Goal: Task Accomplishment & Management: Manage account settings

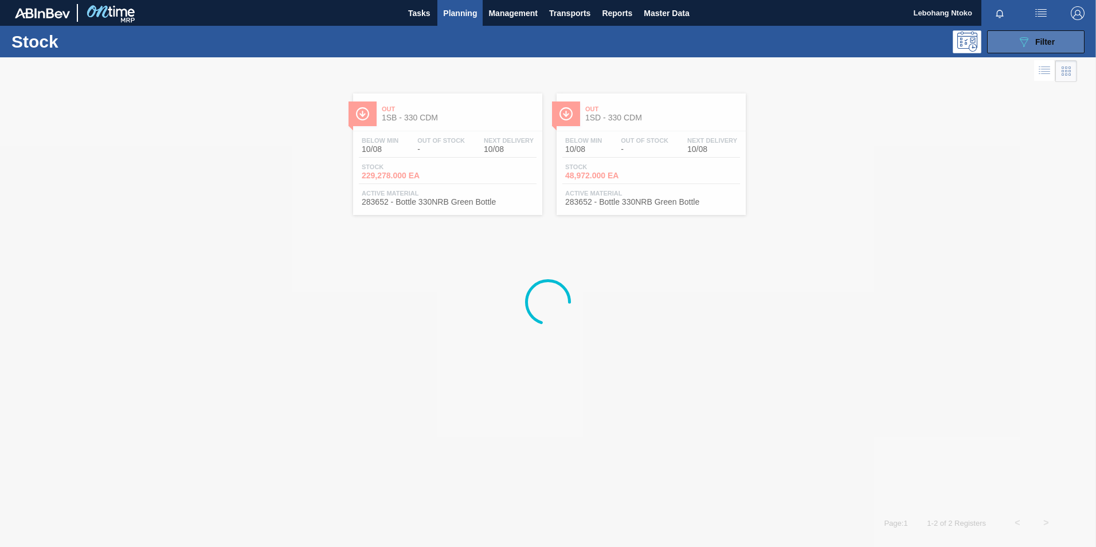
click at [1033, 42] on div "089F7B8B-B2A5-4AFE-B5C0-19BA573D28AC Filter" at bounding box center [1036, 42] width 38 height 14
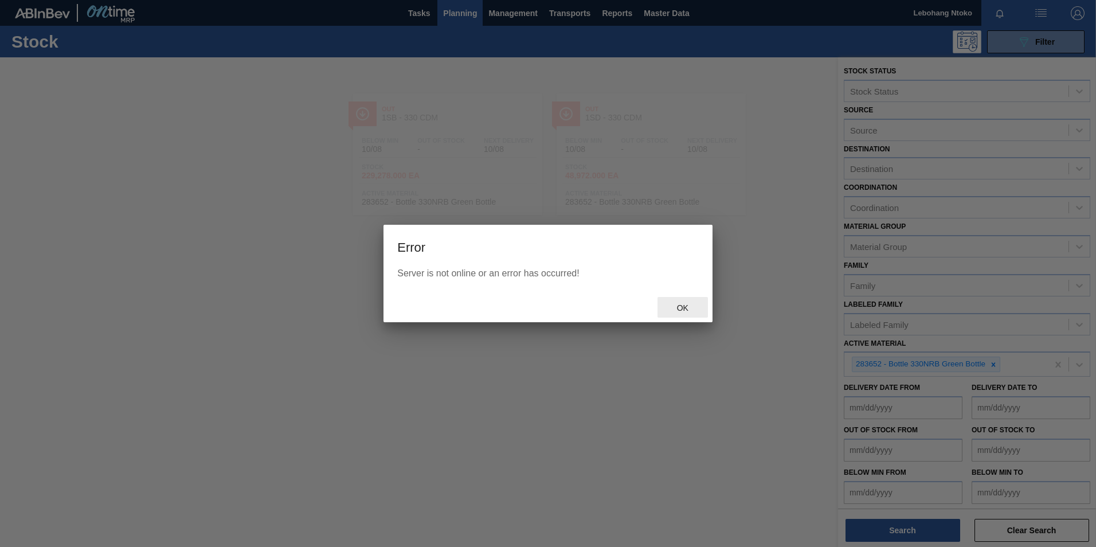
click at [684, 309] on span "Ok" at bounding box center [683, 307] width 30 height 9
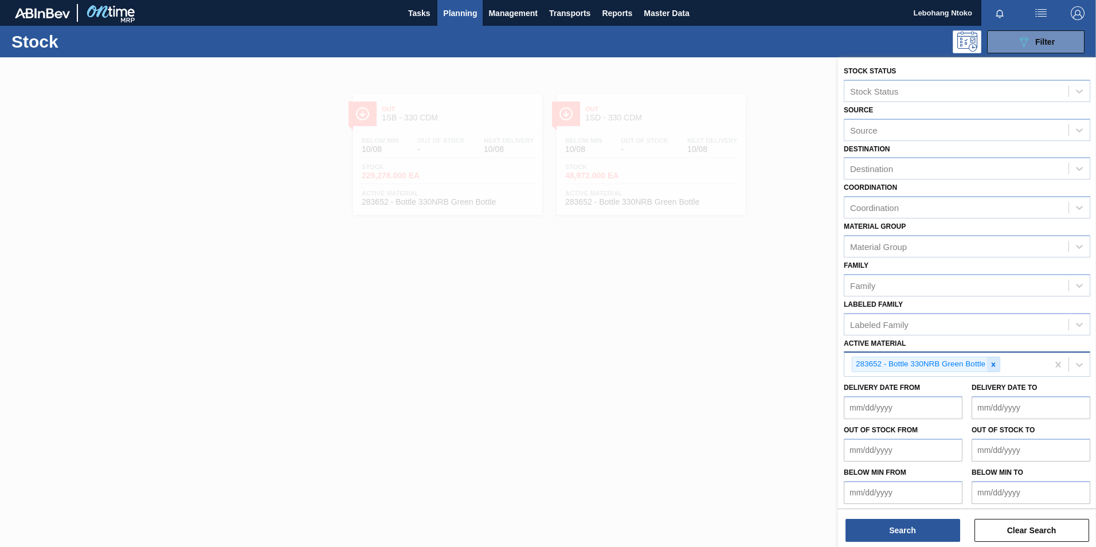
click at [995, 364] on icon at bounding box center [993, 364] width 8 height 8
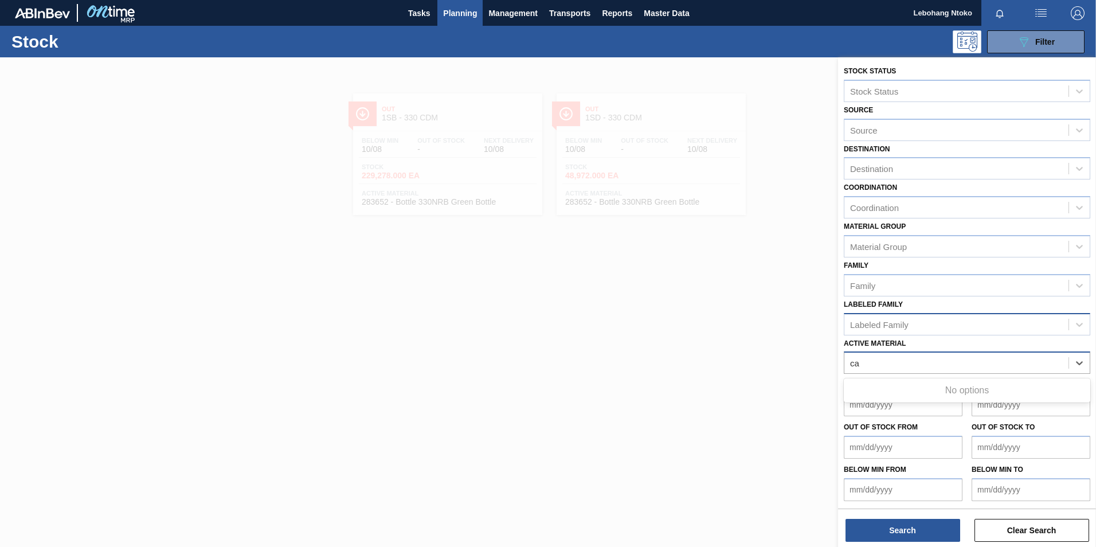
type Material "c"
click at [1078, 359] on icon at bounding box center [1078, 362] width 11 height 11
type Material "1"
click at [404, 276] on div at bounding box center [548, 330] width 1096 height 547
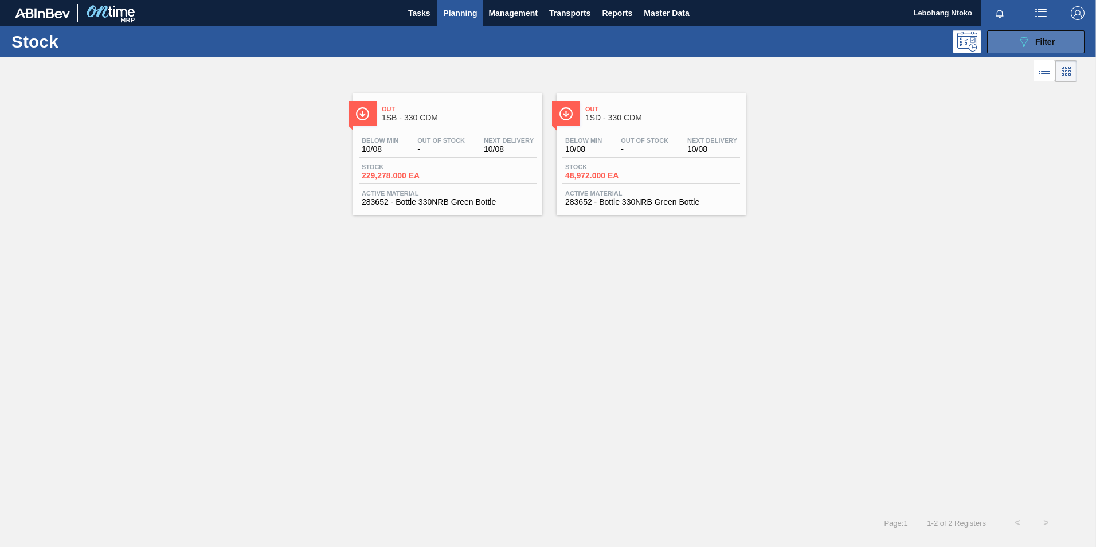
click at [1029, 40] on icon "089F7B8B-B2A5-4AFE-B5C0-19BA573D28AC" at bounding box center [1024, 42] width 14 height 14
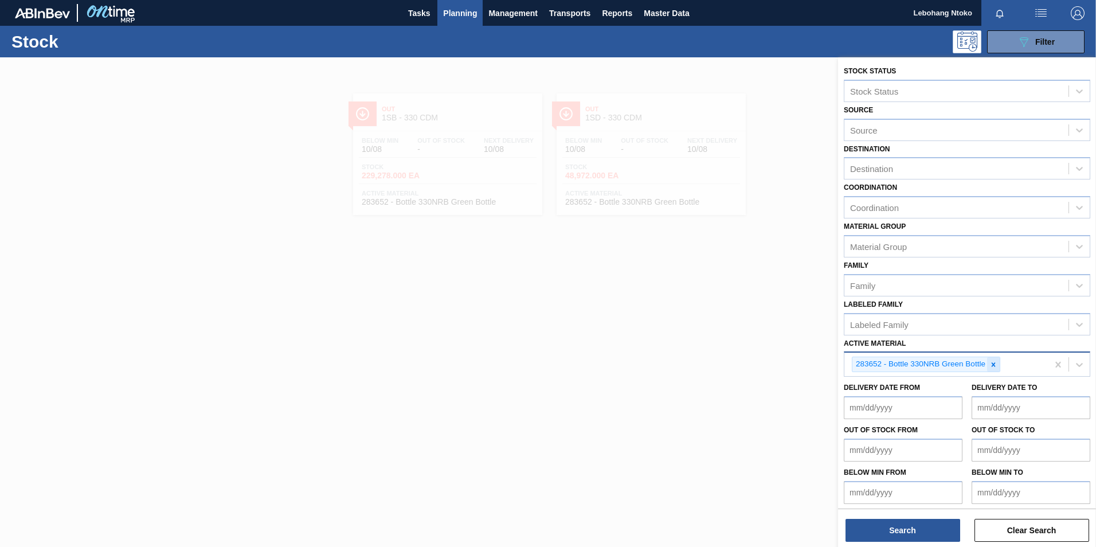
click at [993, 362] on icon at bounding box center [993, 364] width 8 height 8
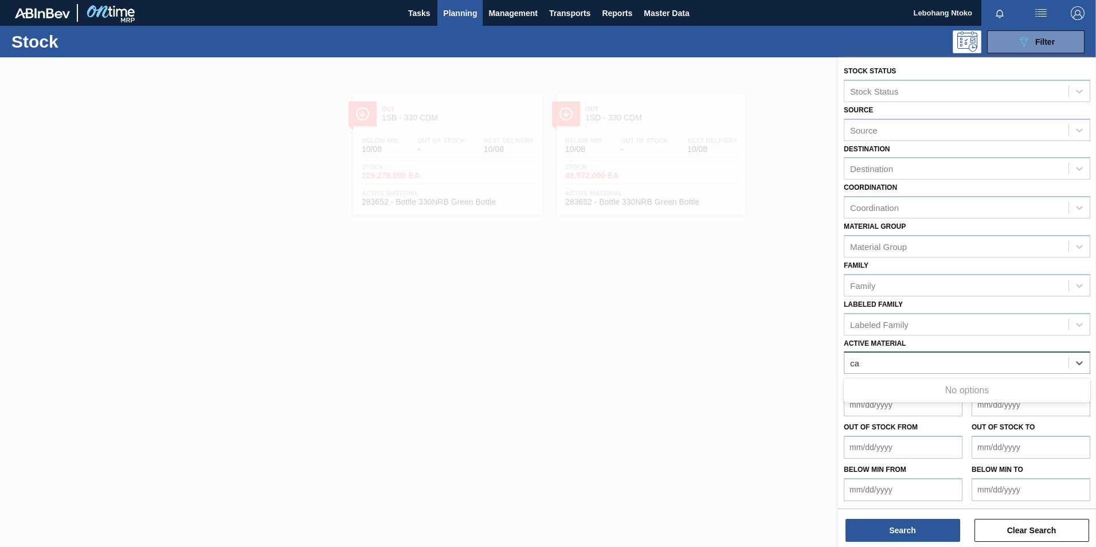
type Material "c"
click at [1077, 363] on icon at bounding box center [1078, 362] width 11 height 11
click at [919, 357] on div "Active Material" at bounding box center [956, 363] width 224 height 17
type Material "285235"
click at [920, 527] on button "Search" at bounding box center [902, 530] width 115 height 23
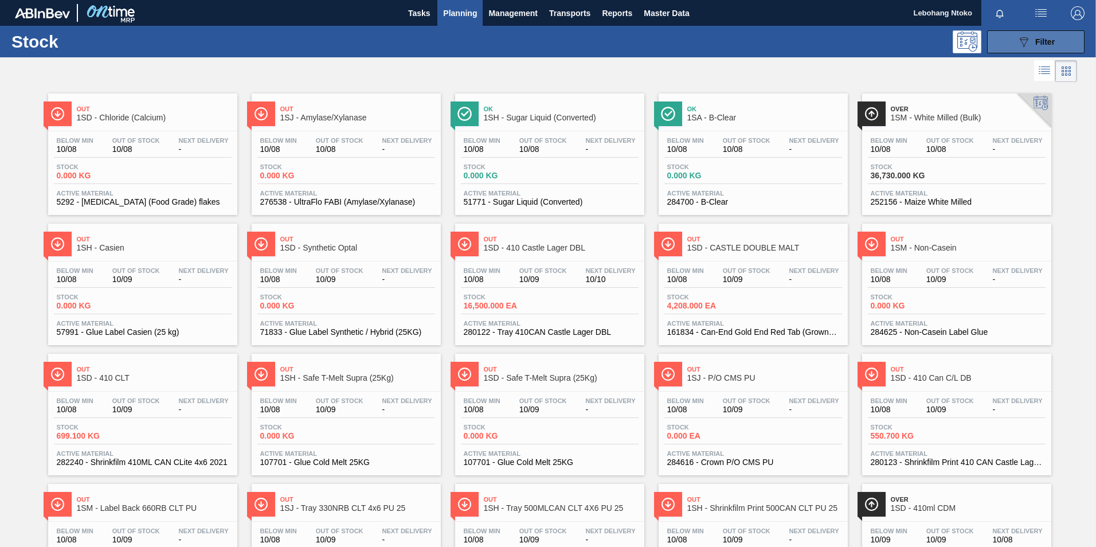
click at [1035, 44] on span "Filter" at bounding box center [1044, 41] width 19 height 9
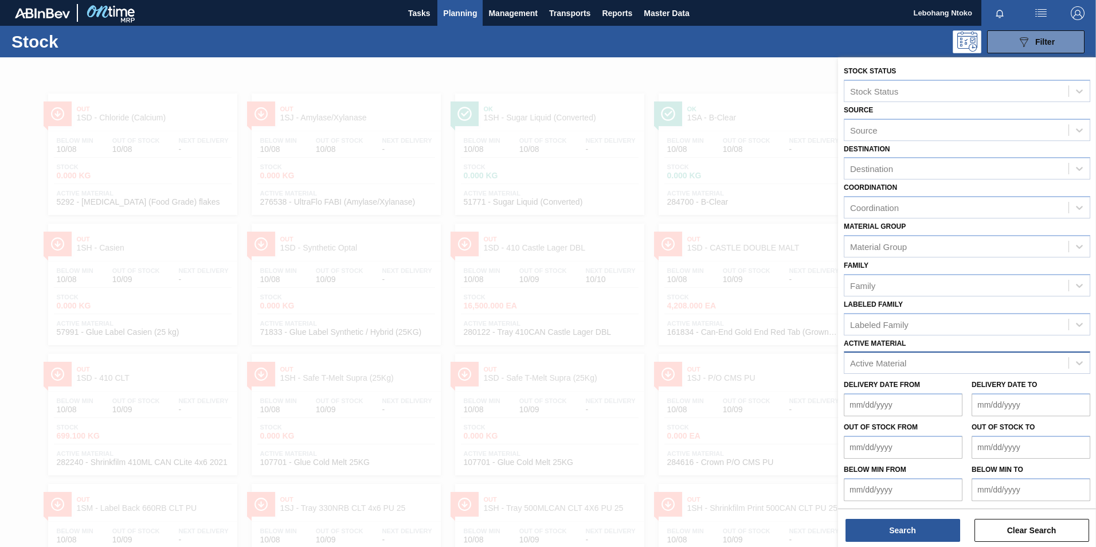
click at [937, 360] on div "Active Material" at bounding box center [956, 363] width 224 height 17
click at [692, 434] on div at bounding box center [548, 330] width 1096 height 547
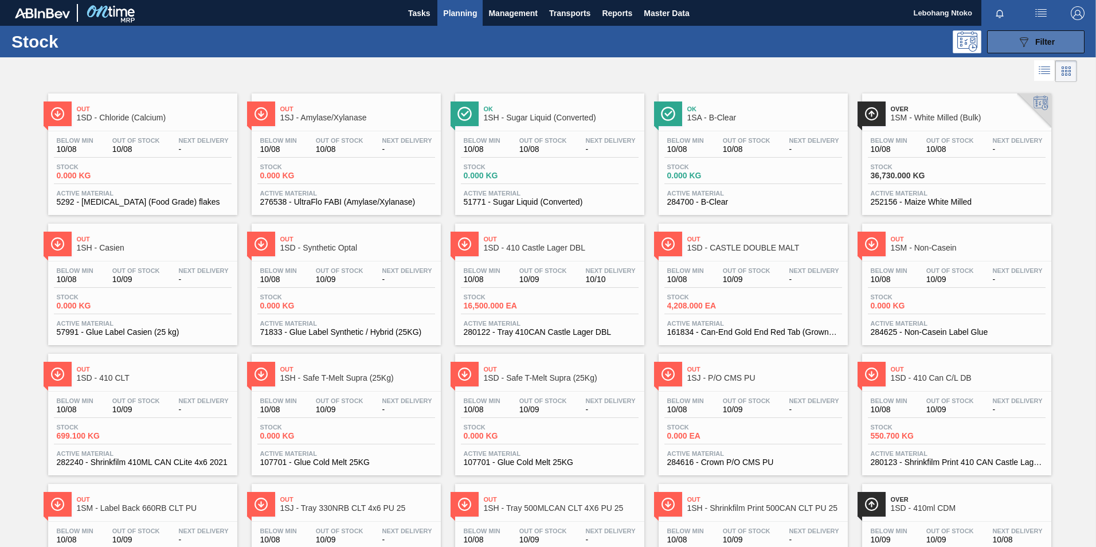
click at [1042, 42] on span "Filter" at bounding box center [1044, 41] width 19 height 9
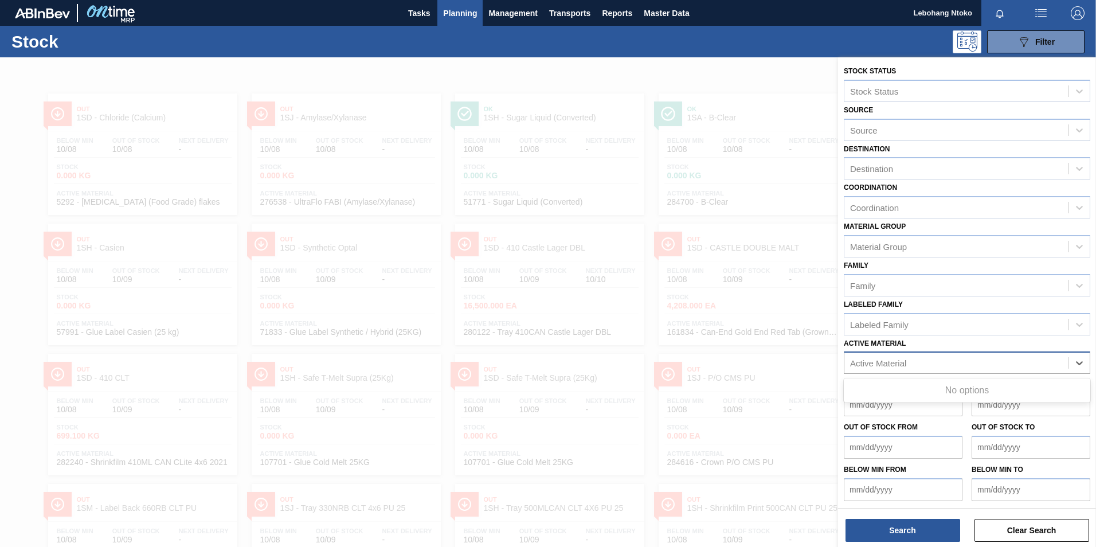
click at [930, 363] on div "Active Material" at bounding box center [956, 363] width 224 height 17
type Material "285235"
click at [514, 8] on span "Management" at bounding box center [512, 13] width 49 height 14
click at [461, 11] on div at bounding box center [548, 273] width 1096 height 547
click at [458, 17] on span "Planning" at bounding box center [460, 13] width 34 height 14
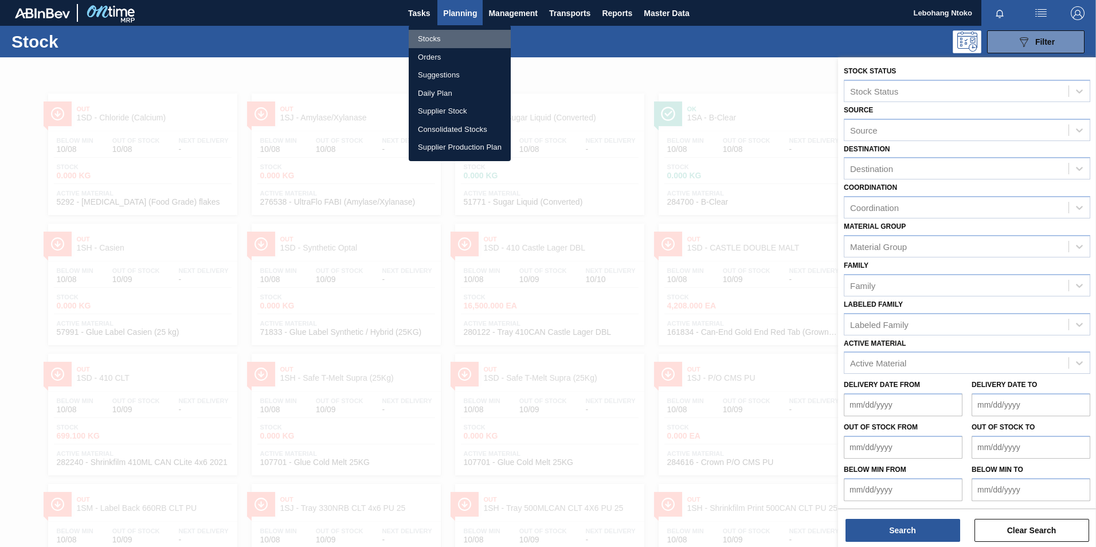
click at [428, 38] on li "Stocks" at bounding box center [460, 39] width 102 height 18
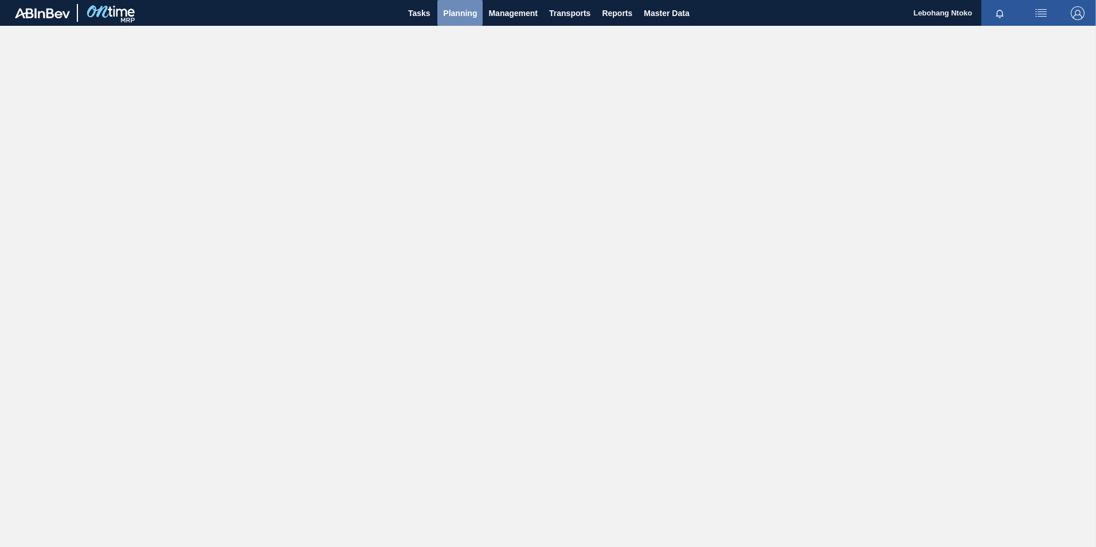
click at [453, 10] on span "Planning" at bounding box center [460, 13] width 34 height 14
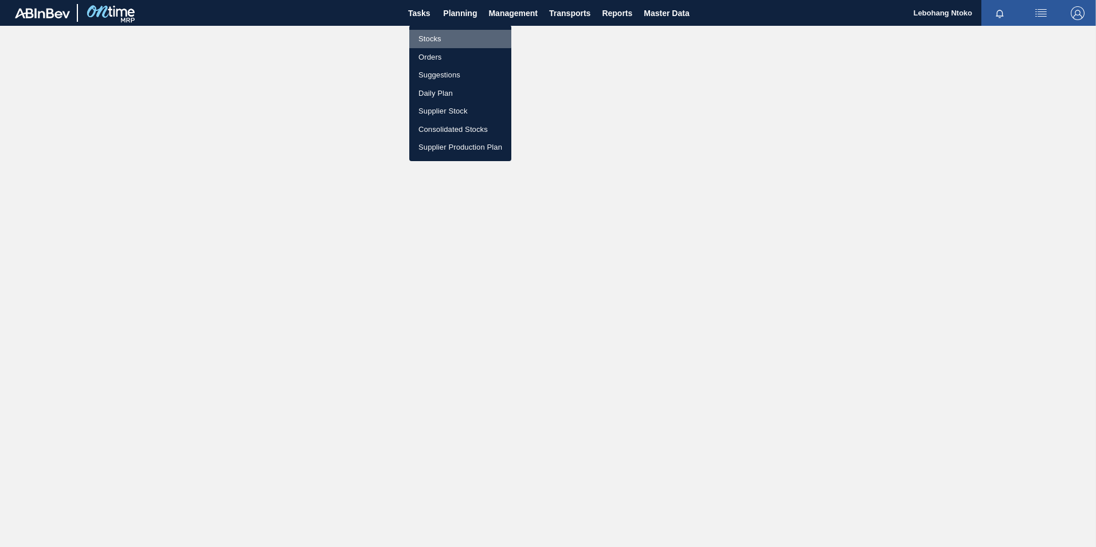
click at [433, 37] on li "Stocks" at bounding box center [460, 39] width 102 height 18
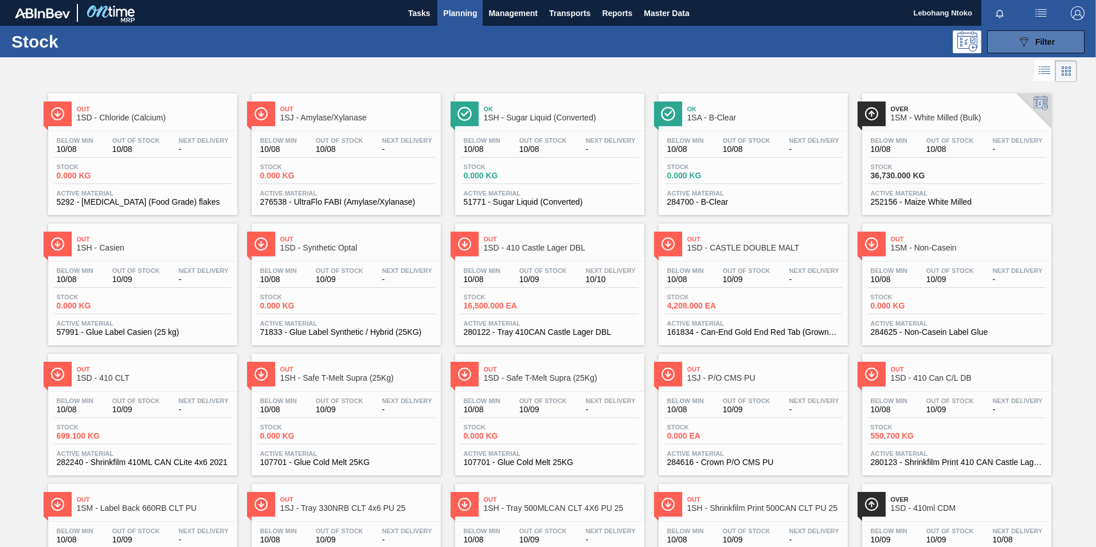
click at [1038, 45] on span "Filter" at bounding box center [1044, 41] width 19 height 9
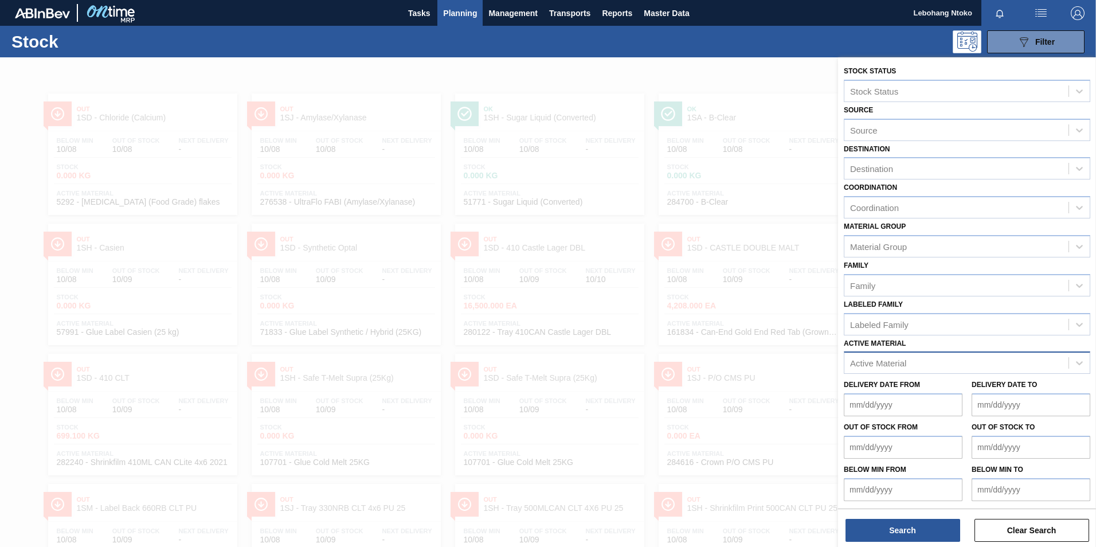
click at [895, 363] on div "Active Material" at bounding box center [878, 363] width 56 height 10
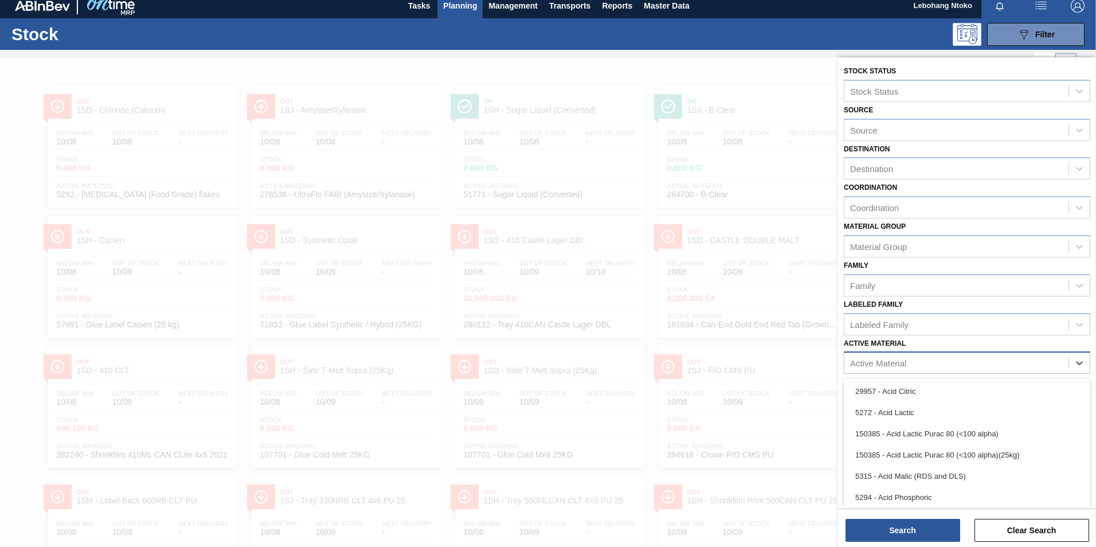
scroll to position [8, 0]
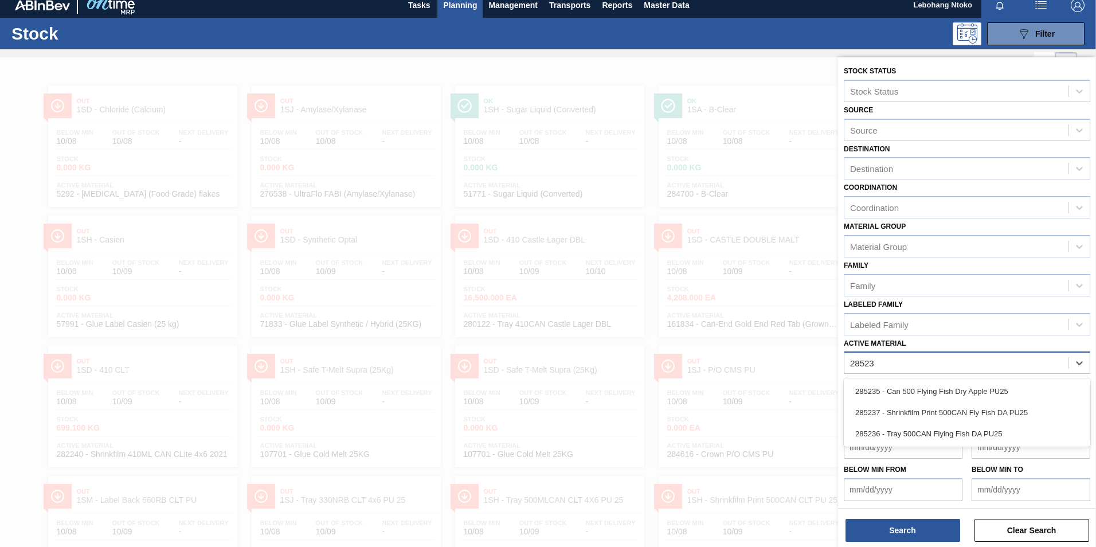
type Material "285235"
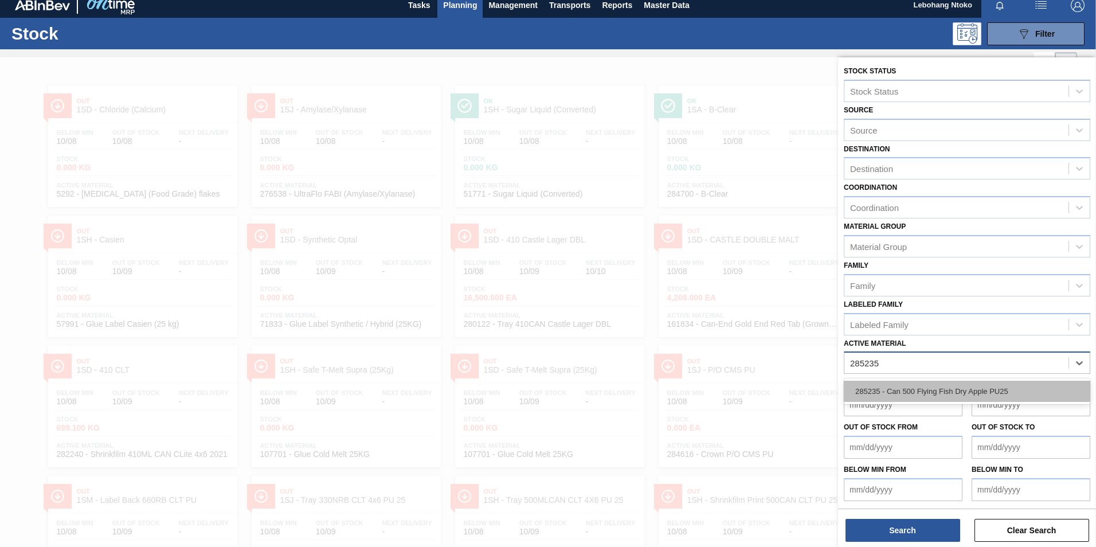
click at [914, 391] on div "285235 - Can 500 Flying Fish Dry Apple PU25" at bounding box center [967, 391] width 246 height 21
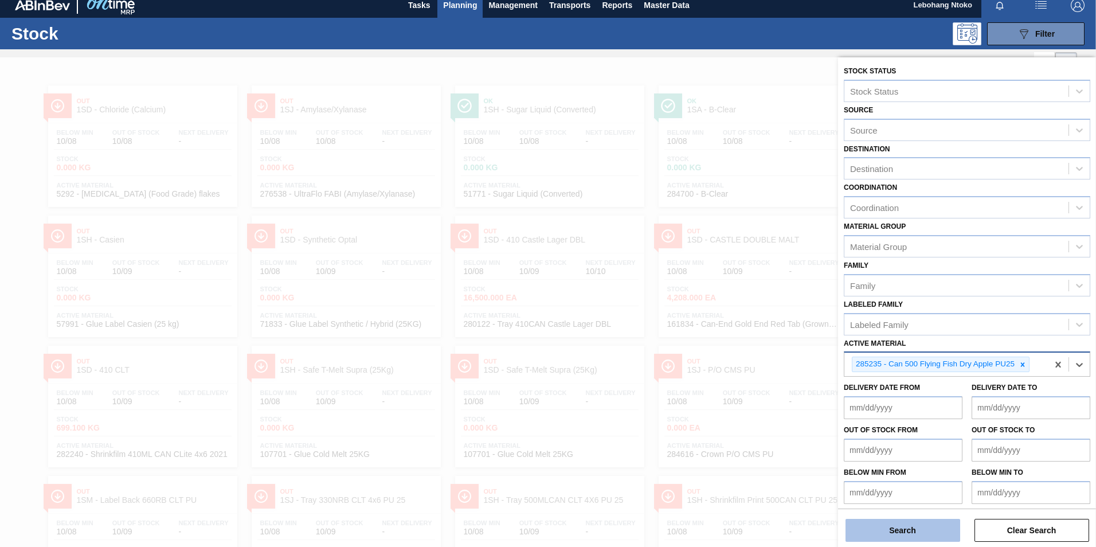
click at [907, 524] on button "Search" at bounding box center [902, 530] width 115 height 23
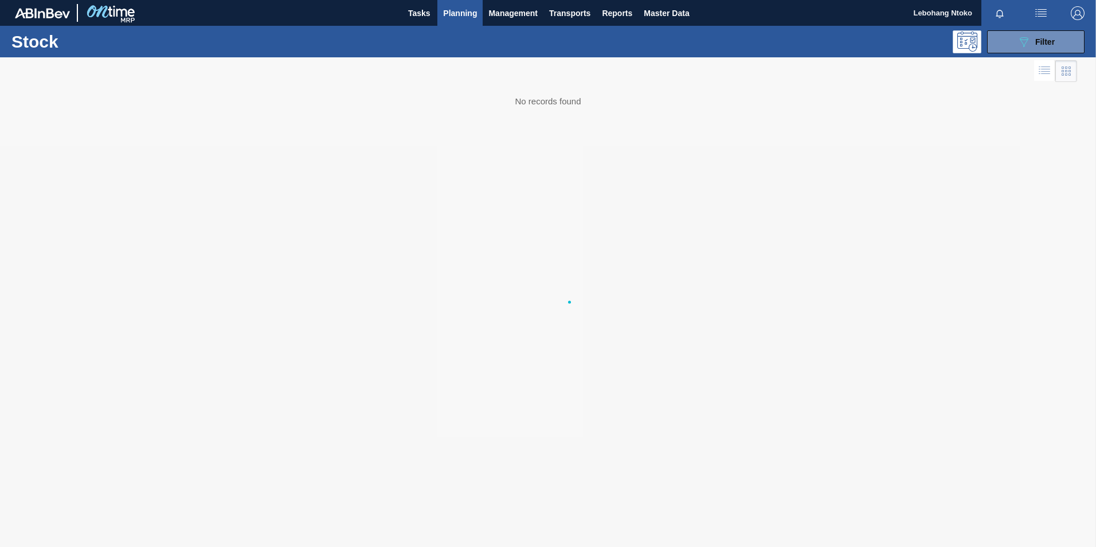
scroll to position [0, 0]
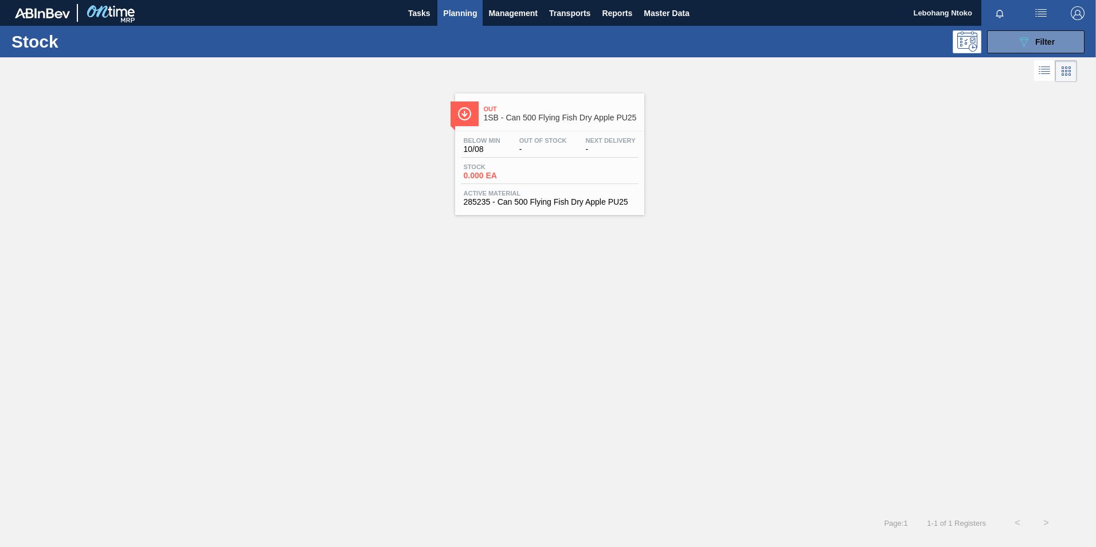
click at [516, 155] on div "Below Min 10/08 Out Of Stock - Next Delivery -" at bounding box center [550, 147] width 178 height 21
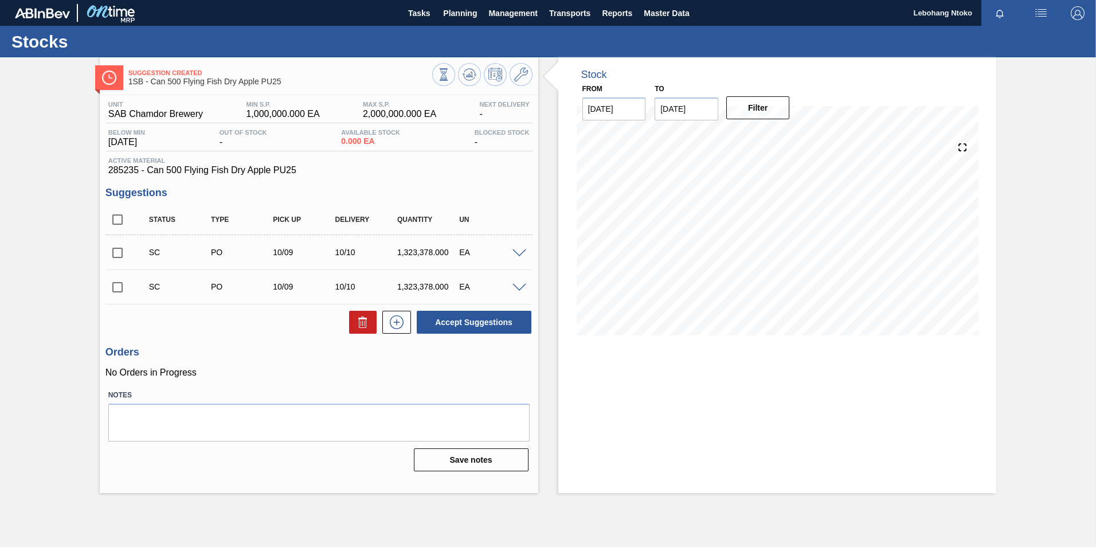
click at [523, 251] on span at bounding box center [519, 253] width 14 height 9
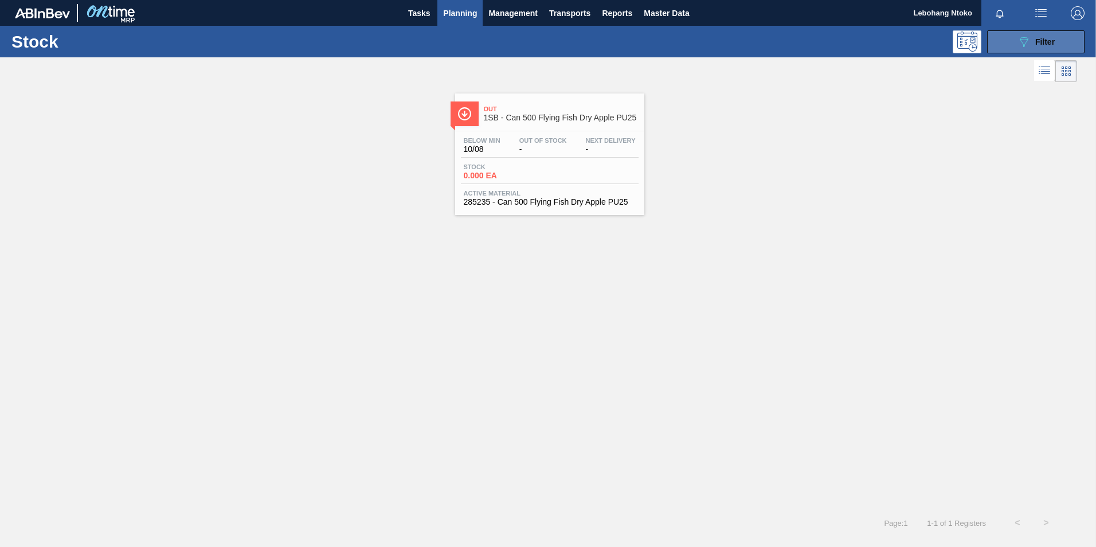
click at [1022, 41] on icon "089F7B8B-B2A5-4AFE-B5C0-19BA573D28AC" at bounding box center [1024, 42] width 14 height 14
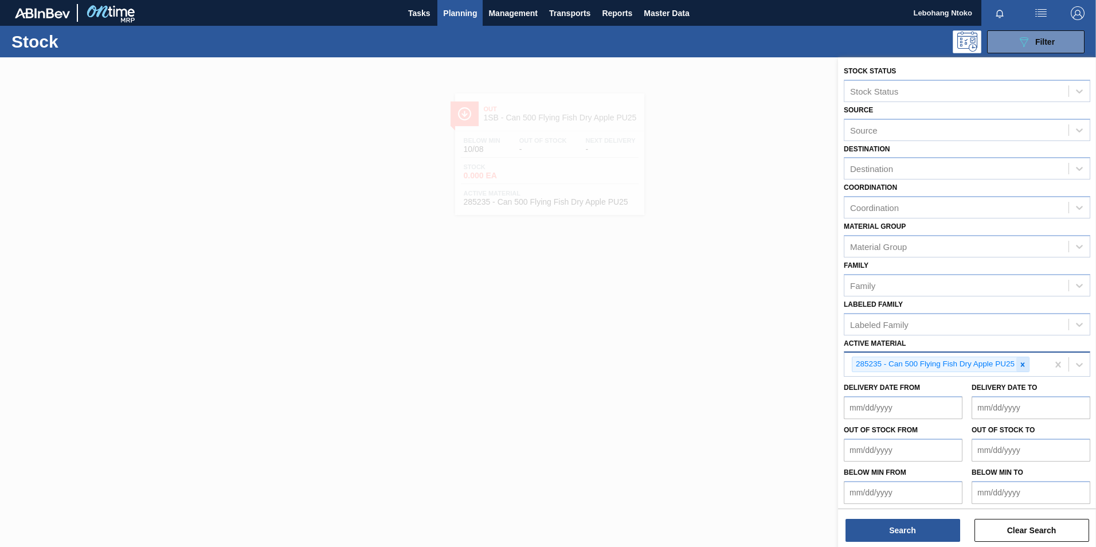
click at [1020, 363] on icon at bounding box center [1022, 364] width 8 height 8
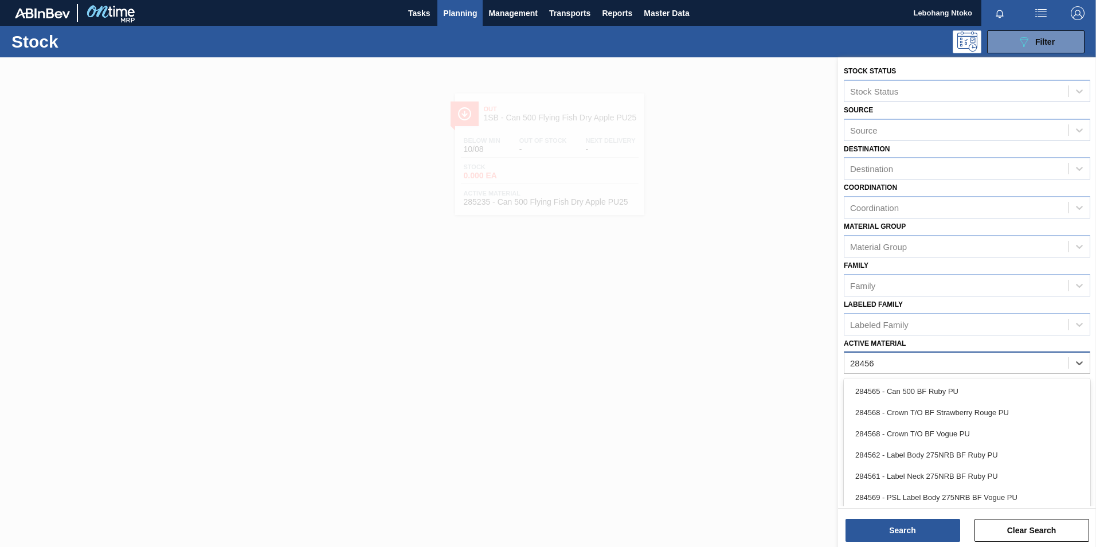
type Material "284565"
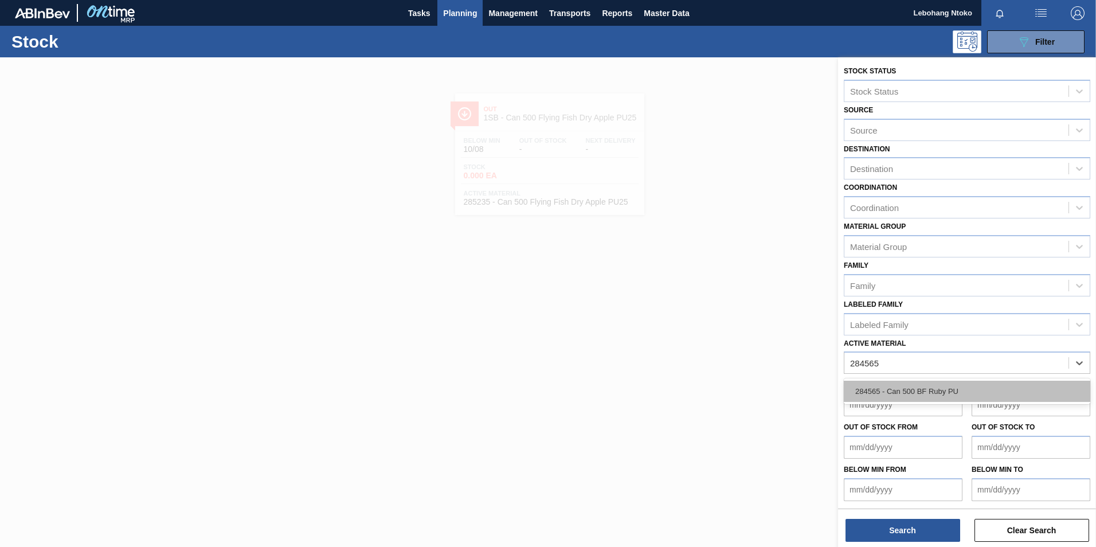
click at [935, 394] on div "284565 - Can 500 BF Ruby PU" at bounding box center [967, 391] width 246 height 21
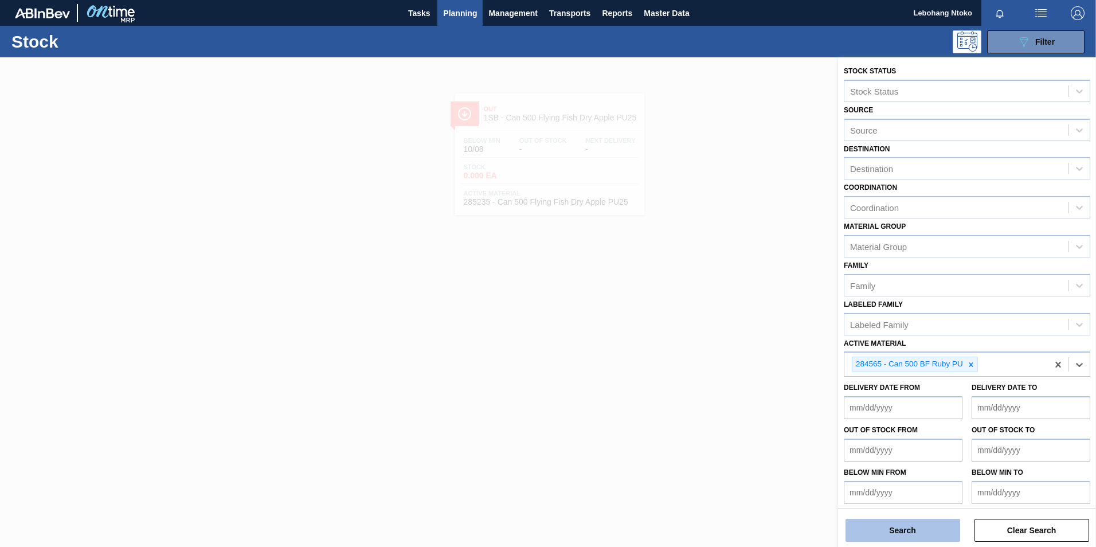
click at [888, 534] on button "Search" at bounding box center [902, 530] width 115 height 23
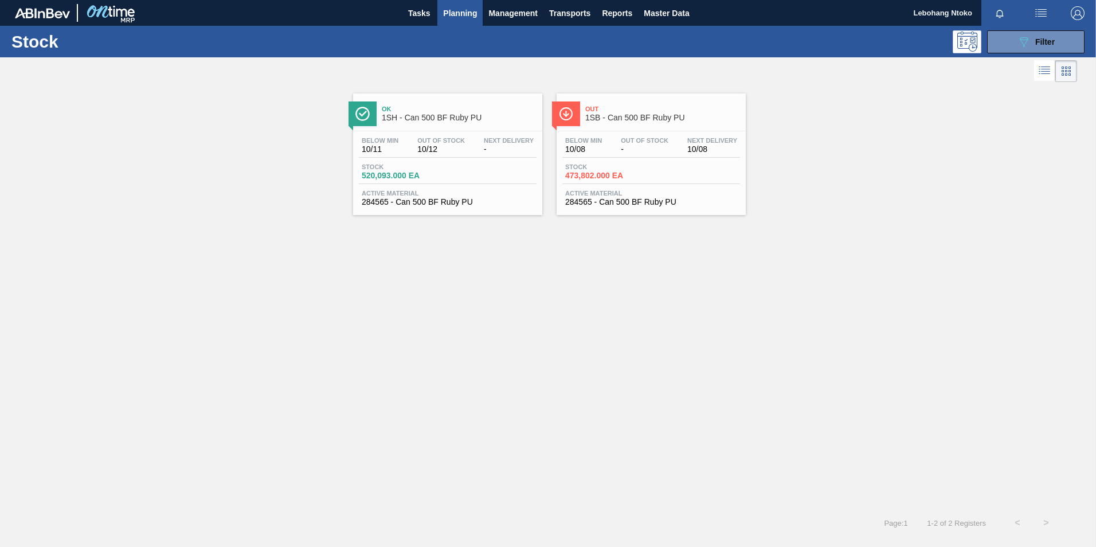
click at [635, 142] on span "Out Of Stock" at bounding box center [645, 140] width 48 height 7
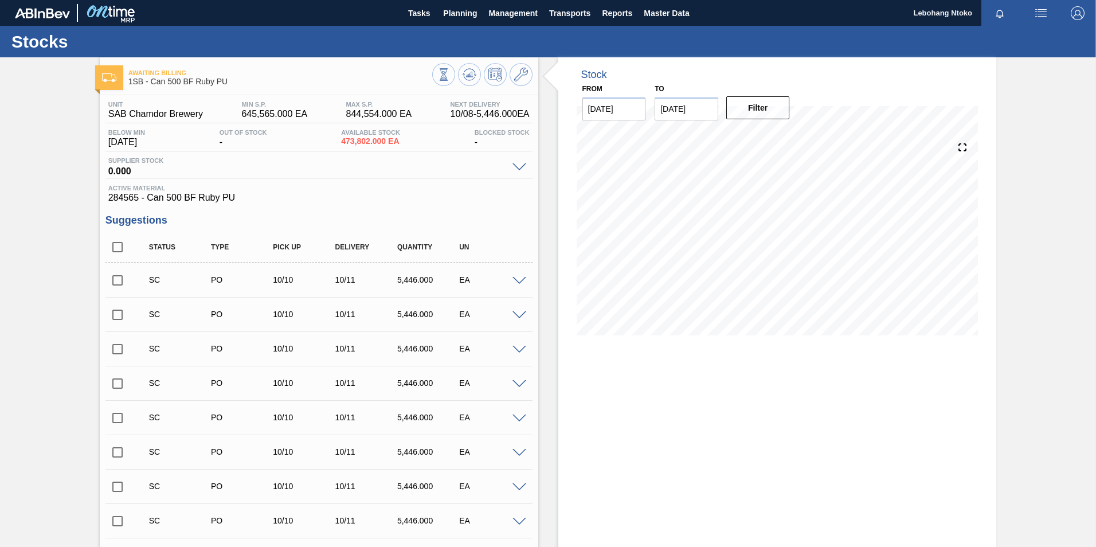
click at [519, 277] on span at bounding box center [519, 281] width 14 height 9
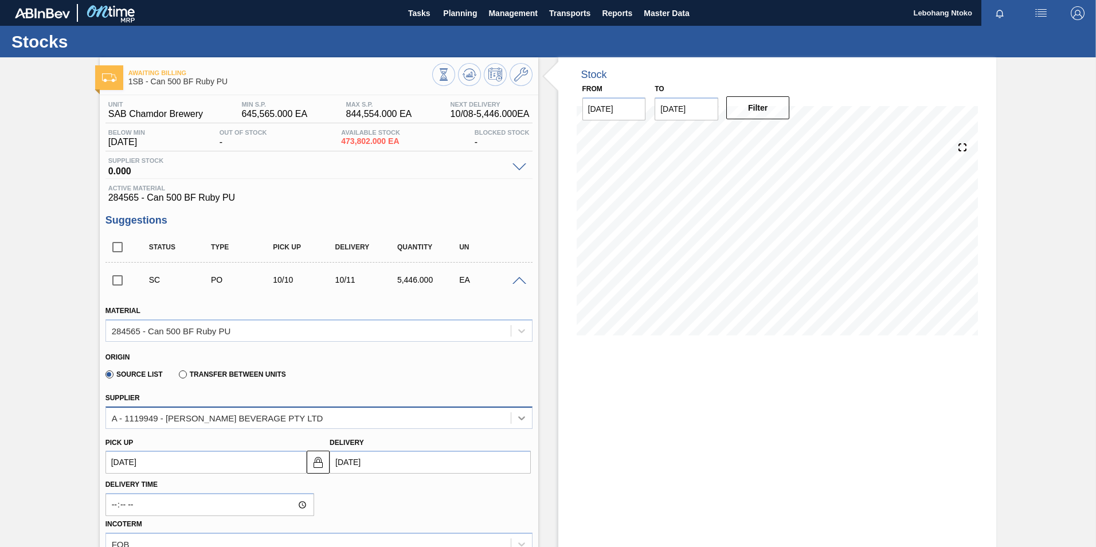
click at [516, 417] on icon at bounding box center [521, 417] width 11 height 11
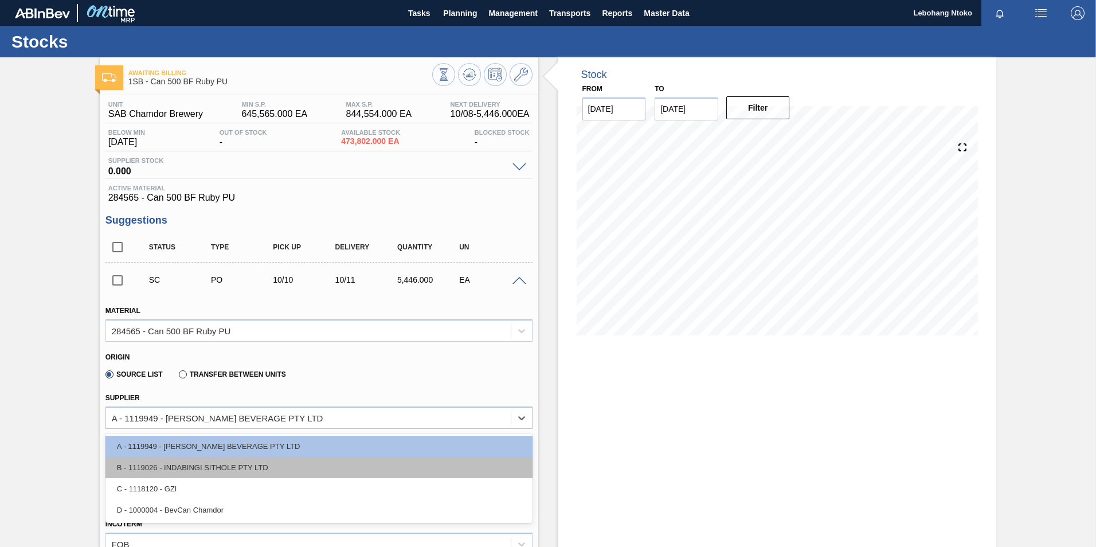
click at [256, 468] on div "B - 1119026 - INDABINGI SITHOLE PTY LTD" at bounding box center [318, 467] width 427 height 21
type input "5,446.000"
type input "1"
type input "0.006"
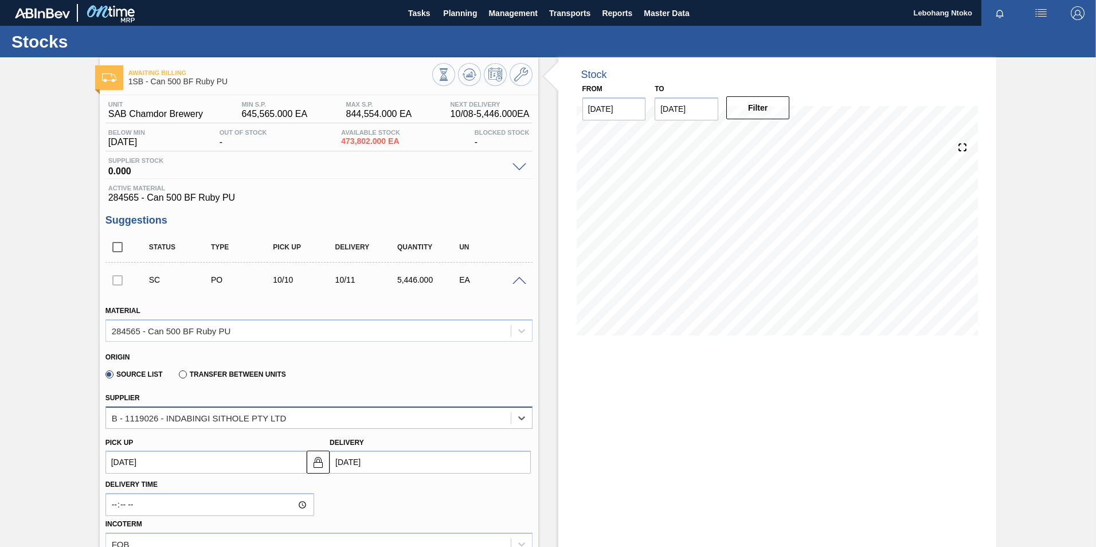
click at [234, 414] on div "B - 1119026 - INDABINGI SITHOLE PTY LTD" at bounding box center [199, 418] width 175 height 10
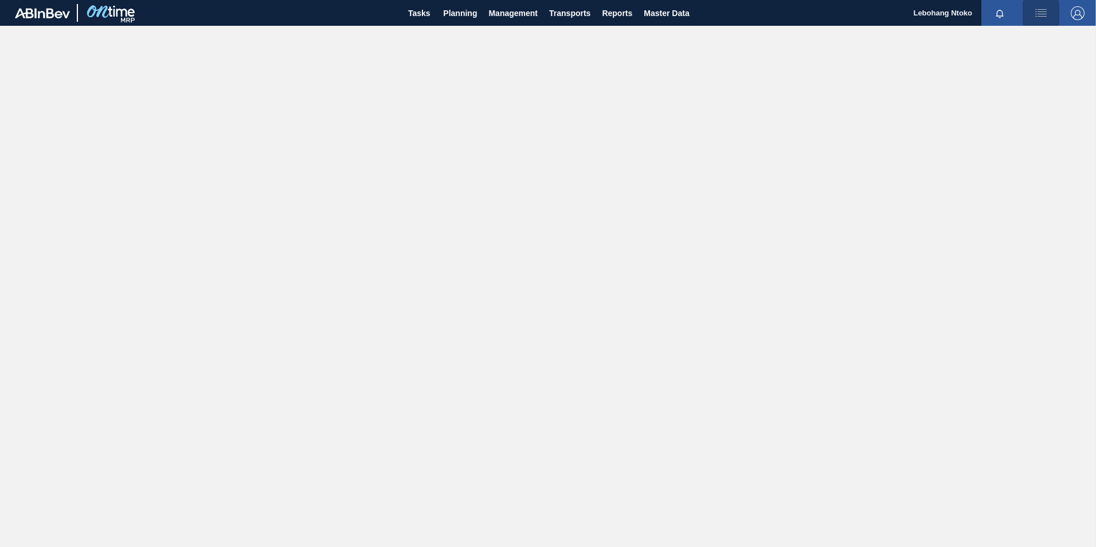
click at [1042, 15] on img "button" at bounding box center [1041, 13] width 14 height 14
click at [456, 15] on div at bounding box center [548, 273] width 1096 height 547
click at [462, 11] on span "Planning" at bounding box center [460, 13] width 34 height 14
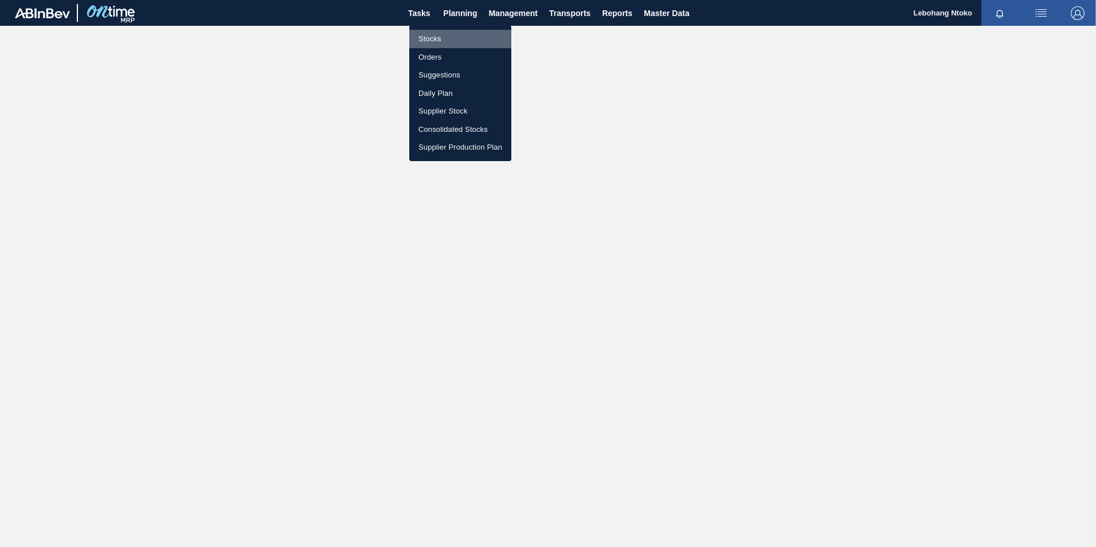
click at [433, 38] on li "Stocks" at bounding box center [460, 39] width 102 height 18
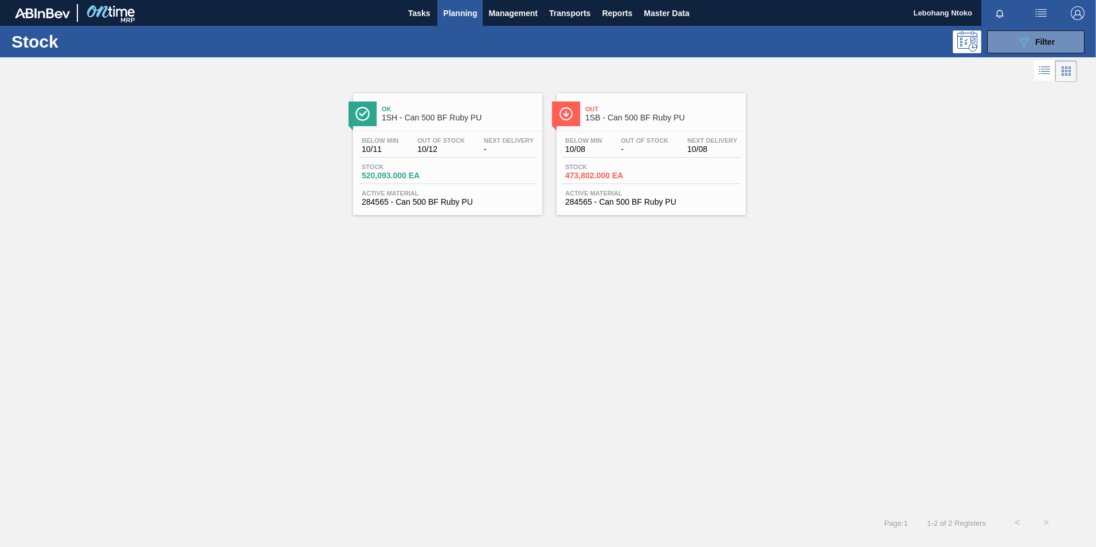
click at [451, 150] on span "10/12" at bounding box center [441, 149] width 48 height 9
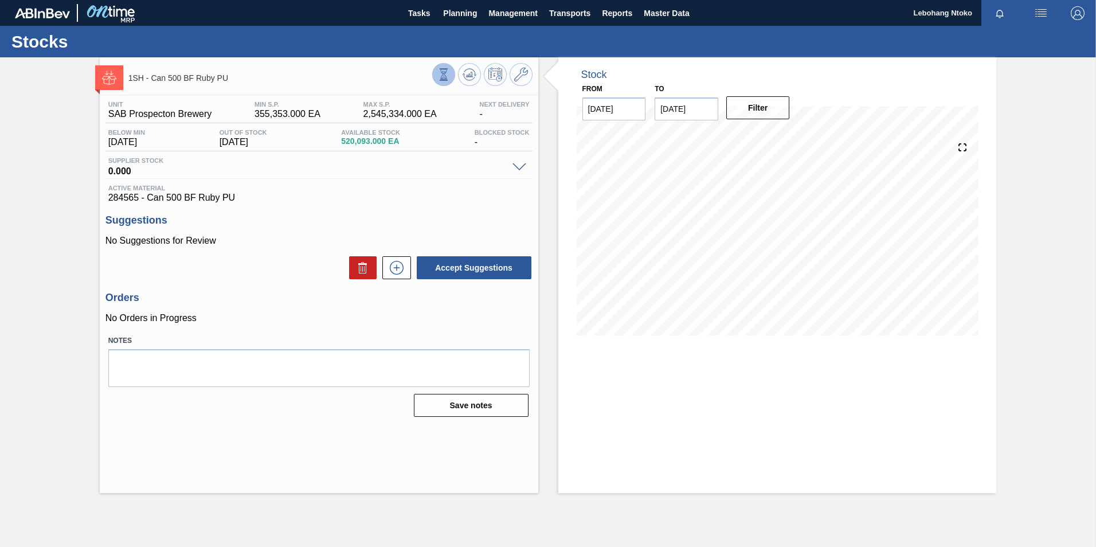
click at [443, 77] on icon at bounding box center [443, 74] width 13 height 13
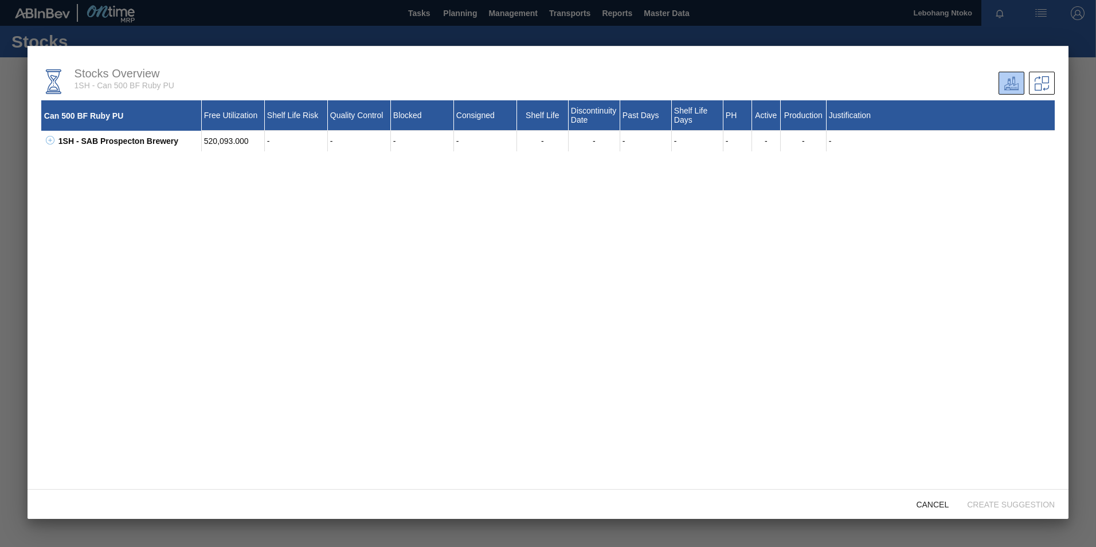
click at [1044, 29] on div at bounding box center [548, 273] width 1096 height 547
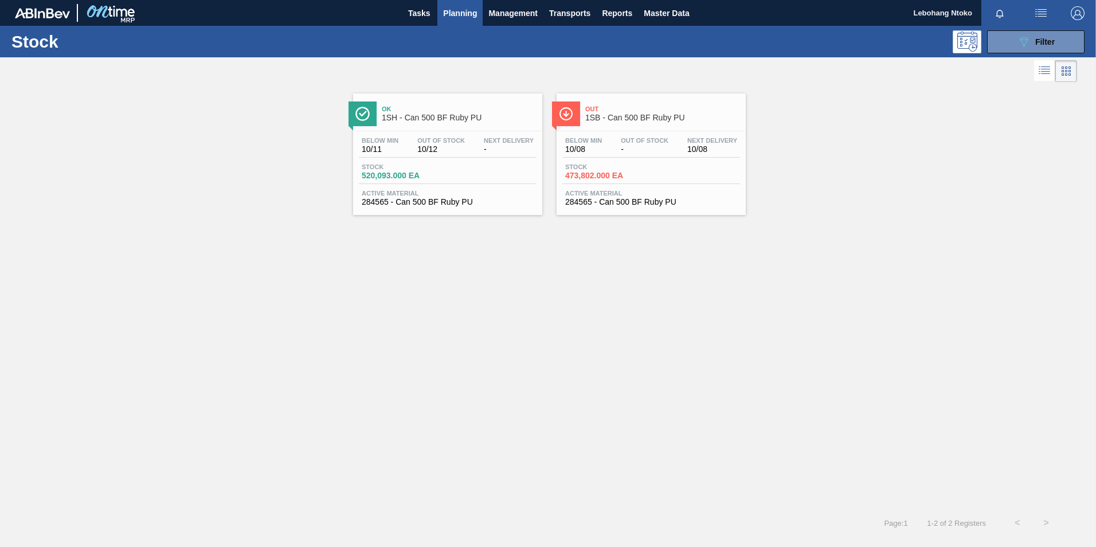
click at [433, 138] on span "Out Of Stock" at bounding box center [441, 140] width 48 height 7
click at [645, 140] on span "Out Of Stock" at bounding box center [645, 140] width 48 height 7
click at [1030, 42] on icon "089F7B8B-B2A5-4AFE-B5C0-19BA573D28AC" at bounding box center [1024, 42] width 14 height 14
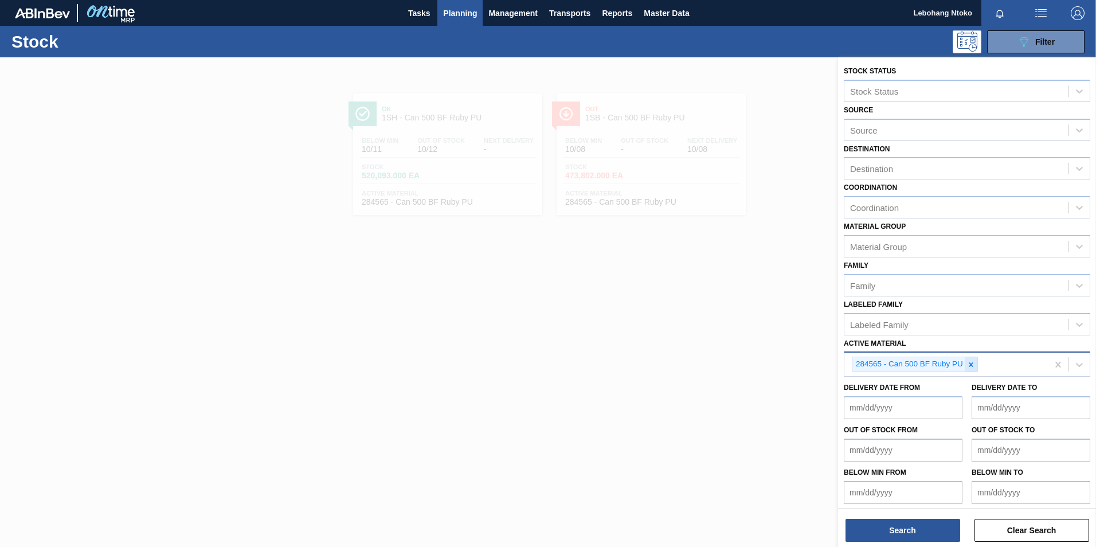
click at [973, 362] on icon at bounding box center [971, 364] width 8 height 8
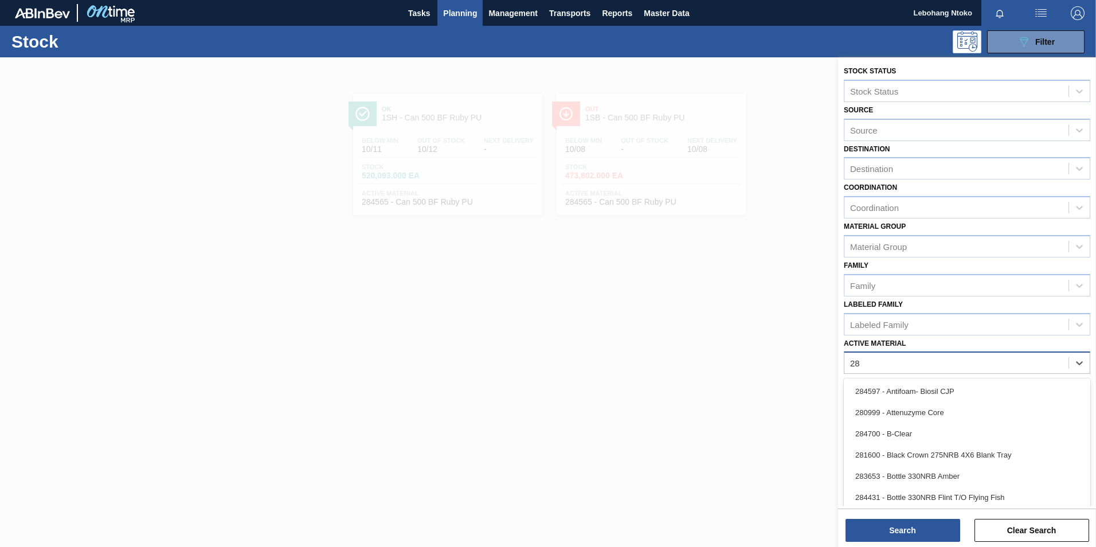
type Material "285"
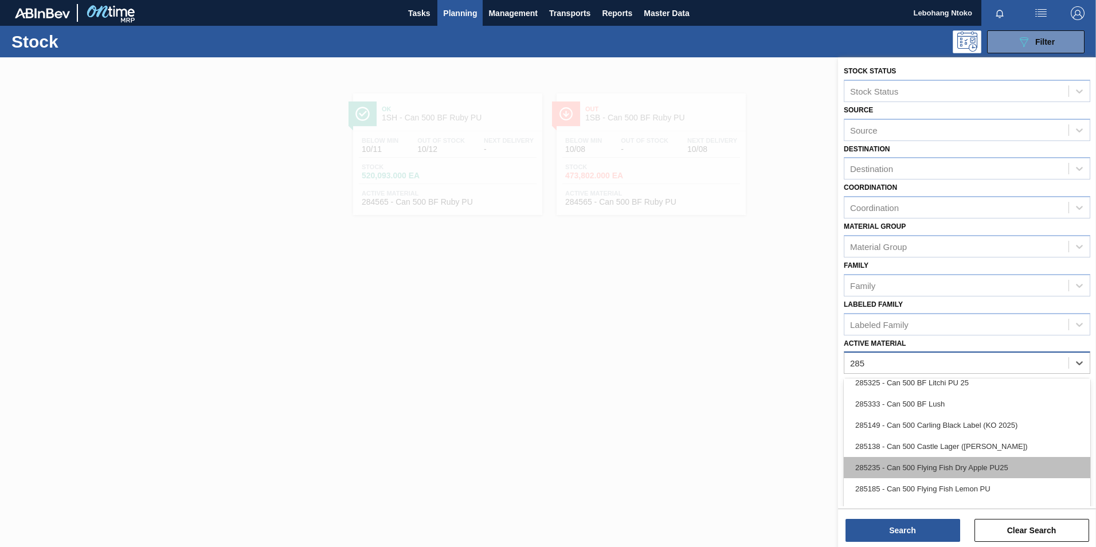
click at [979, 468] on div "285235 - Can 500 Flying Fish Dry Apple PU25" at bounding box center [967, 467] width 246 height 21
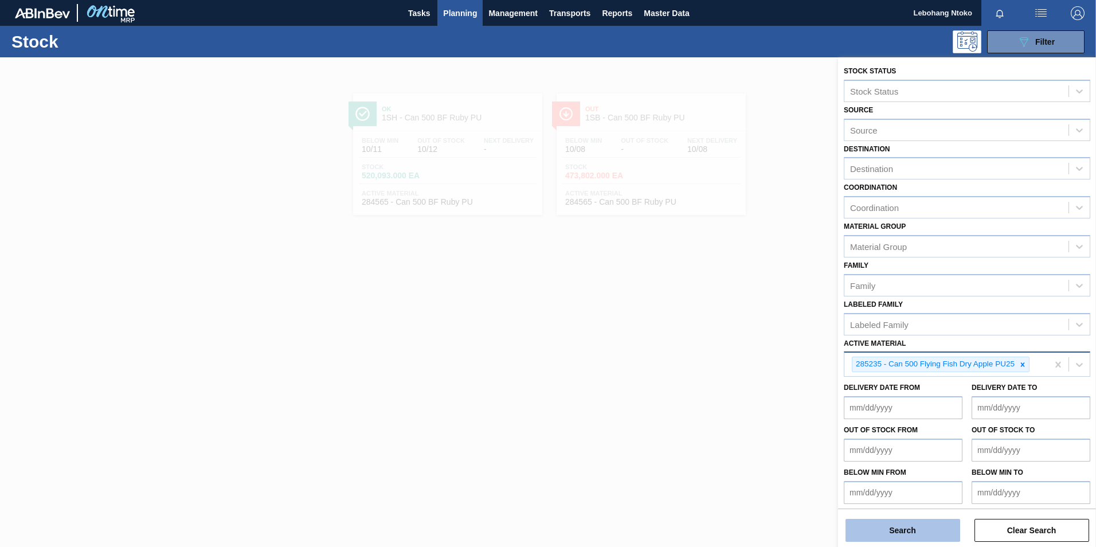
click at [930, 524] on button "Search" at bounding box center [902, 530] width 115 height 23
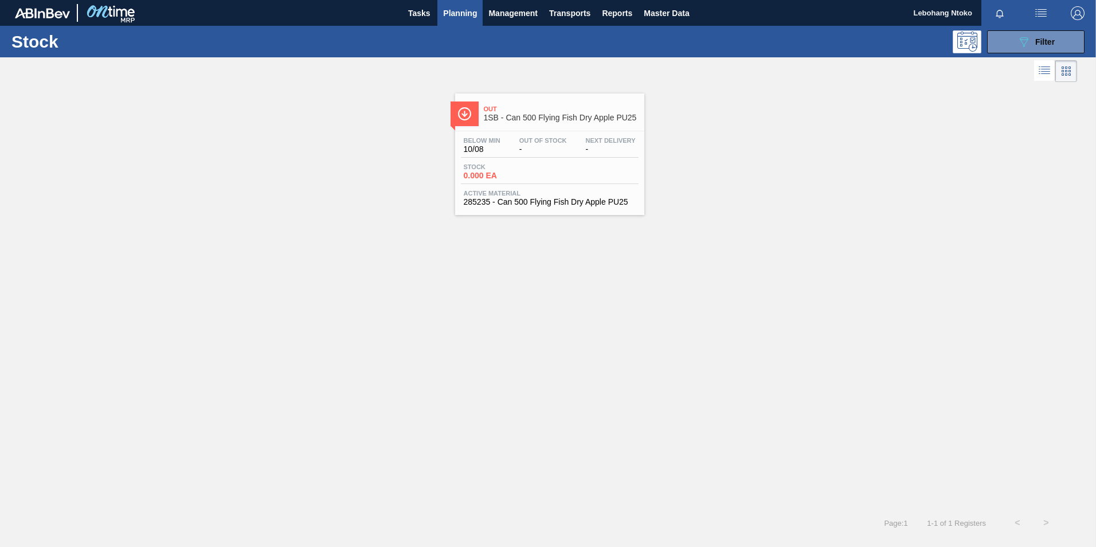
click at [526, 124] on div "Out 1SB - Can 500 Flying Fish Dry Apple PU25" at bounding box center [561, 114] width 155 height 26
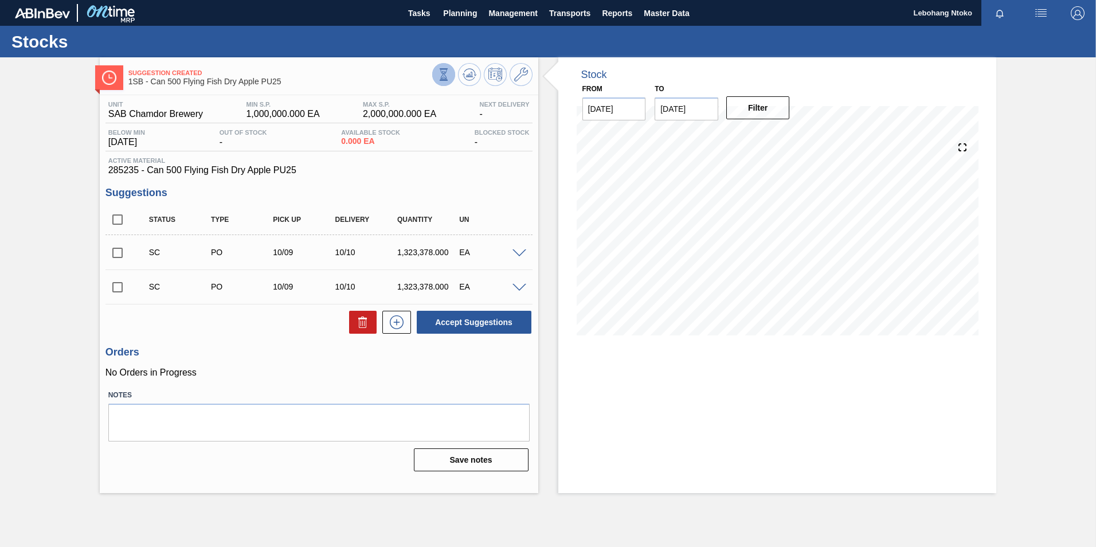
click at [448, 75] on icon at bounding box center [443, 74] width 13 height 13
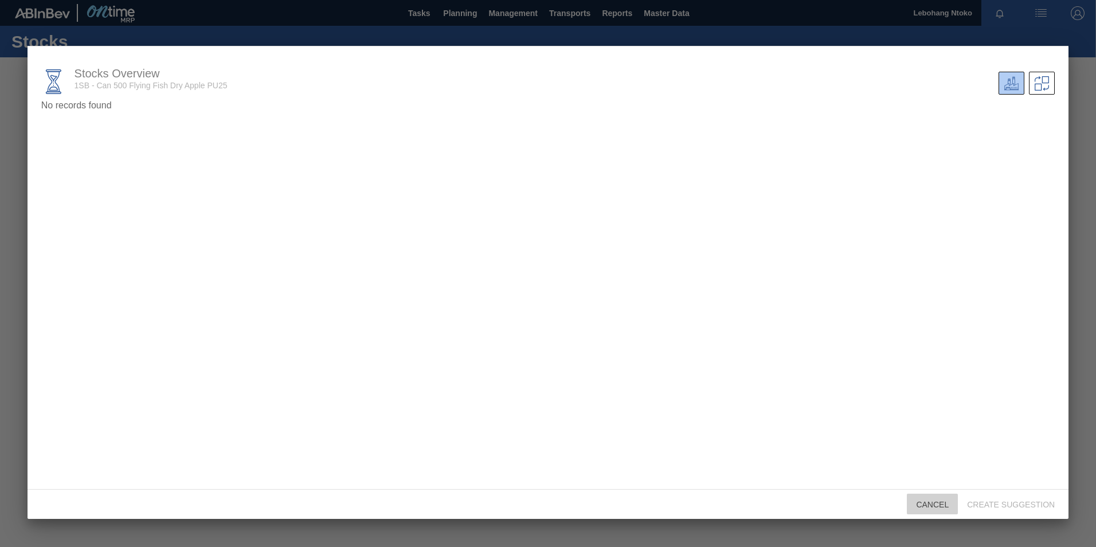
click at [932, 504] on span "Cancel" at bounding box center [932, 504] width 51 height 9
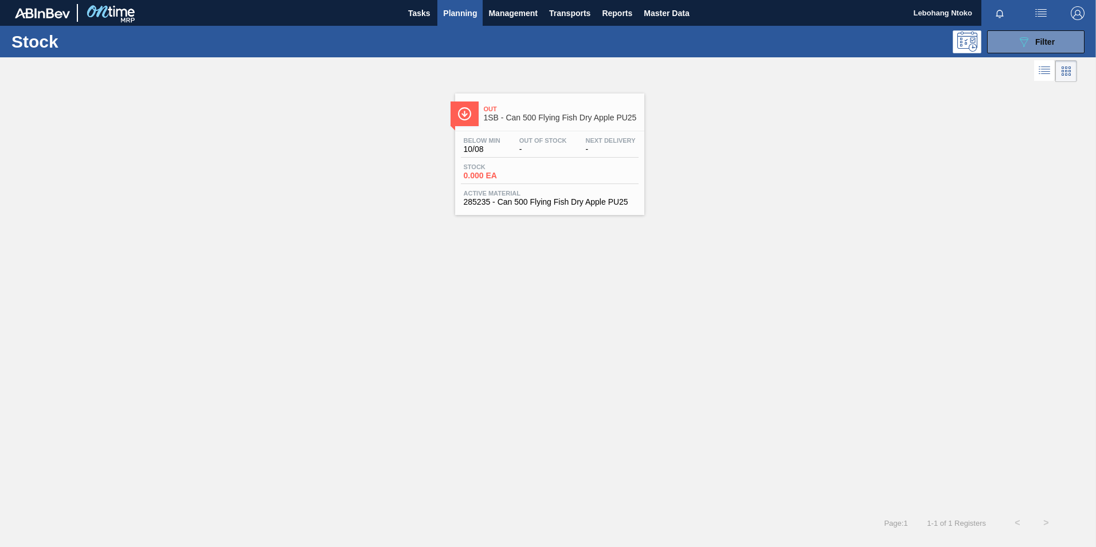
click at [579, 170] on div "Stock 0.000 EA" at bounding box center [550, 173] width 178 height 21
click at [560, 130] on div "Out 1SB - Can 500 Flying Fish Dry Apple PU25 Below Min 10/08 Out Of Stock - Nex…" at bounding box center [549, 153] width 189 height 121
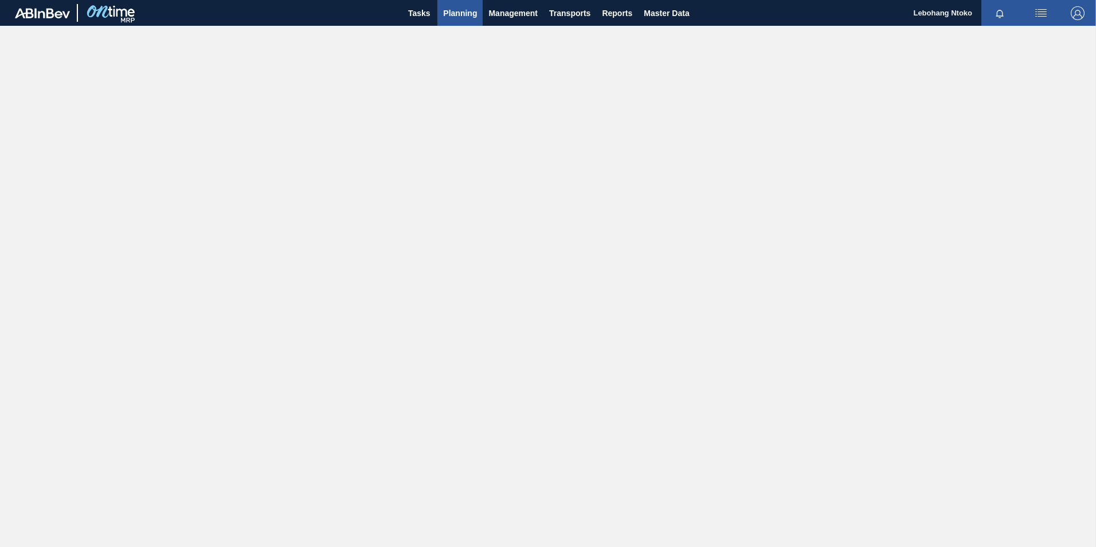
click at [462, 13] on span "Planning" at bounding box center [460, 13] width 34 height 14
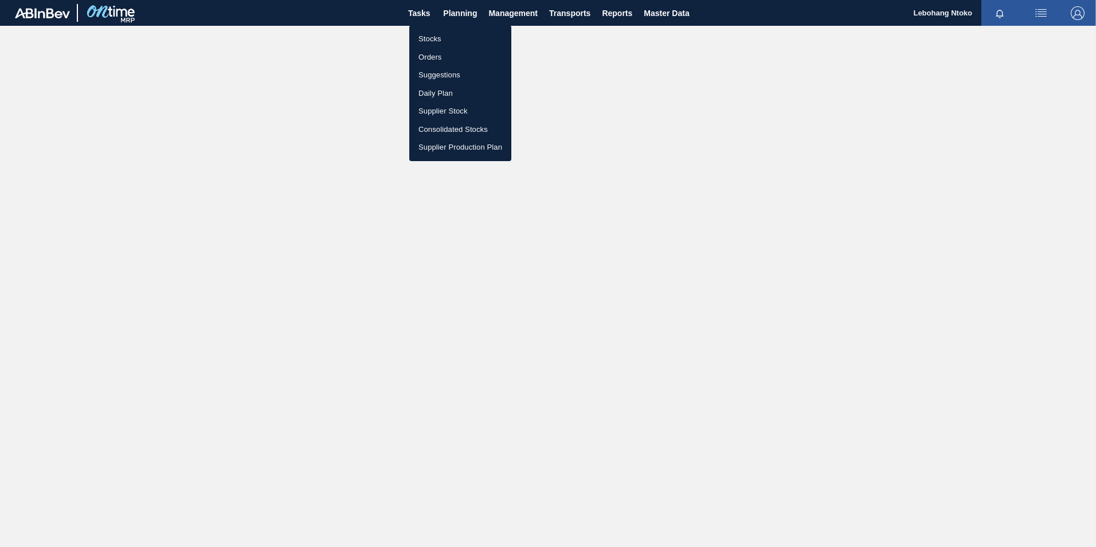
drag, startPoint x: 434, startPoint y: 37, endPoint x: 592, endPoint y: 114, distance: 175.3
click at [434, 37] on li "Stocks" at bounding box center [460, 39] width 102 height 18
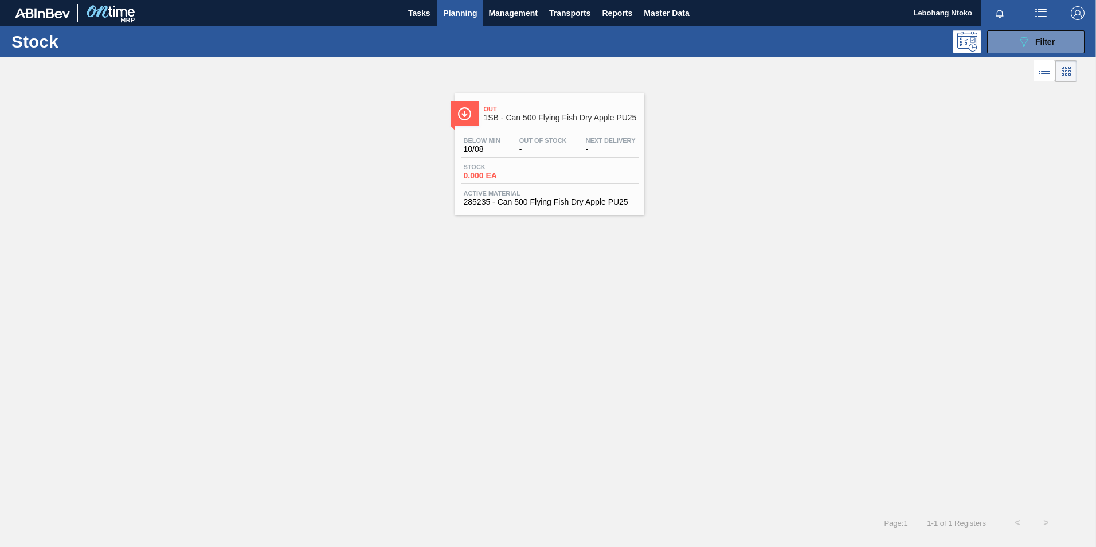
click at [534, 152] on span "-" at bounding box center [543, 149] width 48 height 9
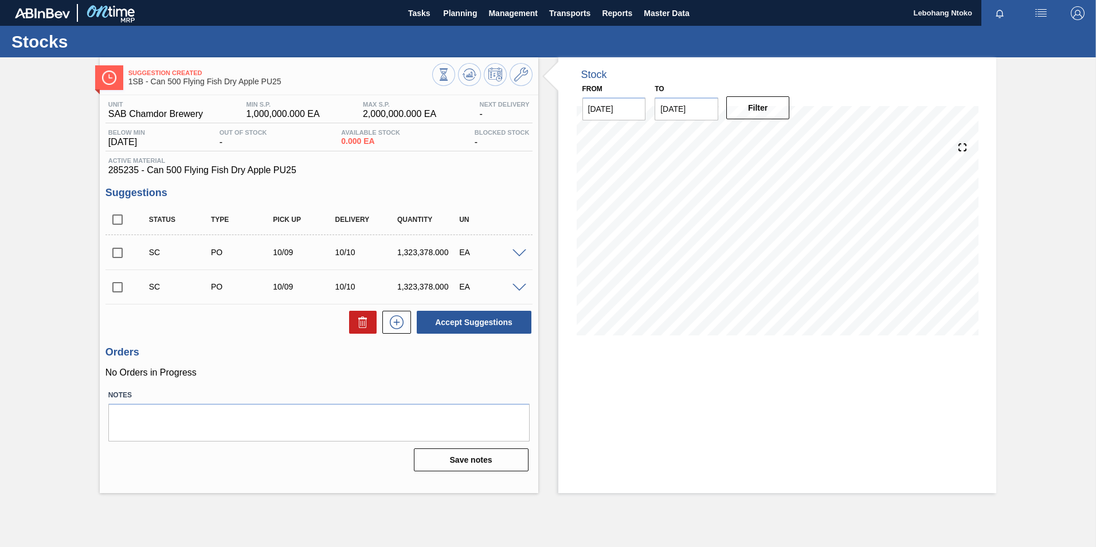
click at [520, 252] on span at bounding box center [519, 253] width 14 height 9
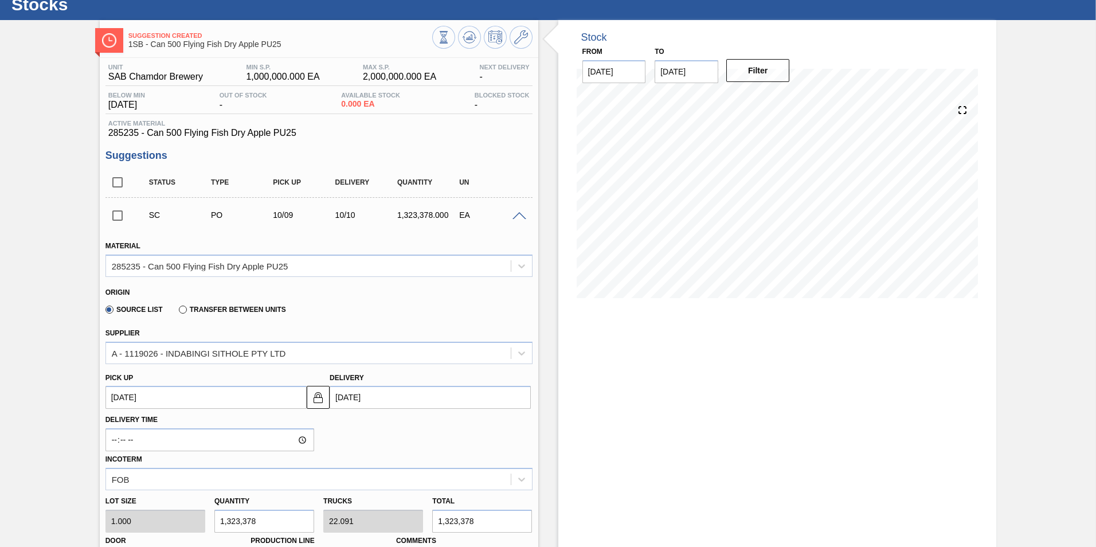
scroll to position [115, 0]
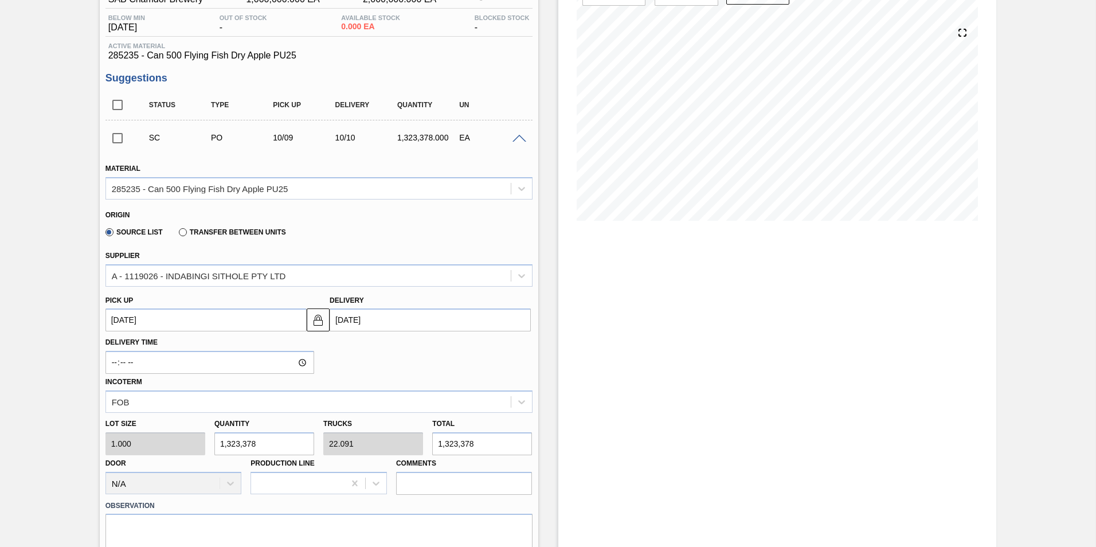
click at [134, 449] on div "Lot size 1.000 Quantity 1,323,378 Trucks 22.091 Total 1,323,378 Door N/A Produc…" at bounding box center [319, 454] width 436 height 82
type input "1"
type input "0"
type input "1"
type input "11"
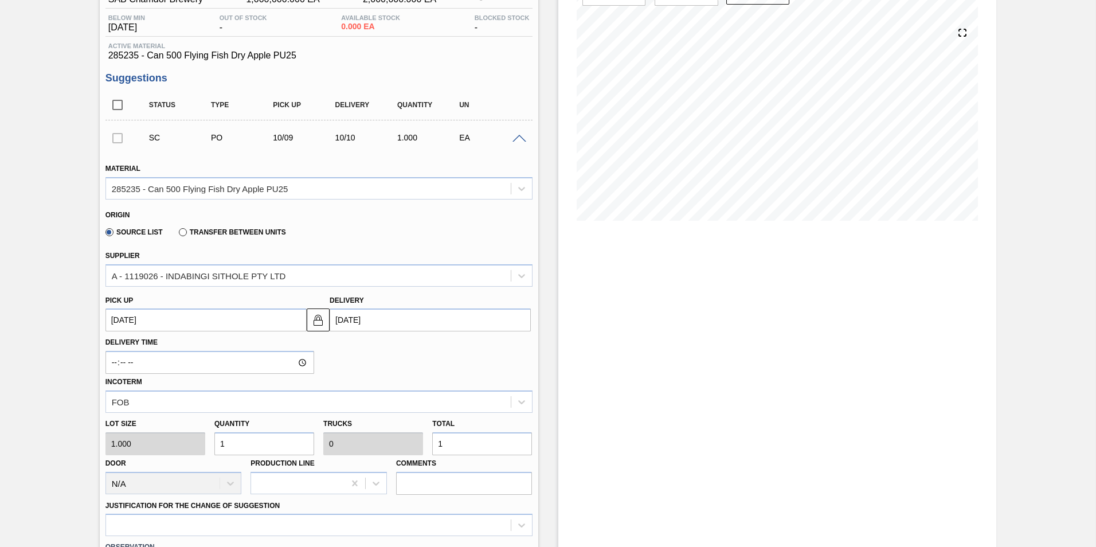
type input "11"
type input "1"
type input "0"
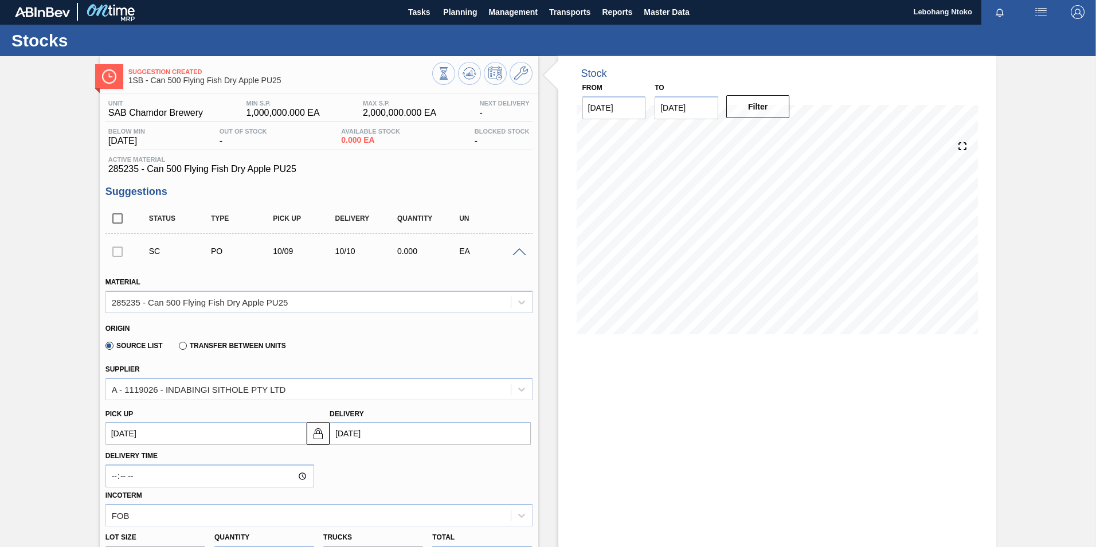
scroll to position [0, 0]
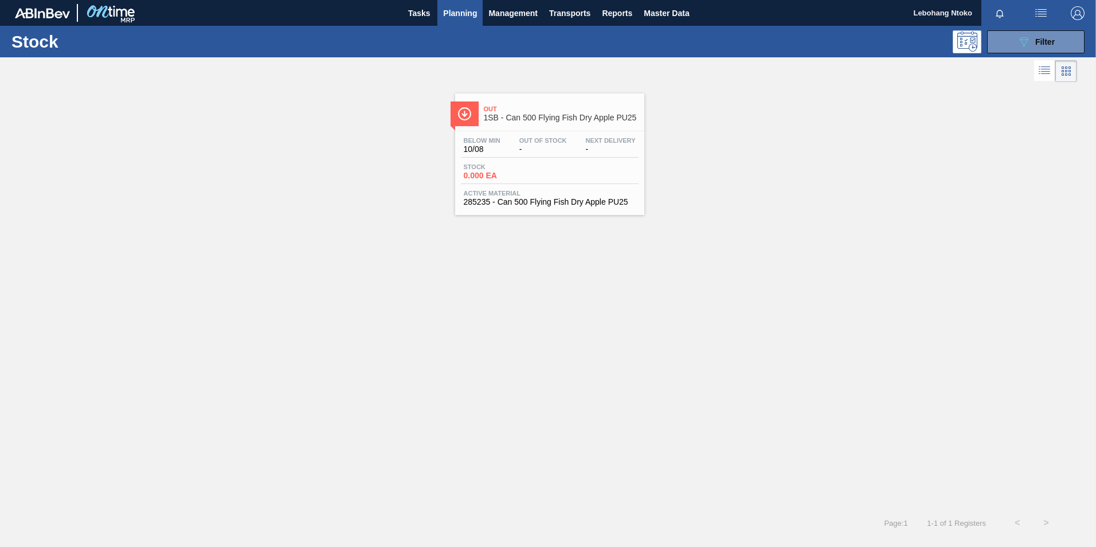
click at [571, 140] on div "Below Min 10/08 Out Of Stock - Next Delivery -" at bounding box center [550, 147] width 178 height 21
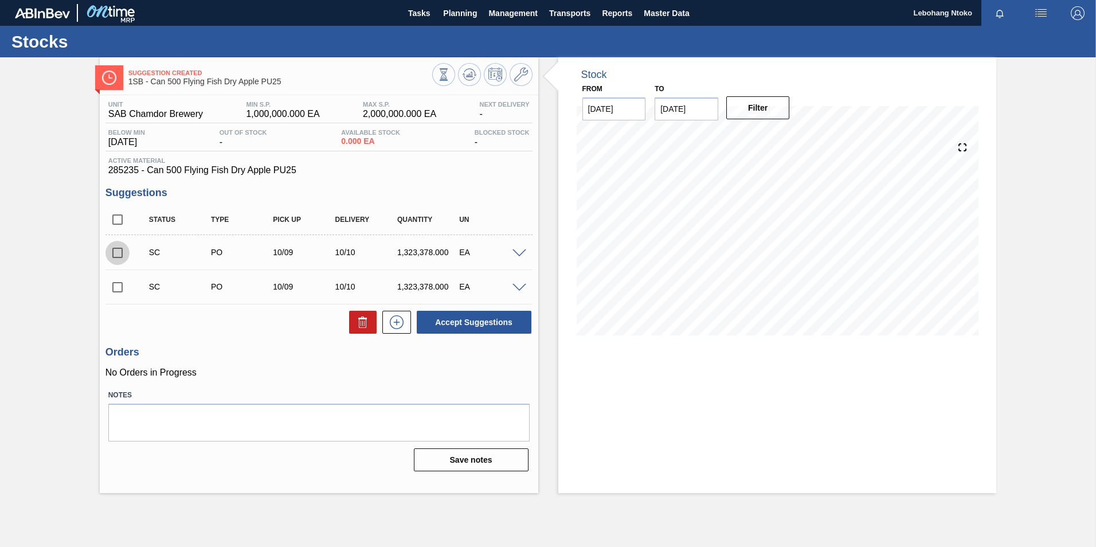
click at [119, 252] on input "checkbox" at bounding box center [117, 253] width 24 height 24
checkbox input "true"
click at [522, 252] on span at bounding box center [519, 253] width 14 height 9
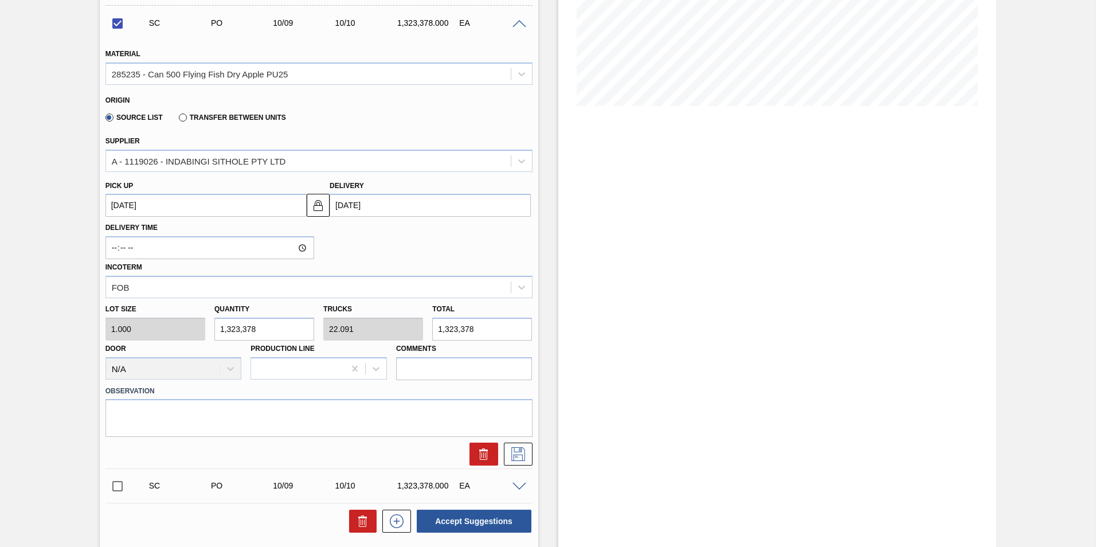
scroll to position [287, 0]
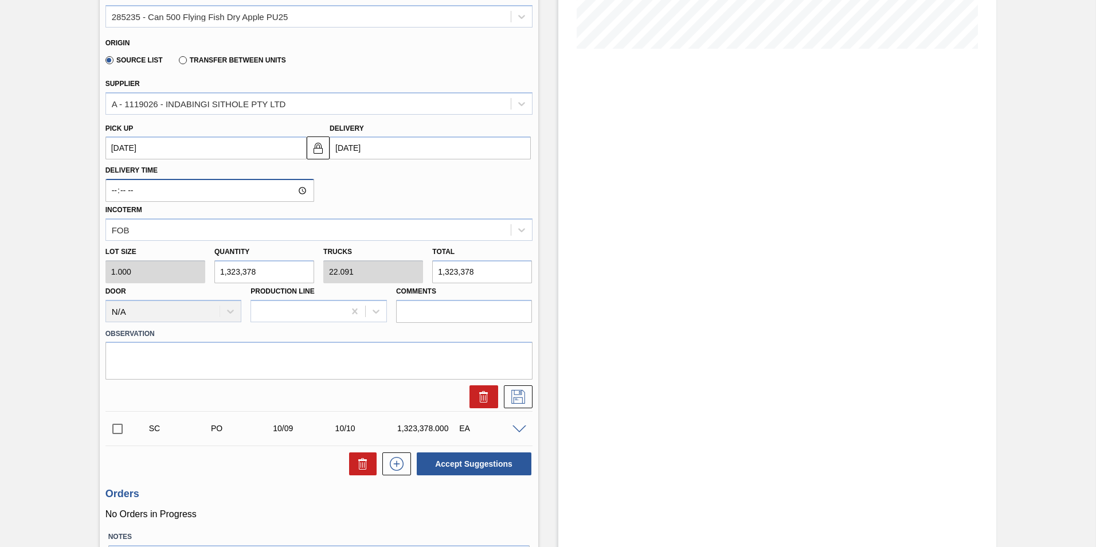
click at [303, 190] on input "Delivery Time" at bounding box center [209, 190] width 209 height 23
type input "15:12"
click at [516, 397] on icon at bounding box center [518, 397] width 18 height 14
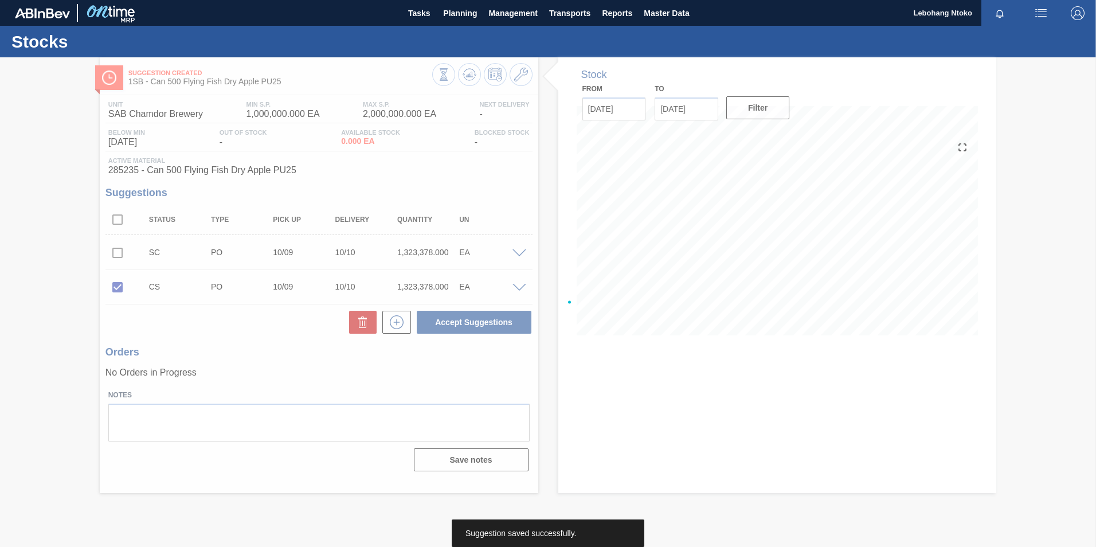
scroll to position [0, 0]
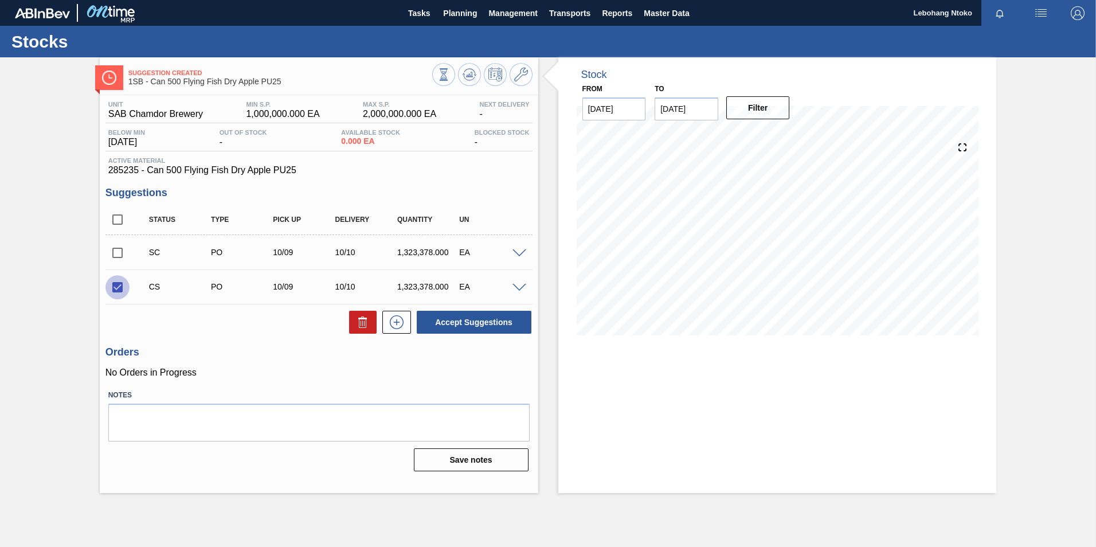
click at [119, 283] on input "checkbox" at bounding box center [117, 287] width 24 height 24
checkbox input "false"
click at [121, 254] on input "checkbox" at bounding box center [117, 253] width 24 height 24
click at [120, 252] on input "checkbox" at bounding box center [117, 253] width 24 height 24
checkbox input "false"
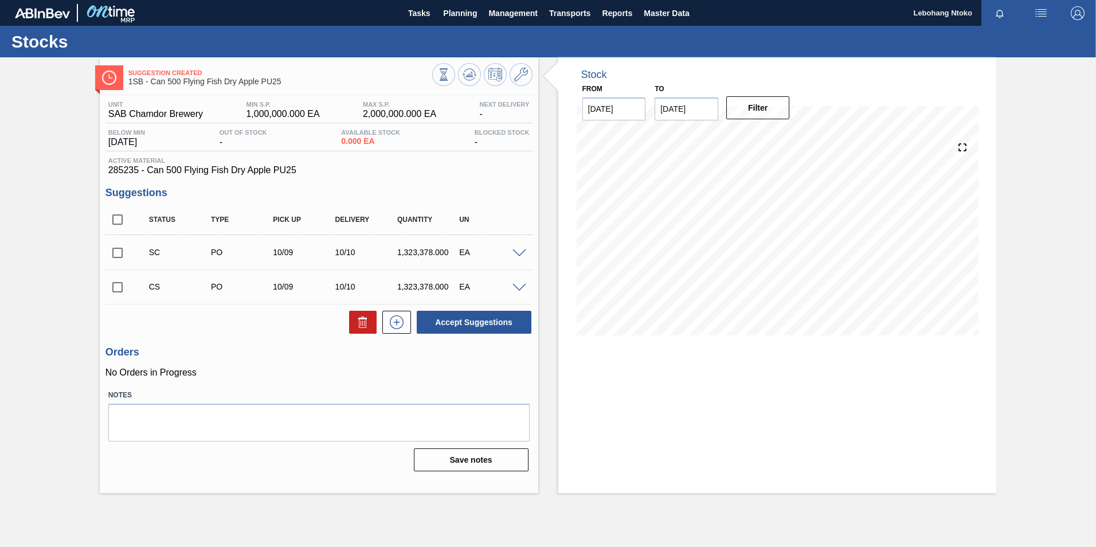
click at [520, 252] on span at bounding box center [519, 253] width 14 height 9
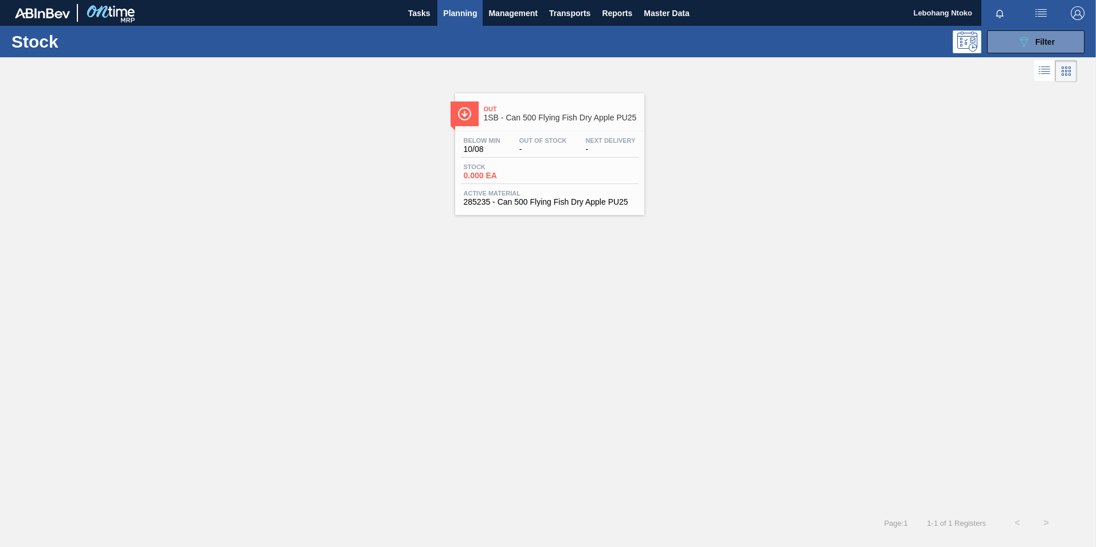
click at [515, 127] on div "Out 1SB - Can 500 Flying Fish Dry Apple PU25 Below Min 10/08 Out Of Stock - Nex…" at bounding box center [549, 153] width 189 height 121
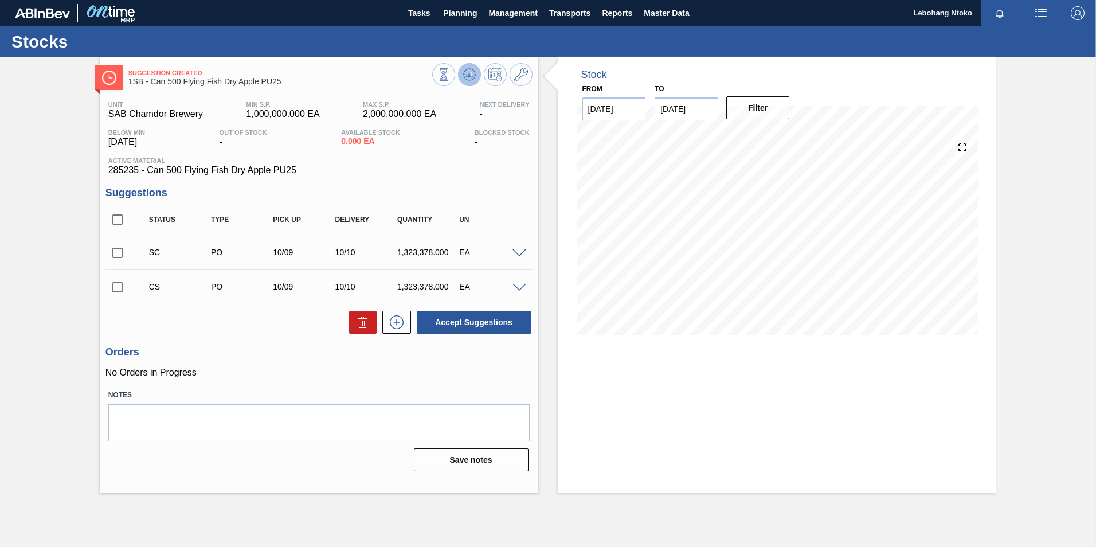
click at [470, 74] on icon at bounding box center [469, 75] width 14 height 14
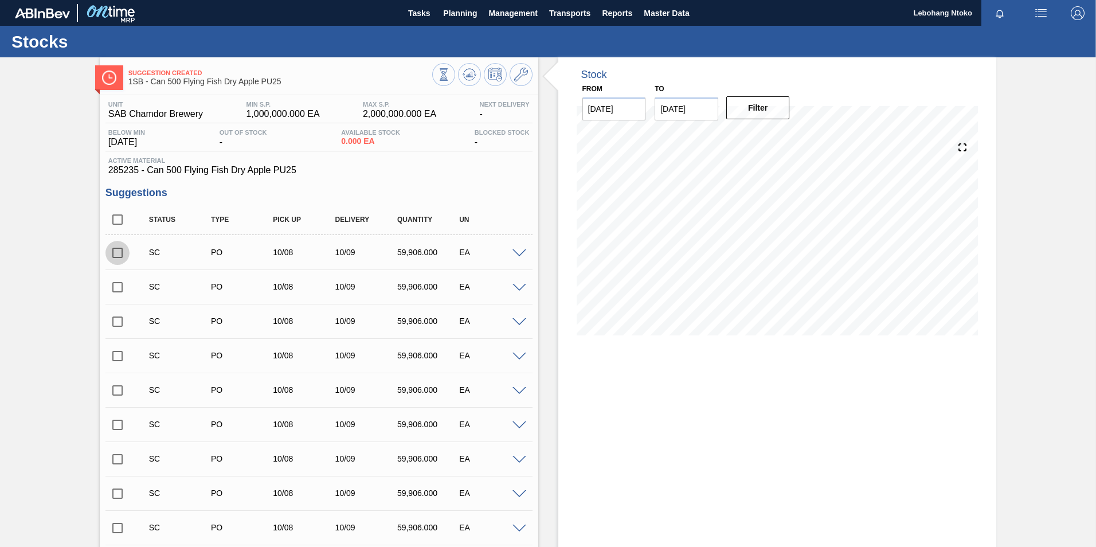
click at [116, 251] on input "checkbox" at bounding box center [117, 253] width 24 height 24
checkbox input "true"
click at [518, 251] on span at bounding box center [519, 253] width 14 height 9
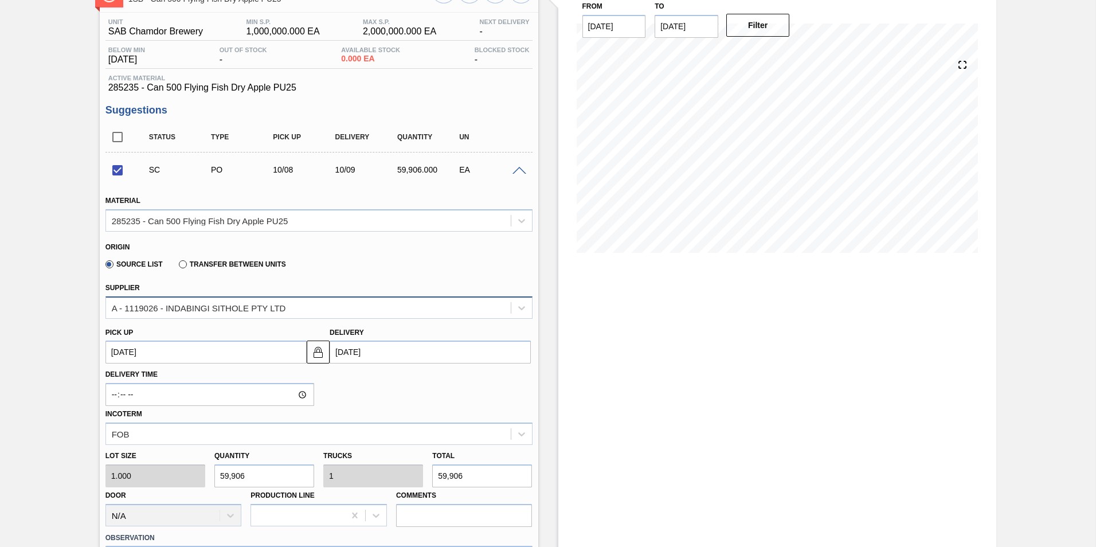
scroll to position [172, 0]
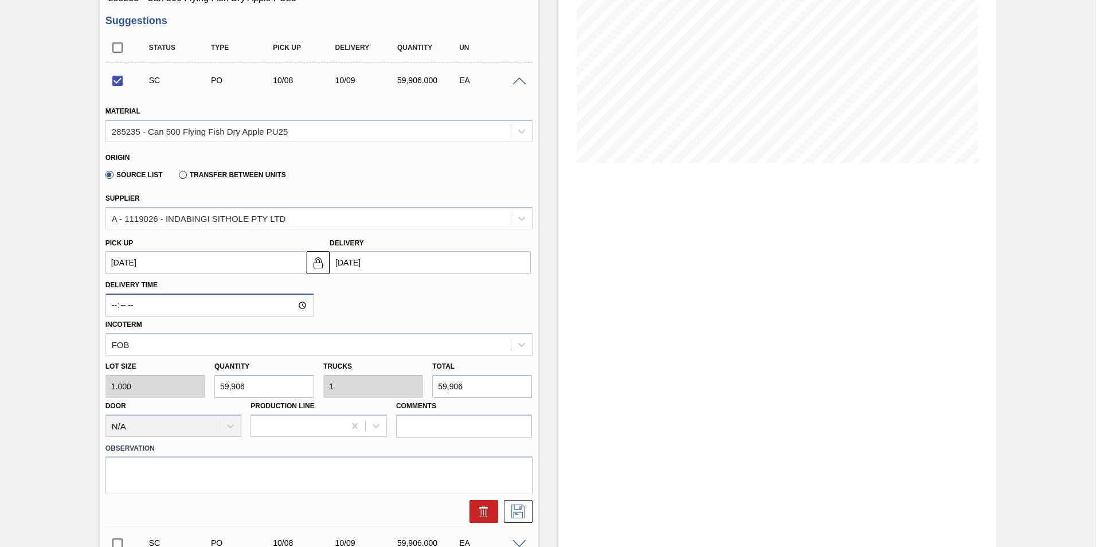
click at [301, 303] on input "Delivery Time" at bounding box center [209, 304] width 209 height 23
type input "15:11"
click at [519, 512] on icon at bounding box center [518, 511] width 18 height 14
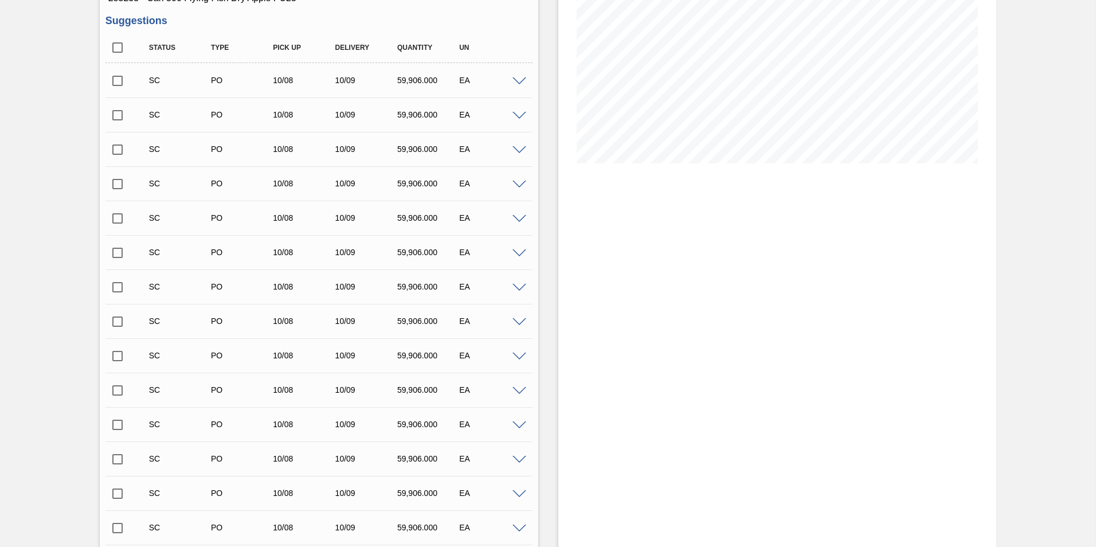
click at [117, 81] on input "checkbox" at bounding box center [117, 81] width 24 height 24
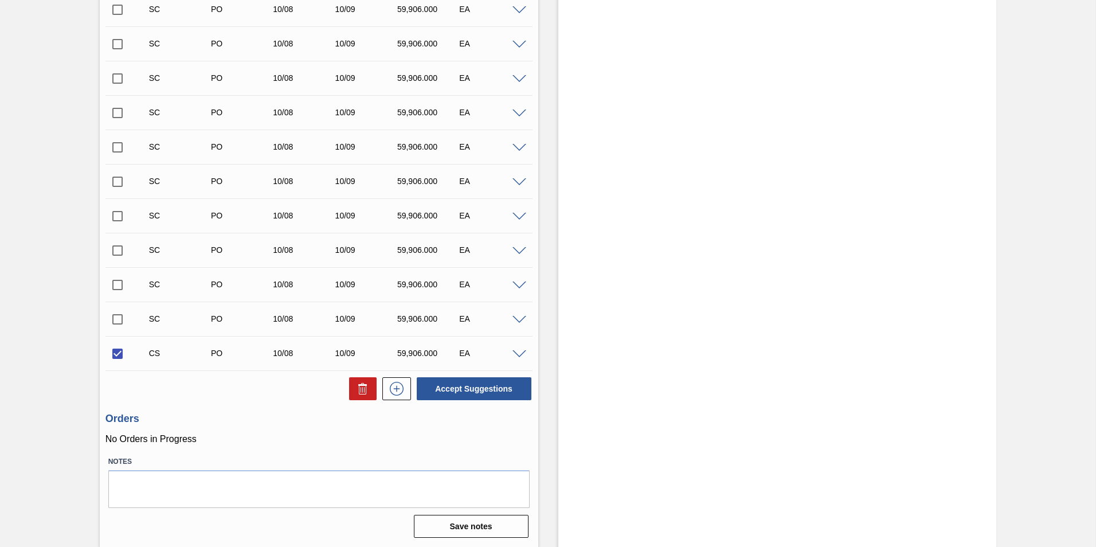
scroll to position [1034, 0]
click at [462, 390] on button "Accept Suggestions" at bounding box center [474, 388] width 115 height 23
checkbox input "false"
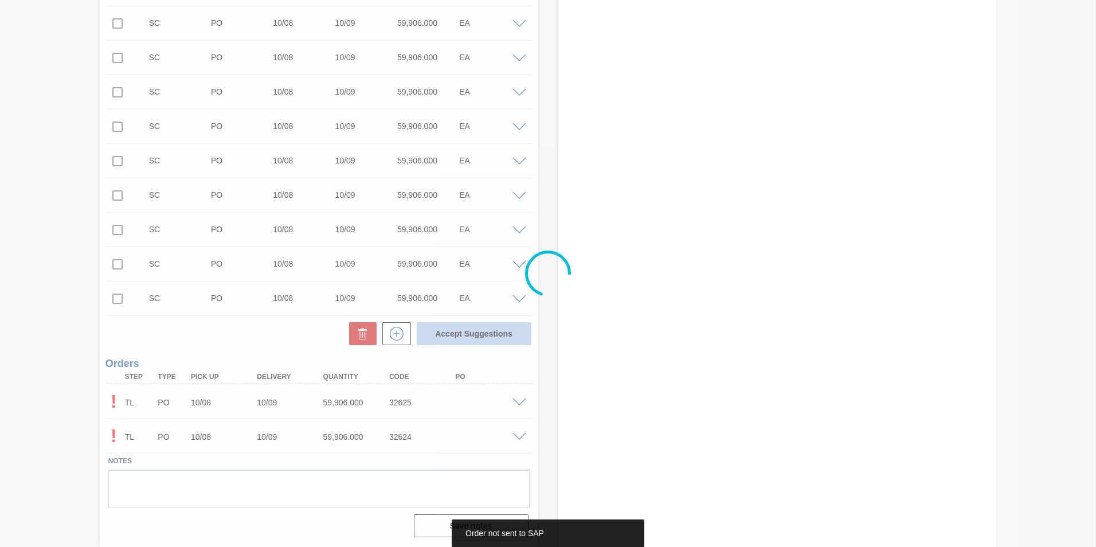
scroll to position [1000, 0]
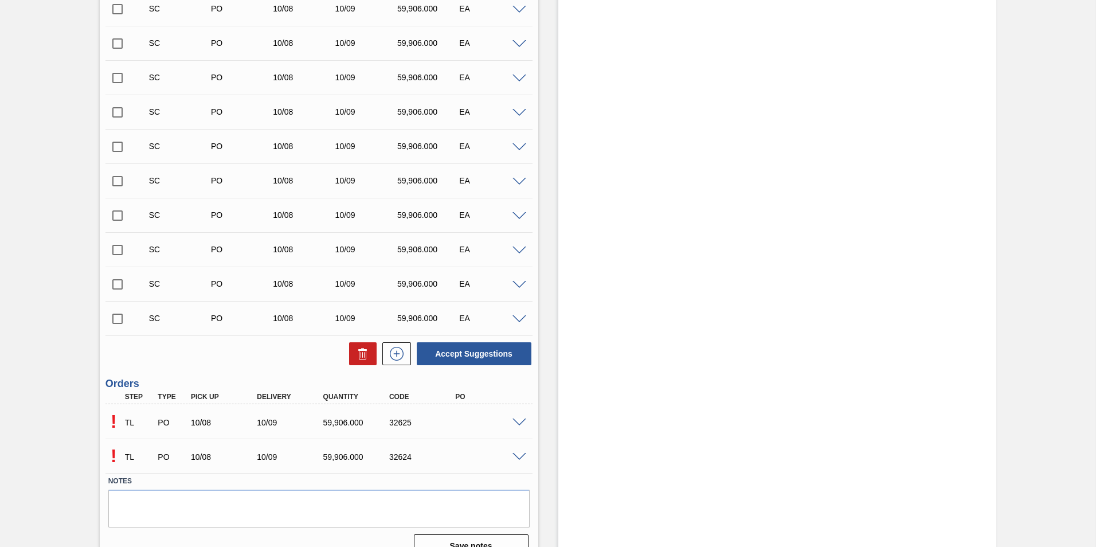
click at [517, 455] on span at bounding box center [519, 457] width 14 height 9
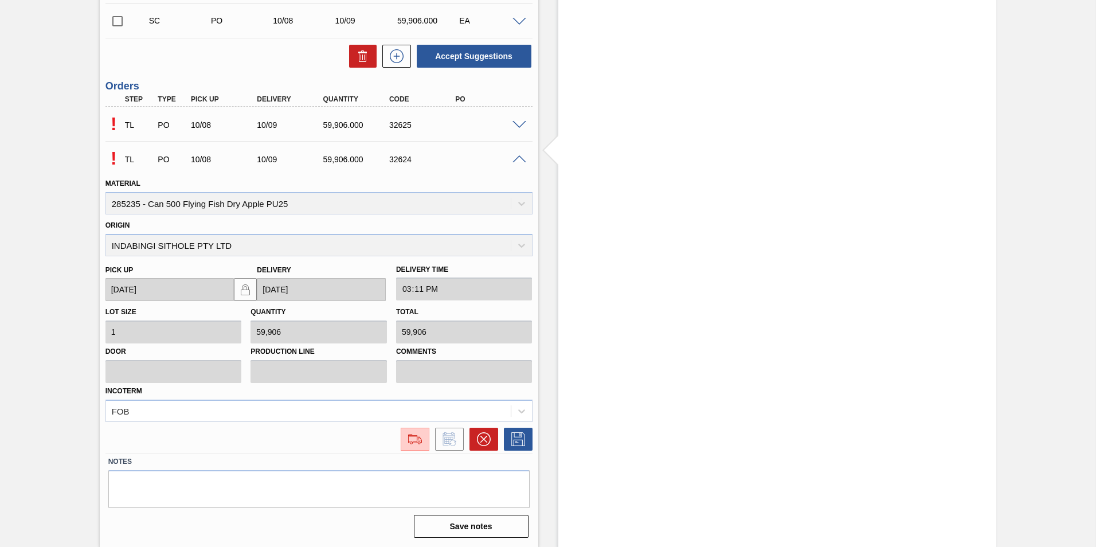
scroll to position [1298, 0]
click at [485, 439] on icon at bounding box center [484, 439] width 14 height 14
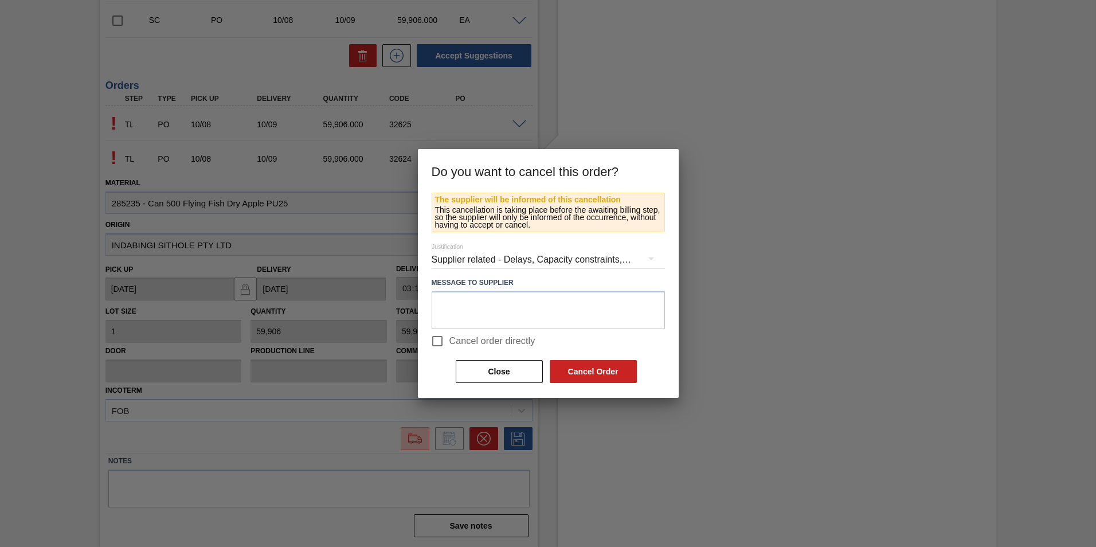
click at [434, 341] on input "Cancel order directly" at bounding box center [437, 341] width 24 height 24
checkbox input "true"
click at [596, 372] on button "Cancel Order" at bounding box center [593, 371] width 87 height 23
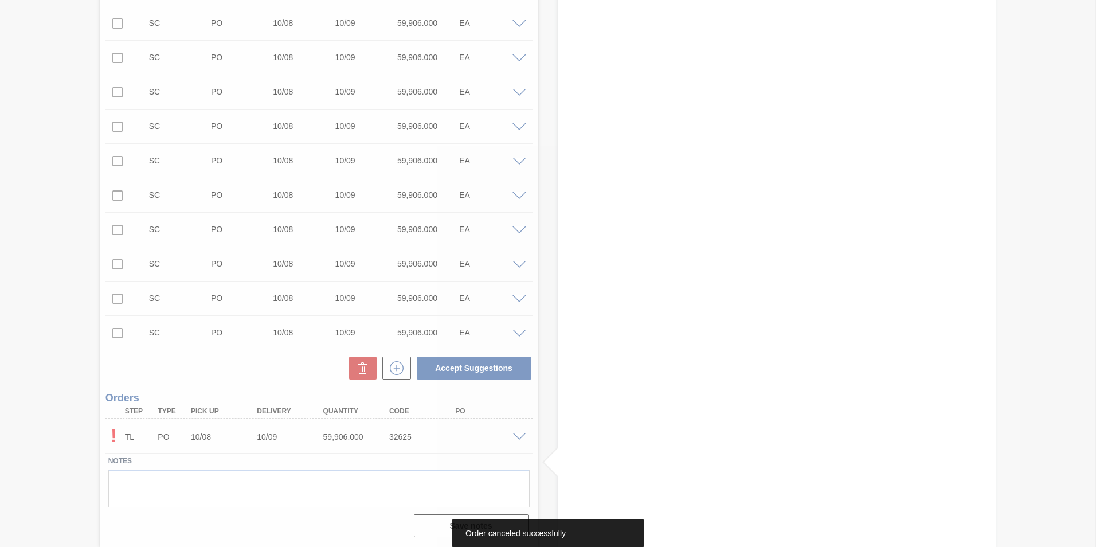
scroll to position [986, 0]
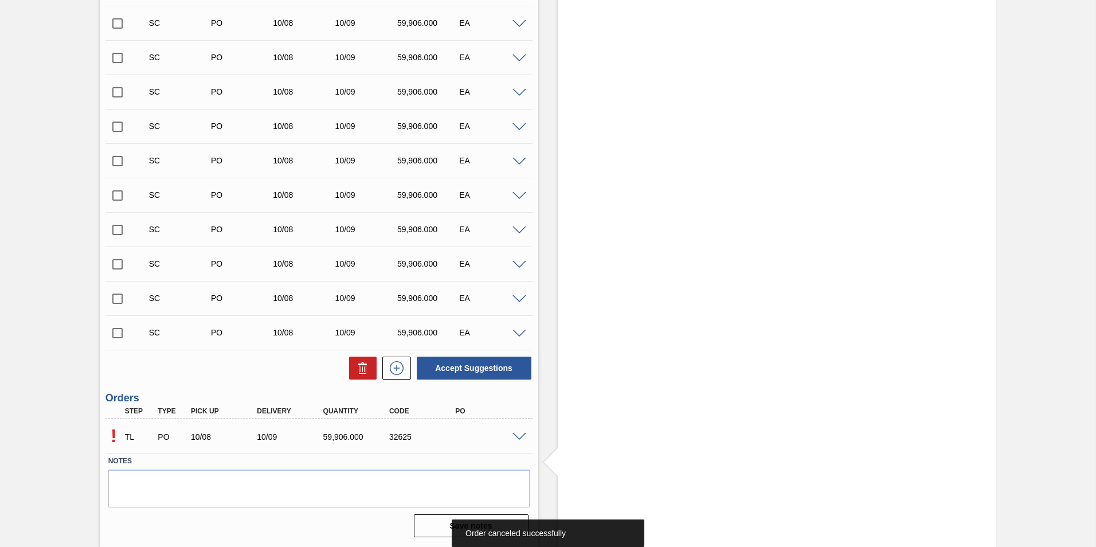
click at [516, 433] on span at bounding box center [519, 437] width 14 height 9
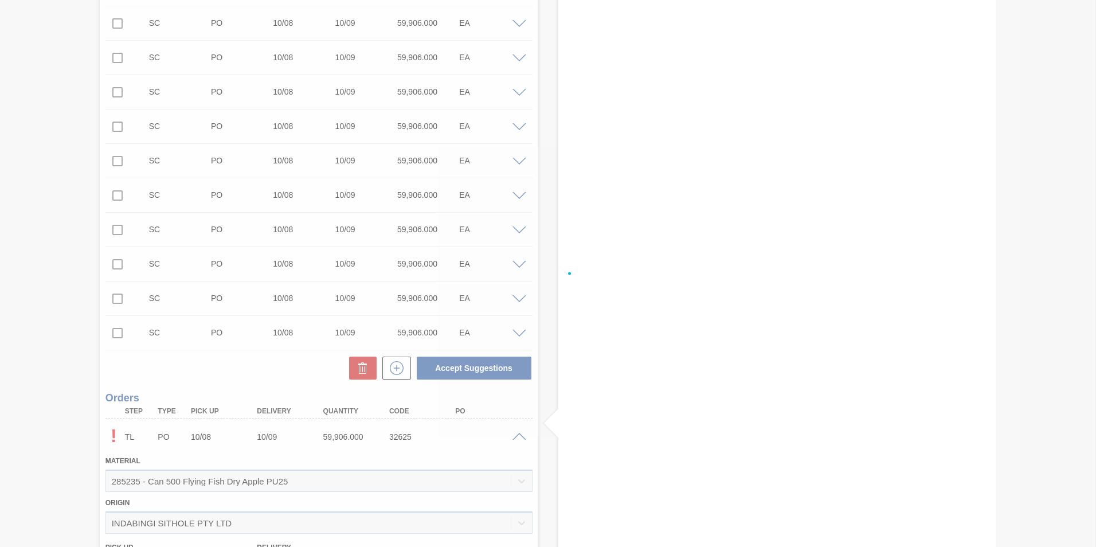
scroll to position [1264, 0]
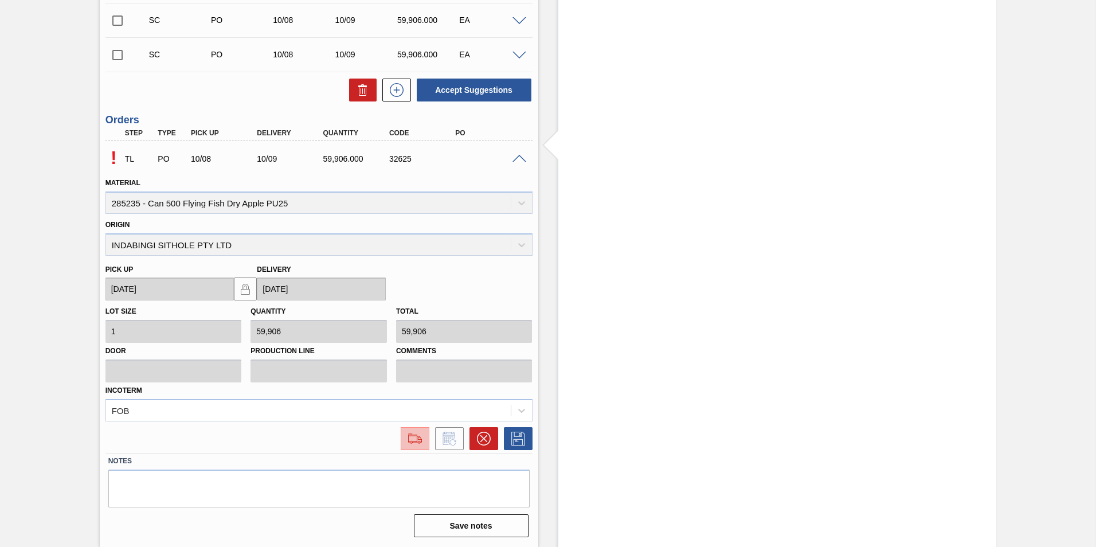
click at [414, 437] on img at bounding box center [415, 439] width 18 height 14
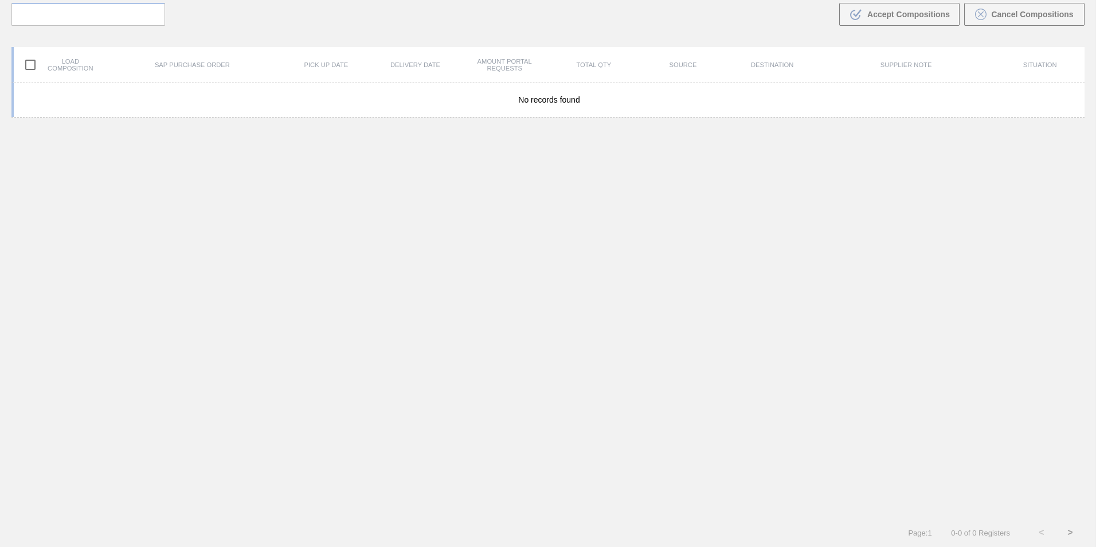
scroll to position [83, 0]
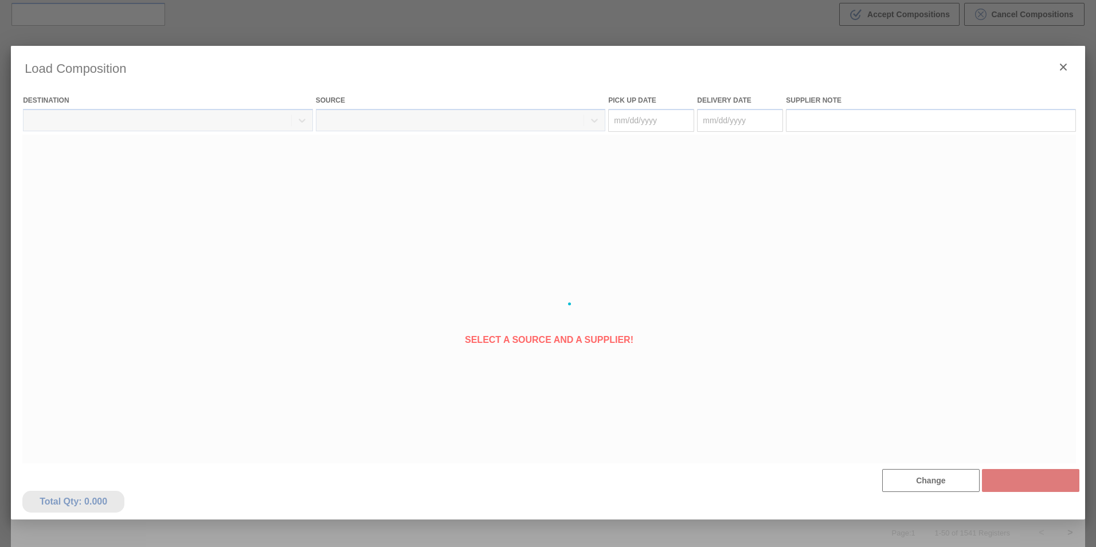
type Date "[DATE]"
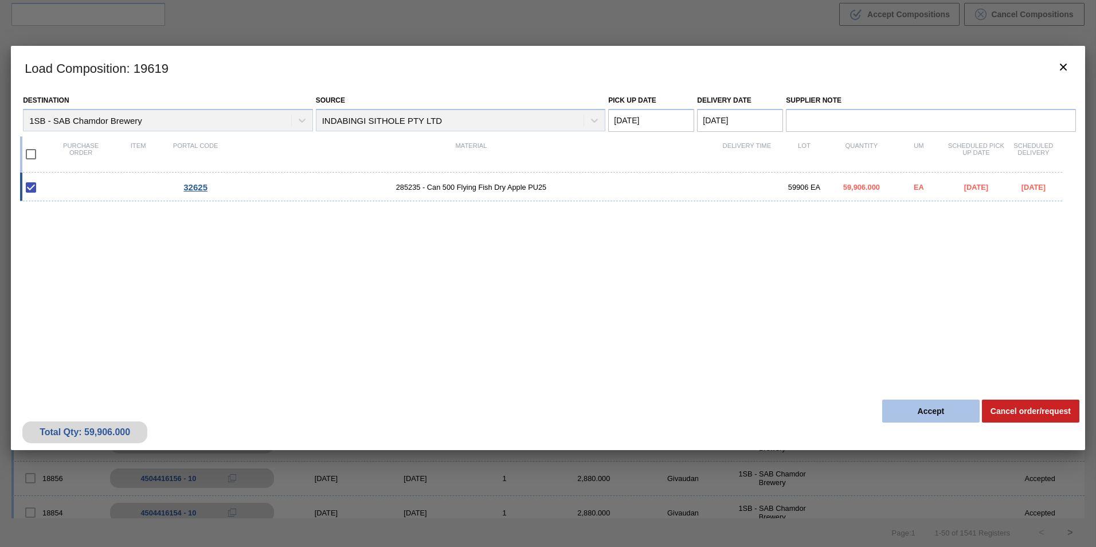
click at [936, 413] on button "Accept" at bounding box center [930, 410] width 97 height 23
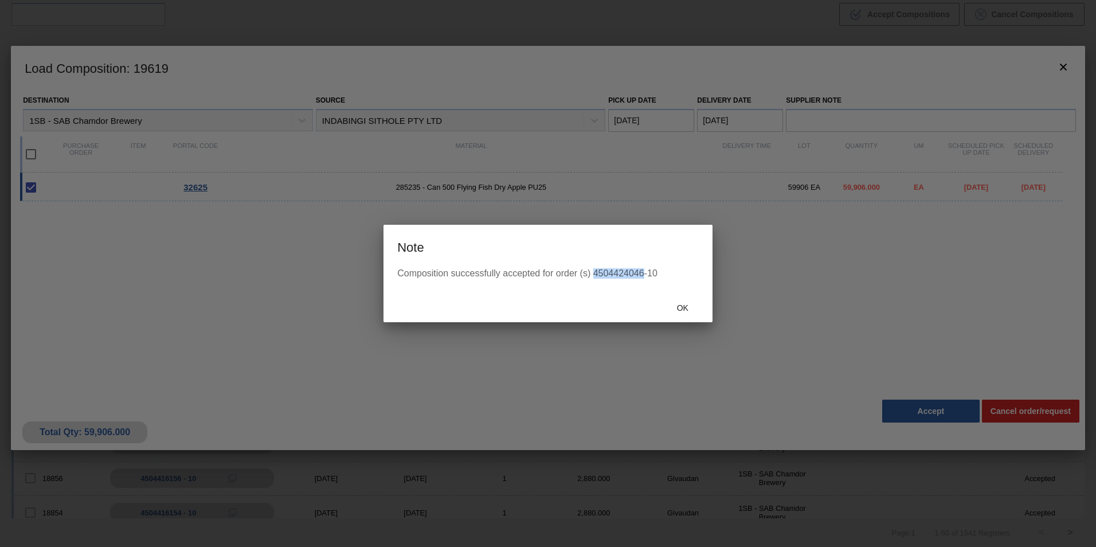
drag, startPoint x: 594, startPoint y: 275, endPoint x: 643, endPoint y: 272, distance: 48.8
click at [643, 272] on div "Composition successfully accepted for order (s) 4504424046-10" at bounding box center [547, 273] width 301 height 10
copy div "4504424046"
click at [685, 305] on span "Ok" at bounding box center [683, 307] width 30 height 9
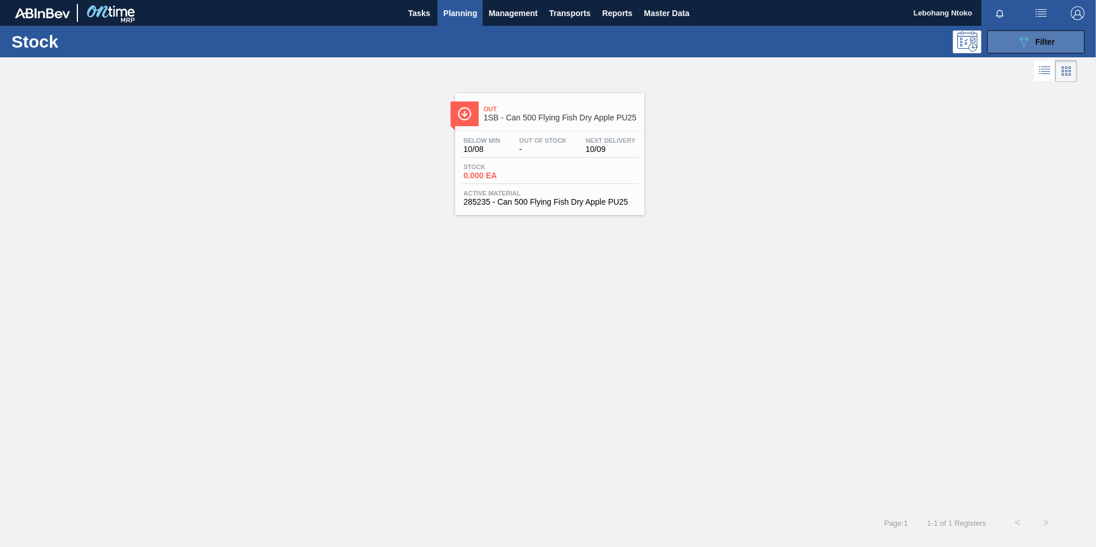
click at [1041, 41] on span "Filter" at bounding box center [1044, 41] width 19 height 9
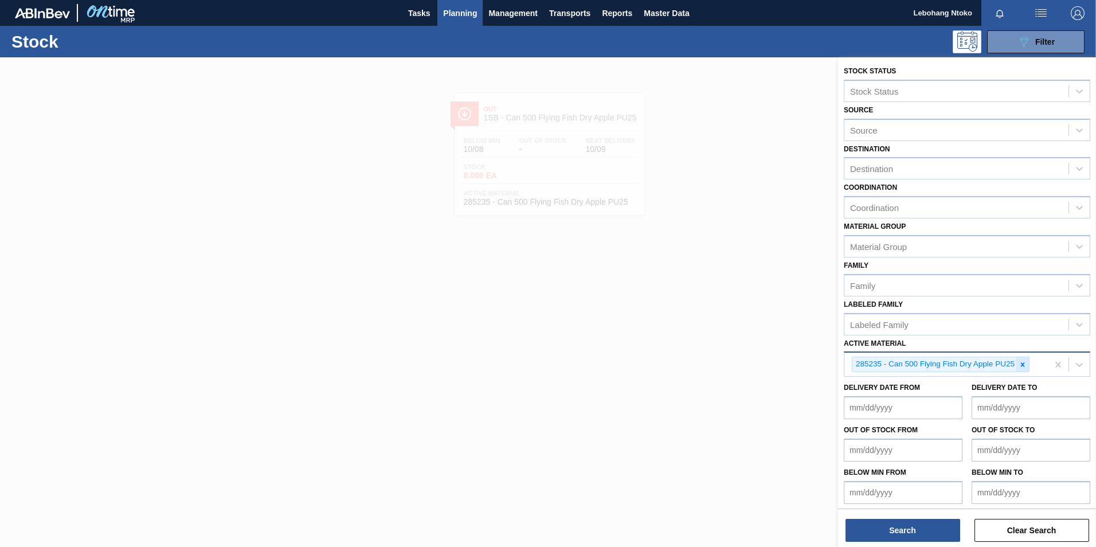
click at [1022, 364] on icon at bounding box center [1023, 364] width 4 height 4
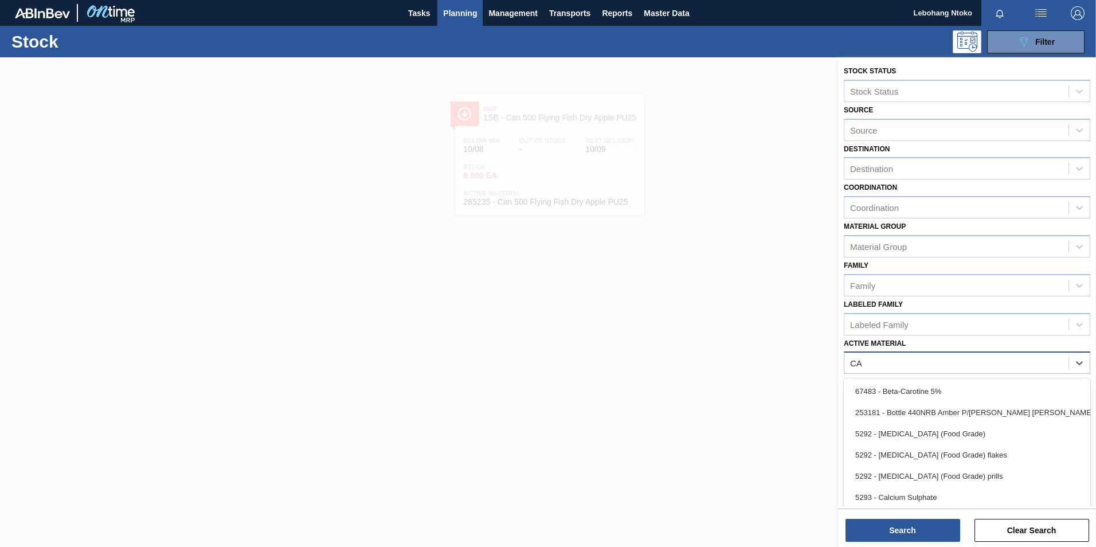
type Material "CAN"
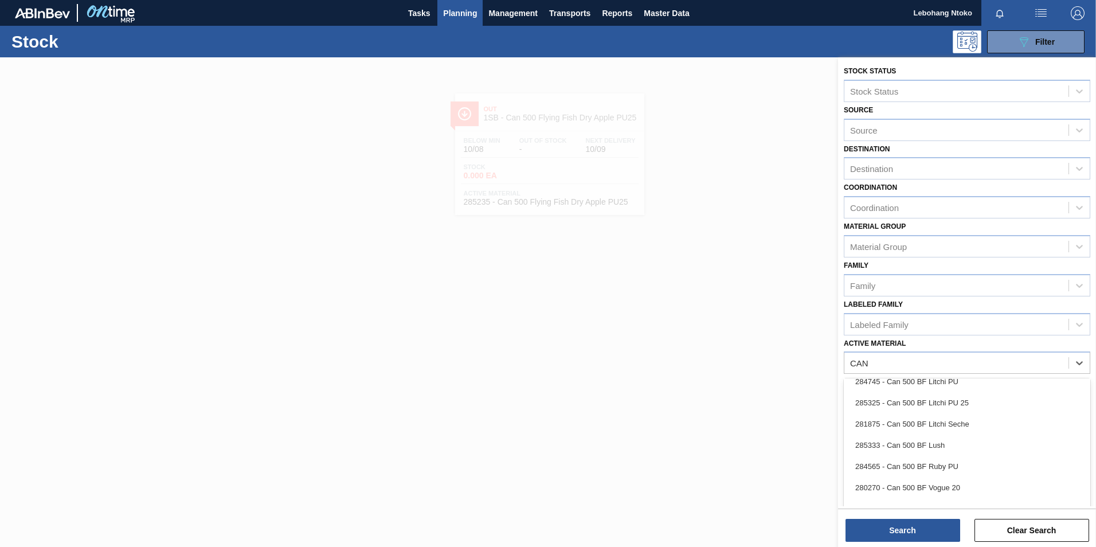
scroll to position [516, 0]
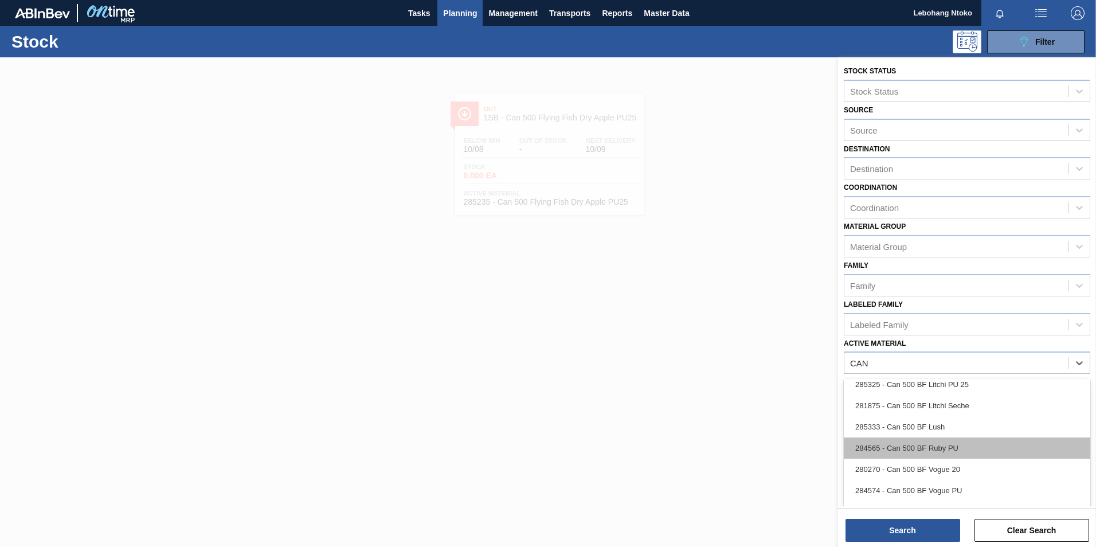
click at [945, 446] on div "284565 - Can 500 BF Ruby PU" at bounding box center [967, 447] width 246 height 21
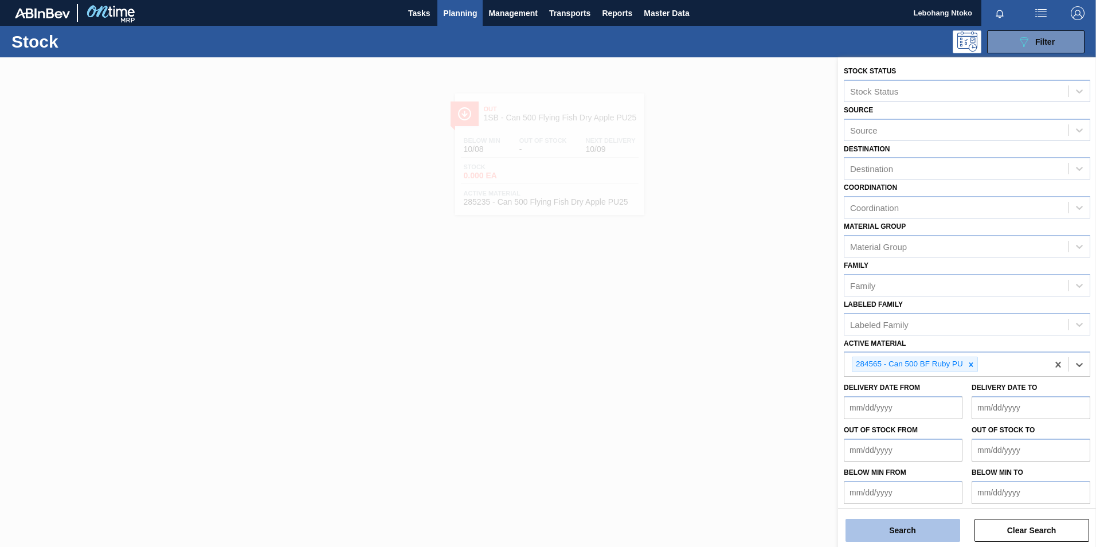
click at [923, 529] on button "Search" at bounding box center [902, 530] width 115 height 23
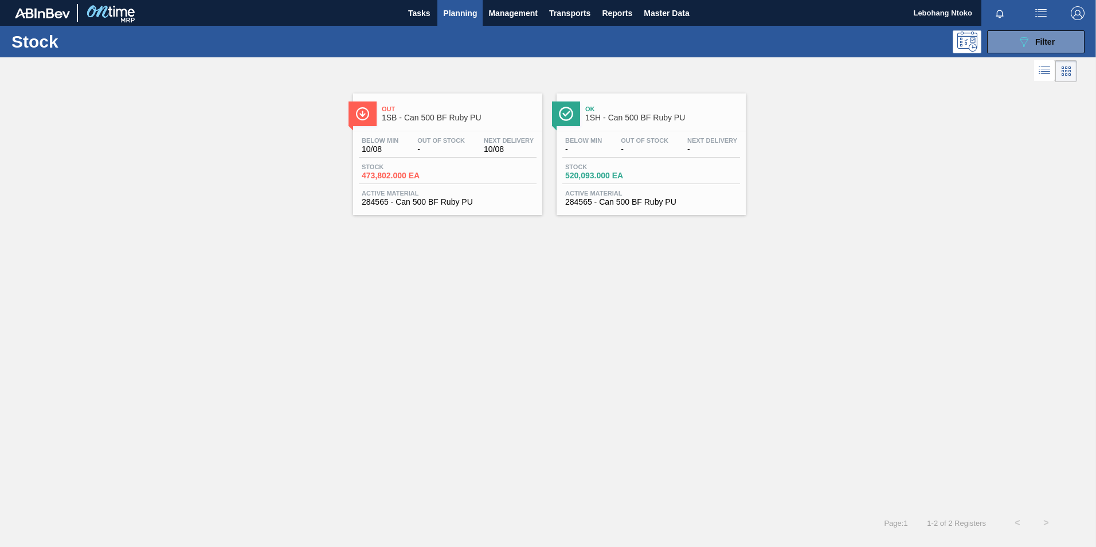
click at [446, 135] on div "Below Min 10/08 Out Of Stock - Next Delivery 10/08 Stock 473,802.000 EA Active …" at bounding box center [447, 170] width 189 height 78
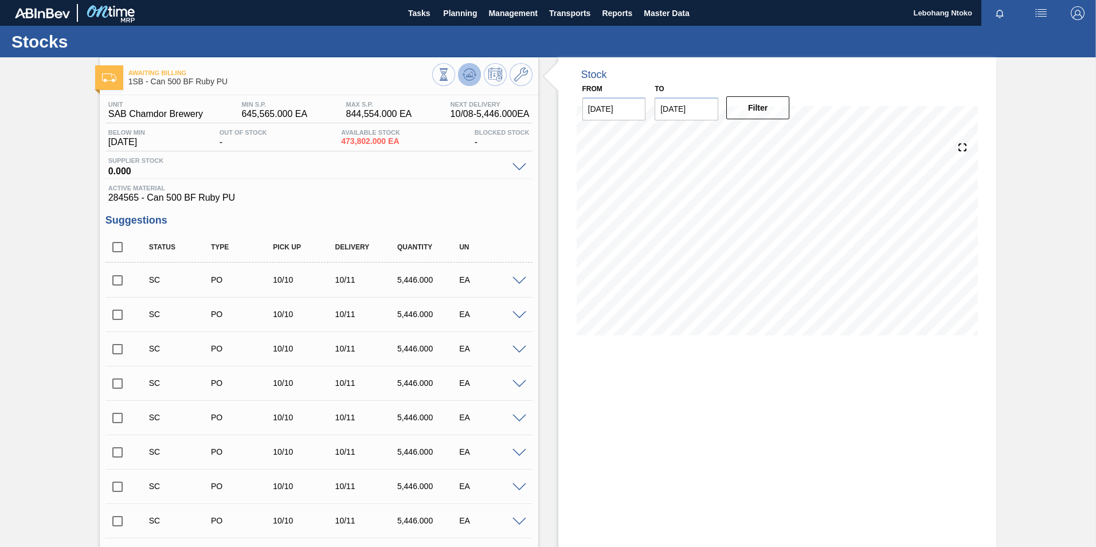
click at [469, 73] on icon at bounding box center [469, 75] width 14 height 14
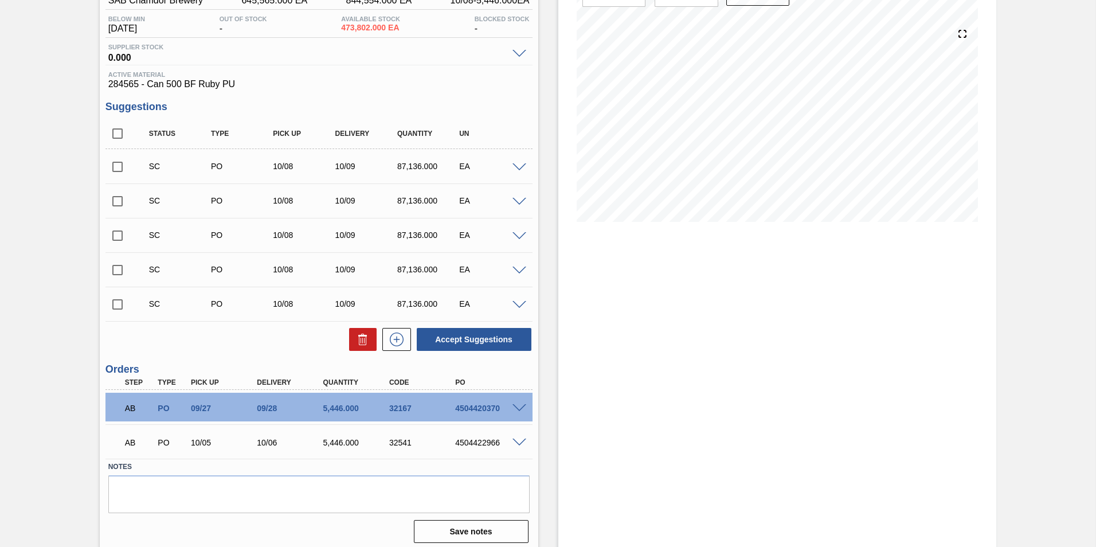
scroll to position [115, 0]
click at [519, 406] on span at bounding box center [519, 407] width 14 height 9
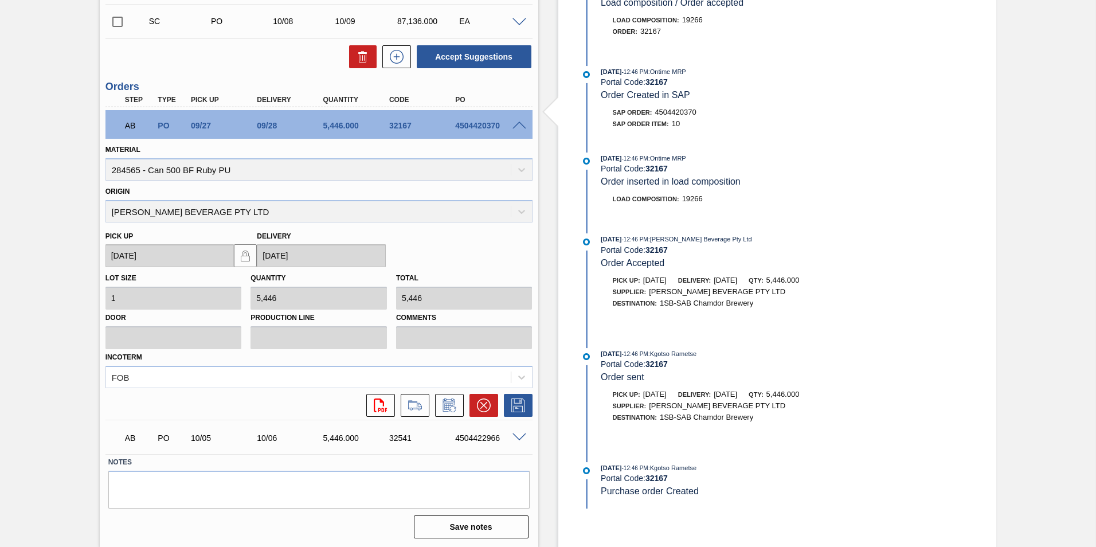
scroll to position [397, 0]
click at [479, 404] on icon at bounding box center [484, 404] width 14 height 14
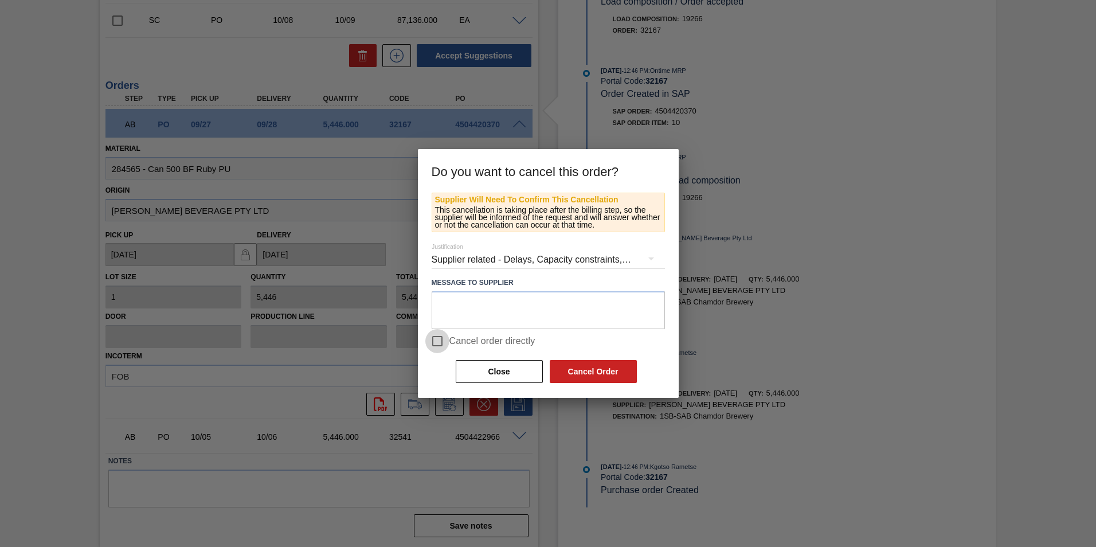
click at [438, 340] on input "Cancel order directly" at bounding box center [437, 341] width 24 height 24
checkbox input "true"
click at [578, 369] on button "Cancel Order" at bounding box center [593, 371] width 87 height 23
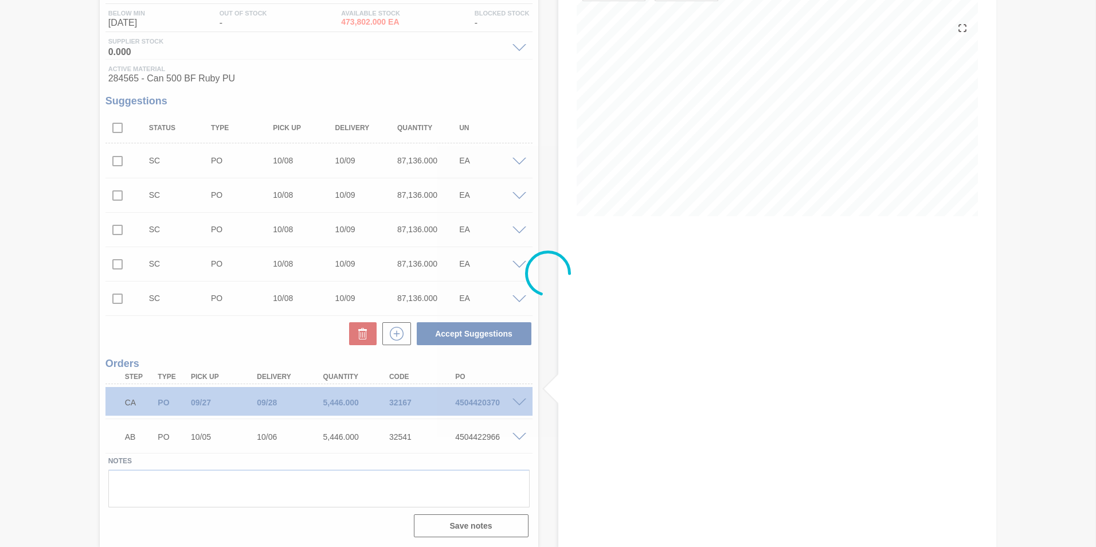
scroll to position [119, 0]
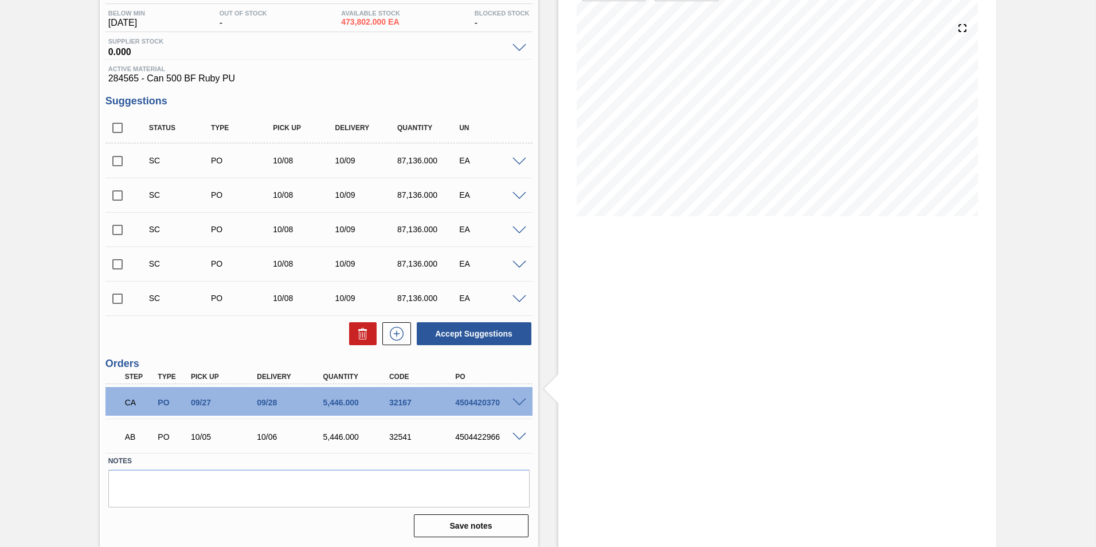
click at [516, 433] on span at bounding box center [519, 437] width 14 height 9
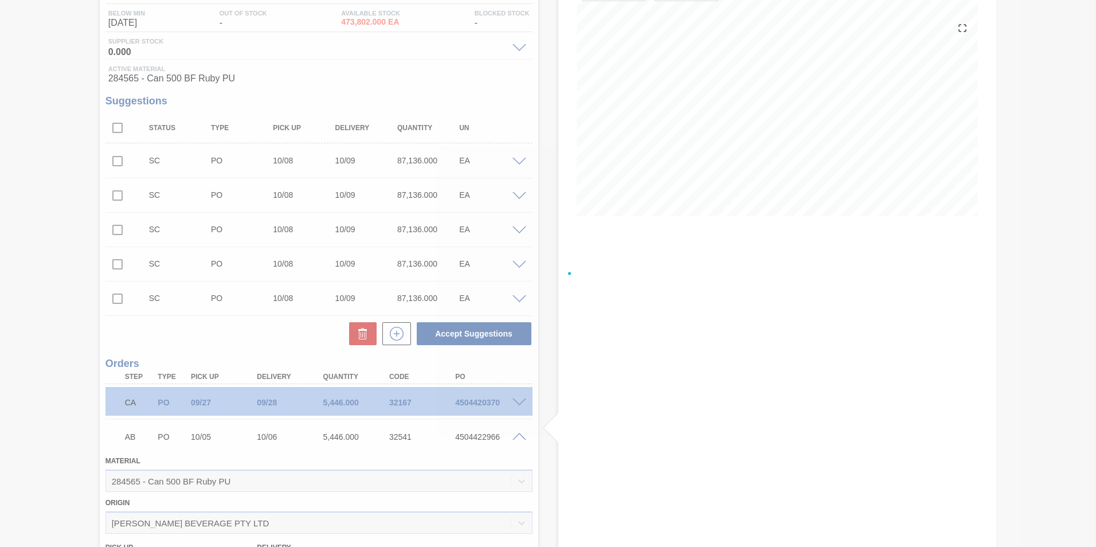
scroll to position [397, 0]
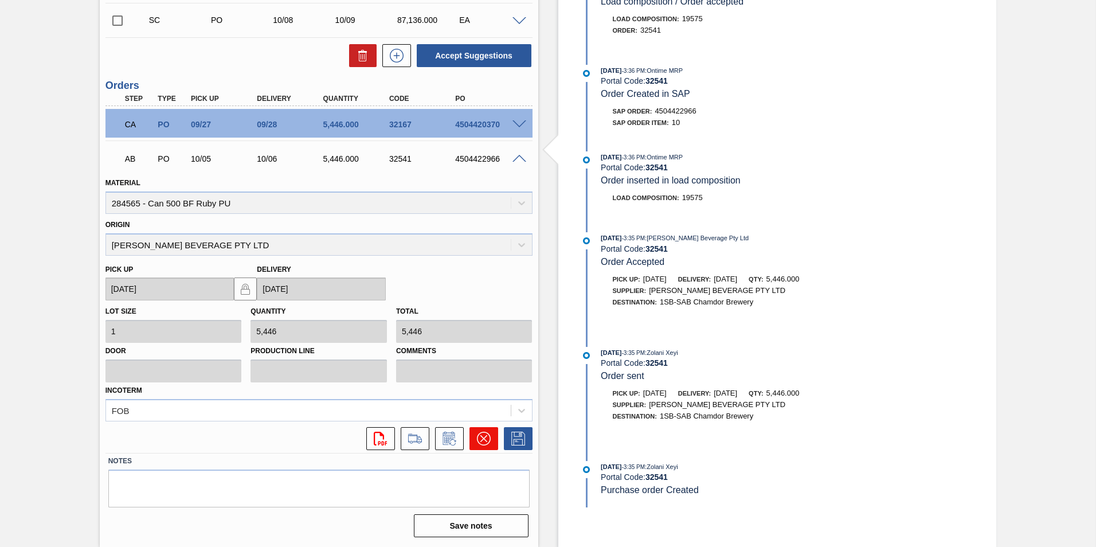
click at [481, 438] on icon at bounding box center [484, 439] width 14 height 14
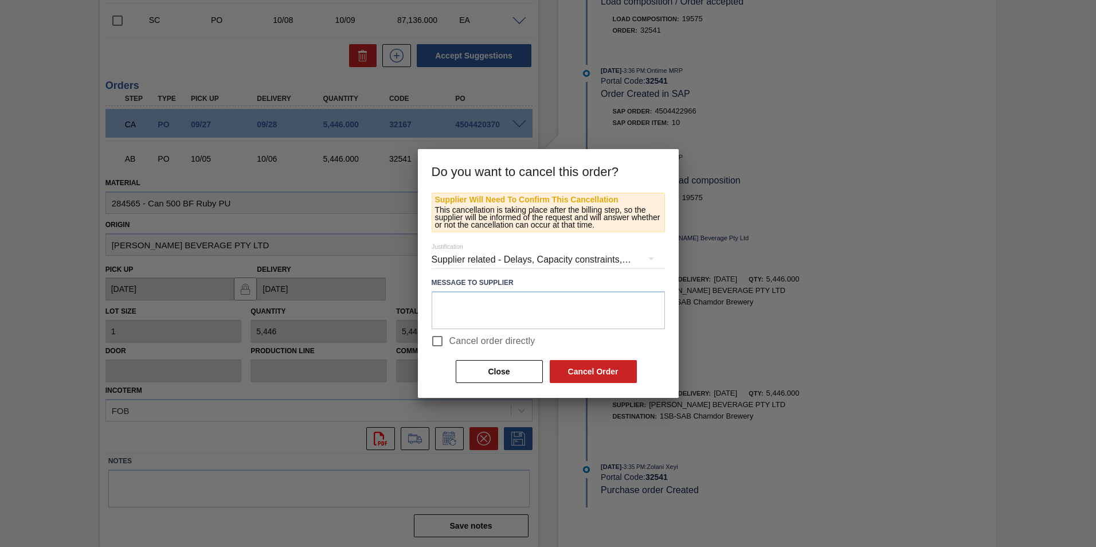
click at [441, 343] on input "Cancel order directly" at bounding box center [437, 341] width 24 height 24
checkbox input "true"
click at [586, 371] on button "Cancel Order" at bounding box center [593, 371] width 87 height 23
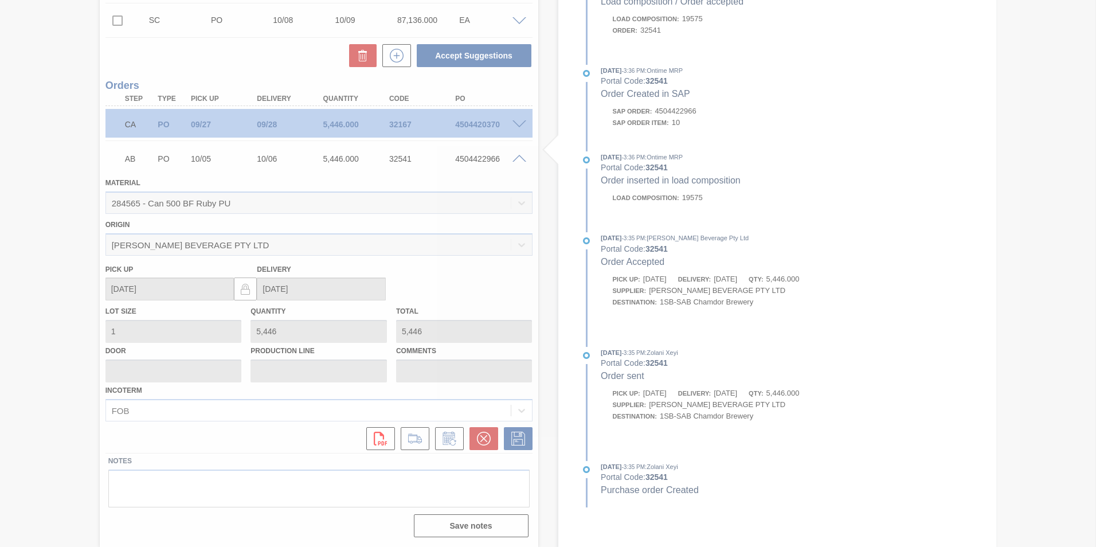
scroll to position [119, 0]
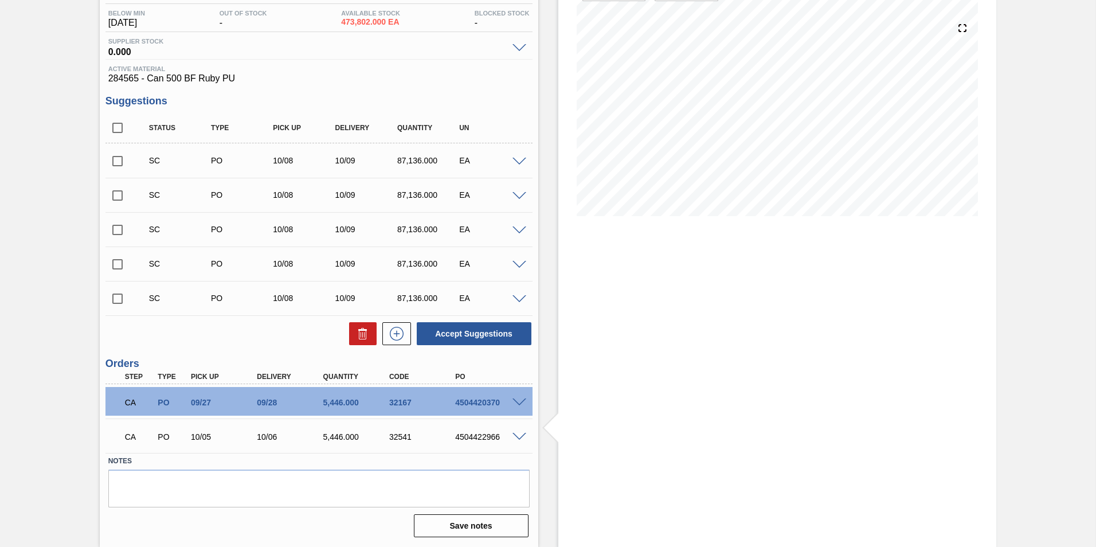
click at [116, 162] on input "checkbox" at bounding box center [117, 161] width 24 height 24
checkbox input "true"
click at [517, 159] on span at bounding box center [519, 162] width 14 height 9
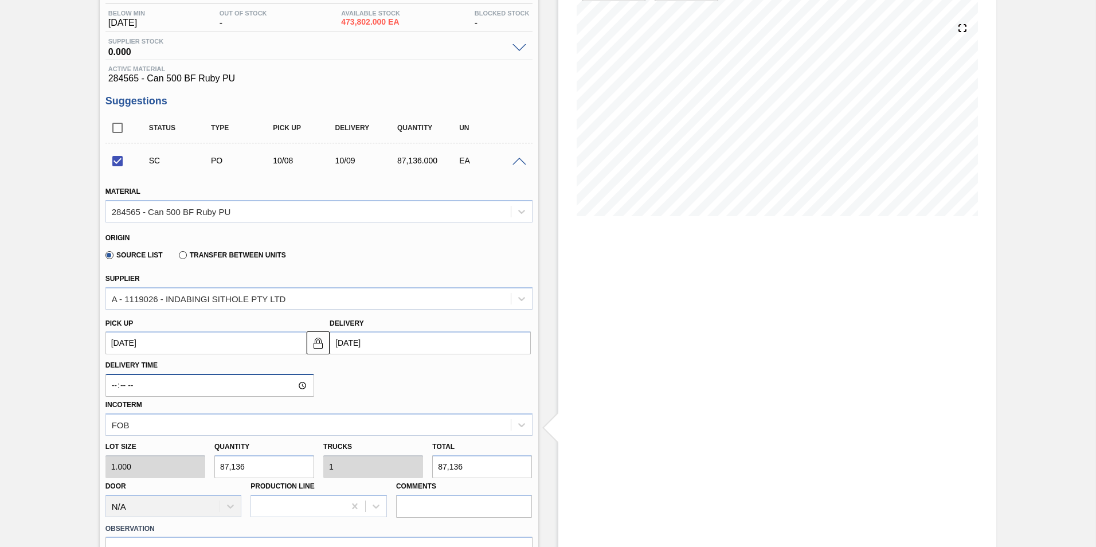
click at [297, 384] on input "Delivery Time" at bounding box center [209, 385] width 209 height 23
type input "15:12"
click at [466, 244] on div "Source List Transfer between Units" at bounding box center [313, 253] width 417 height 22
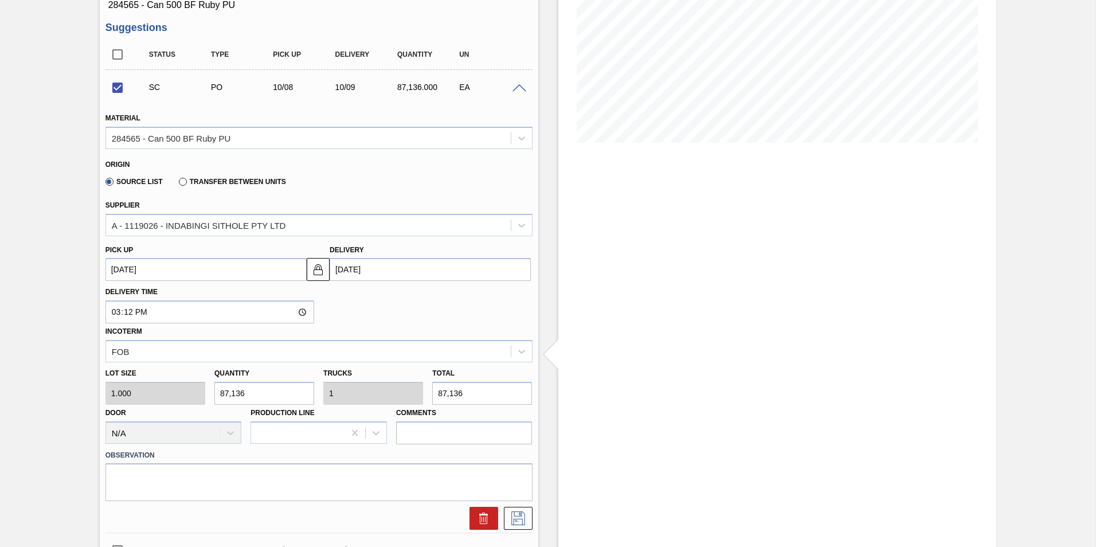
scroll to position [291, 0]
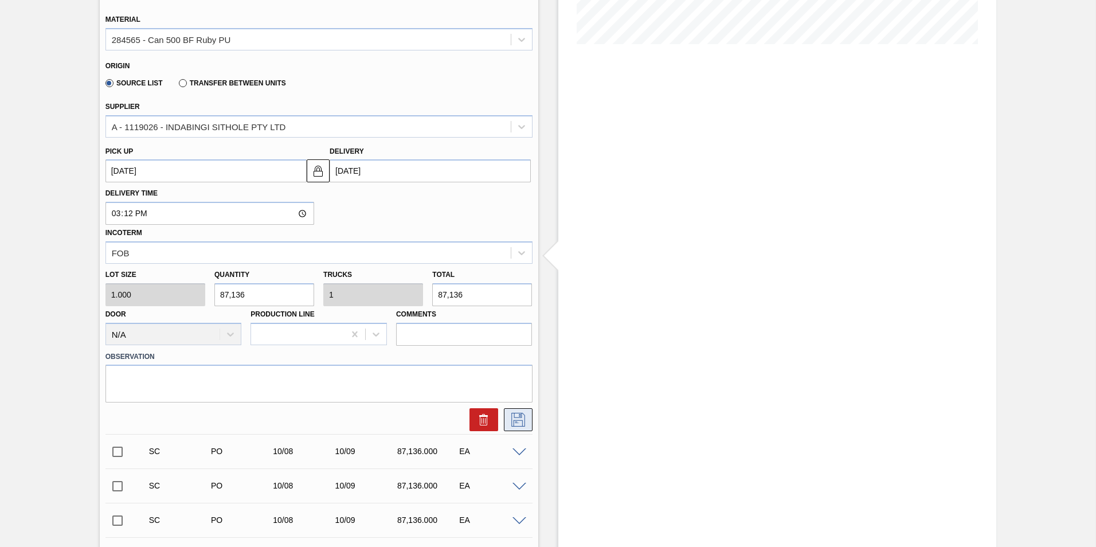
click at [518, 422] on icon at bounding box center [518, 420] width 18 height 14
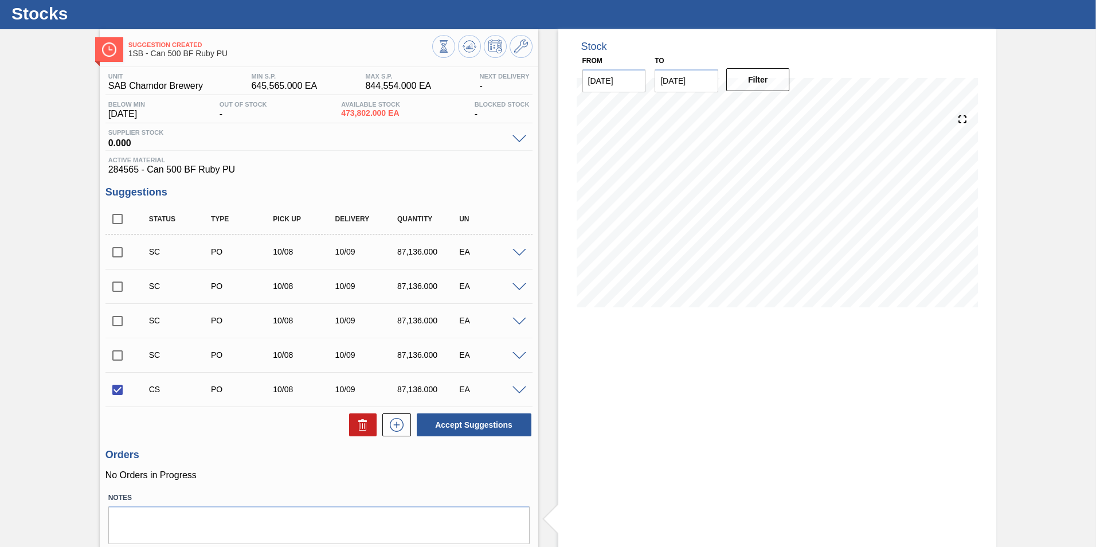
scroll to position [7, 0]
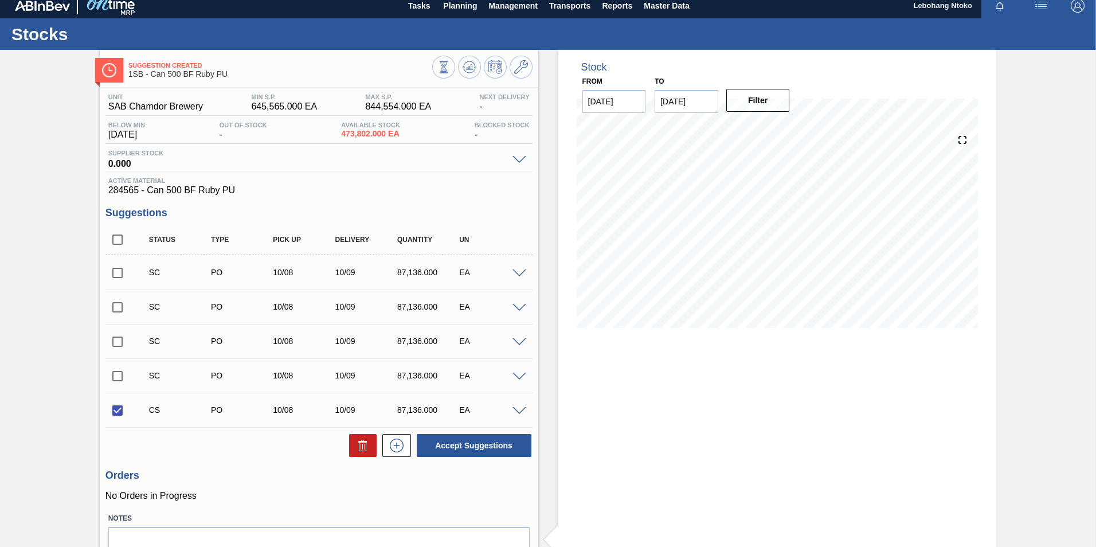
click at [523, 410] on span at bounding box center [519, 411] width 14 height 9
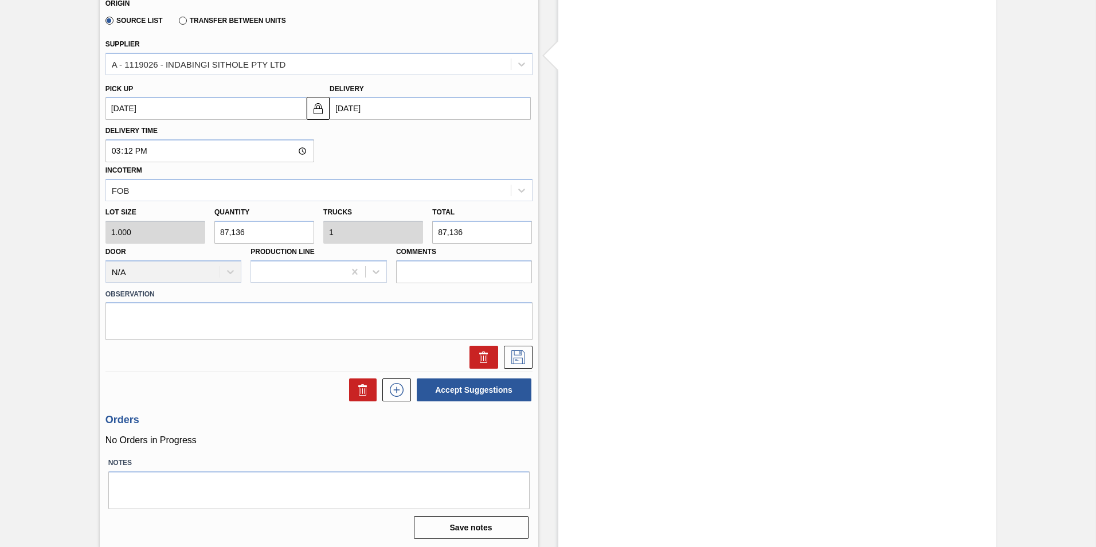
scroll to position [493, 0]
click at [479, 389] on button "Accept Suggestions" at bounding box center [474, 388] width 115 height 23
checkbox input "false"
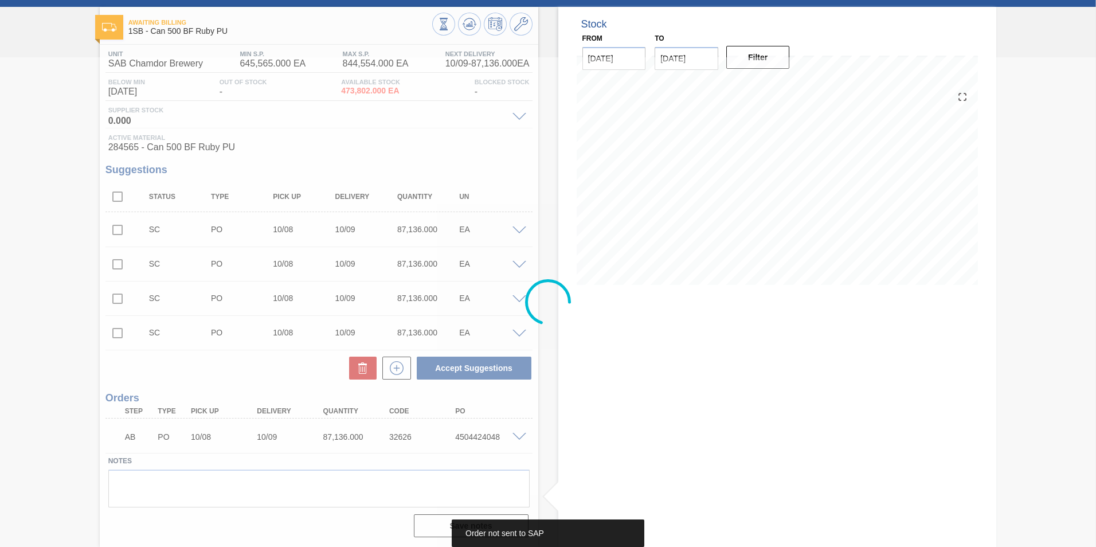
scroll to position [50, 0]
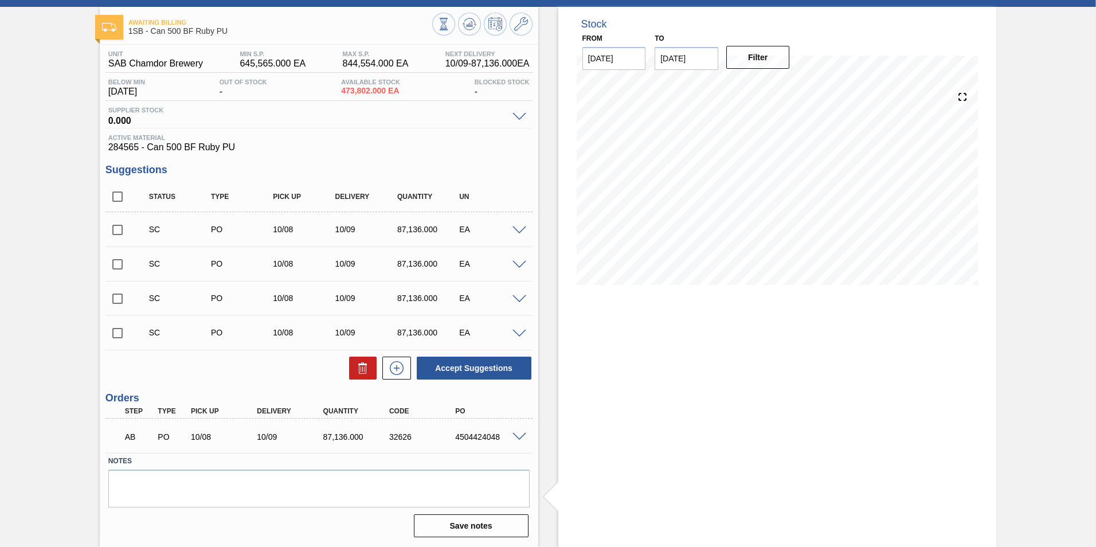
click at [517, 437] on span at bounding box center [519, 437] width 14 height 9
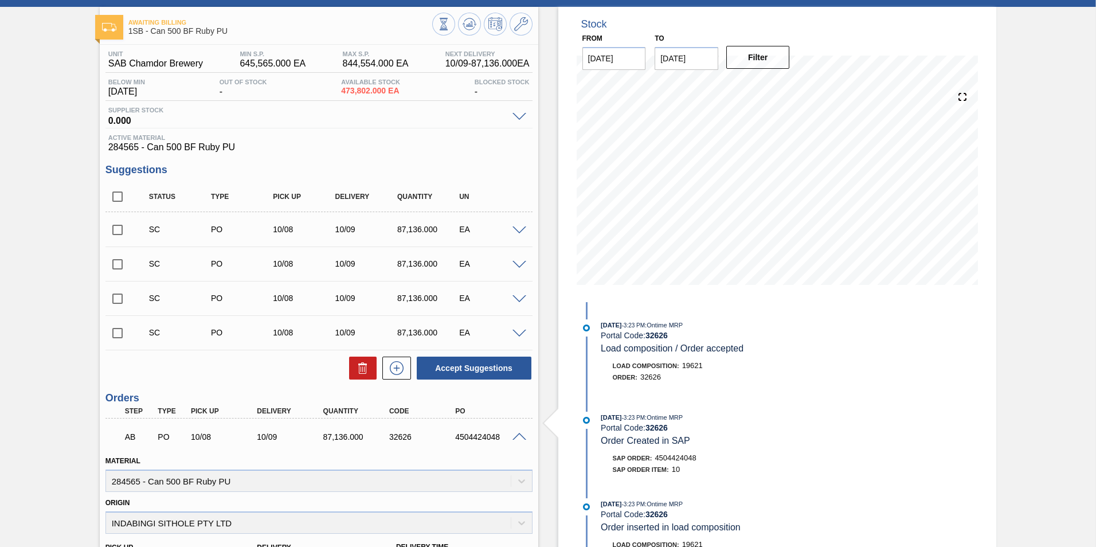
scroll to position [280, 0]
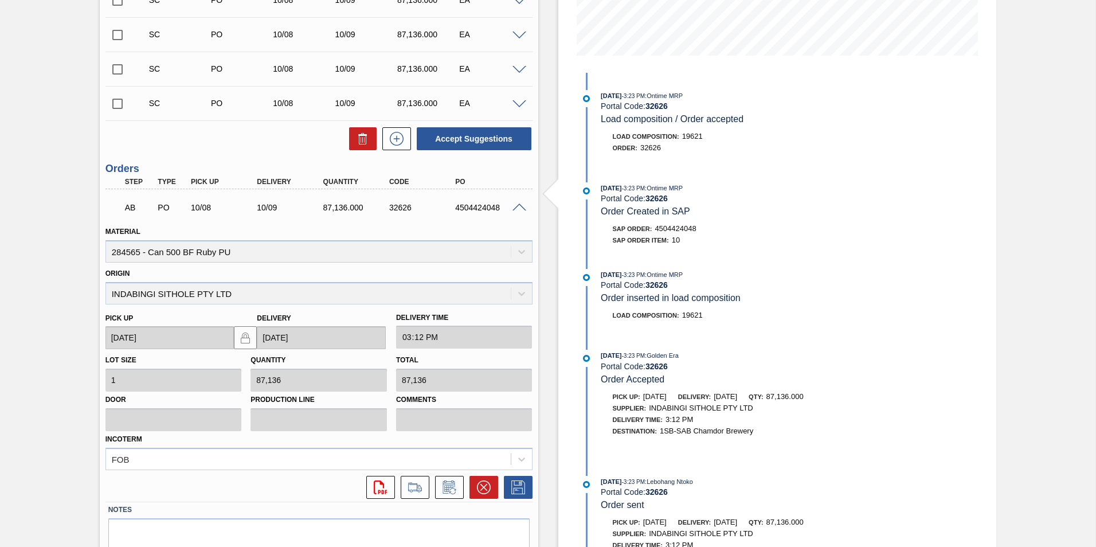
click at [516, 202] on div at bounding box center [520, 206] width 23 height 9
click at [518, 205] on span at bounding box center [519, 207] width 14 height 9
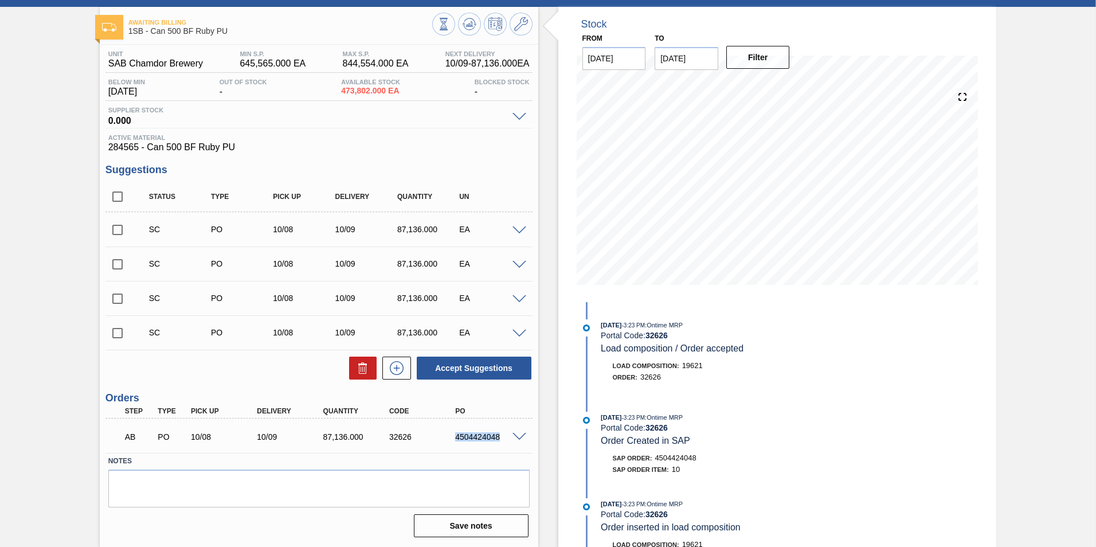
drag, startPoint x: 456, startPoint y: 437, endPoint x: 498, endPoint y: 432, distance: 42.8
click at [498, 432] on div "AB PO 10/08 10/09 87,136.000 32626 4504424048" at bounding box center [315, 435] width 397 height 23
copy div "4504424048"
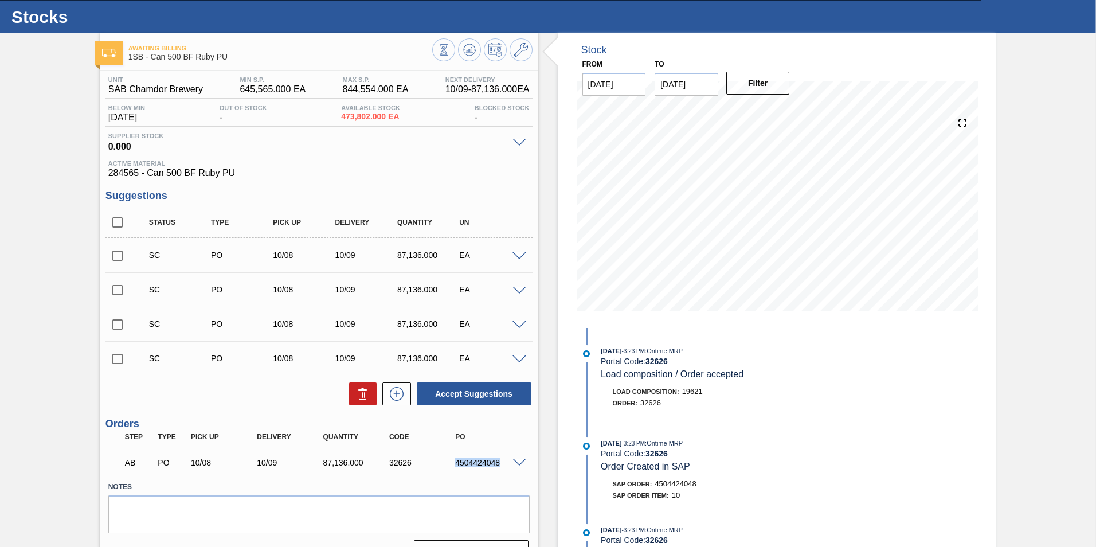
scroll to position [0, 0]
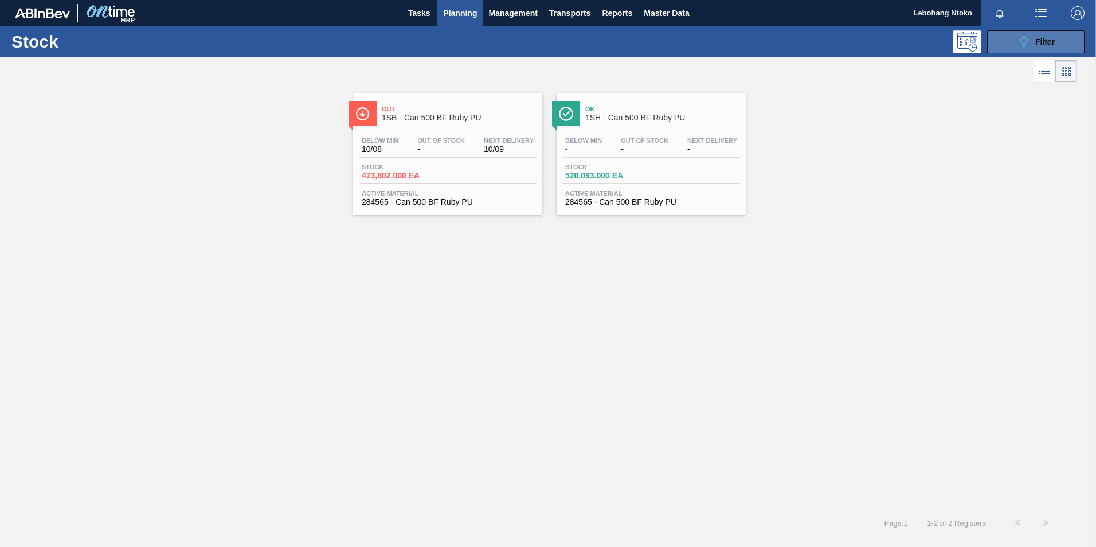
click at [1033, 37] on div "089F7B8B-B2A5-4AFE-B5C0-19BA573D28AC Filter" at bounding box center [1036, 42] width 38 height 14
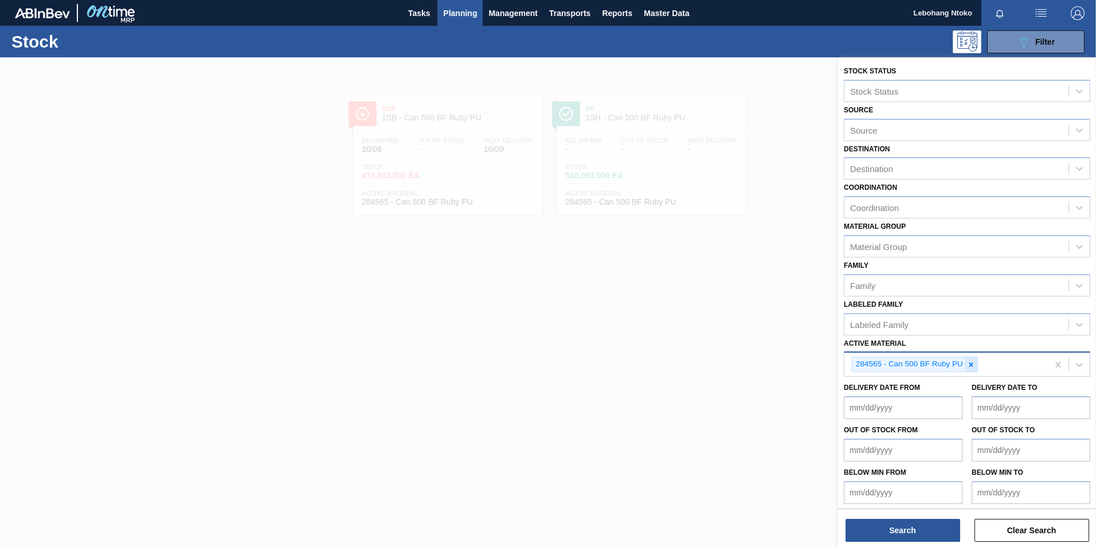
click at [968, 361] on icon at bounding box center [971, 364] width 8 height 8
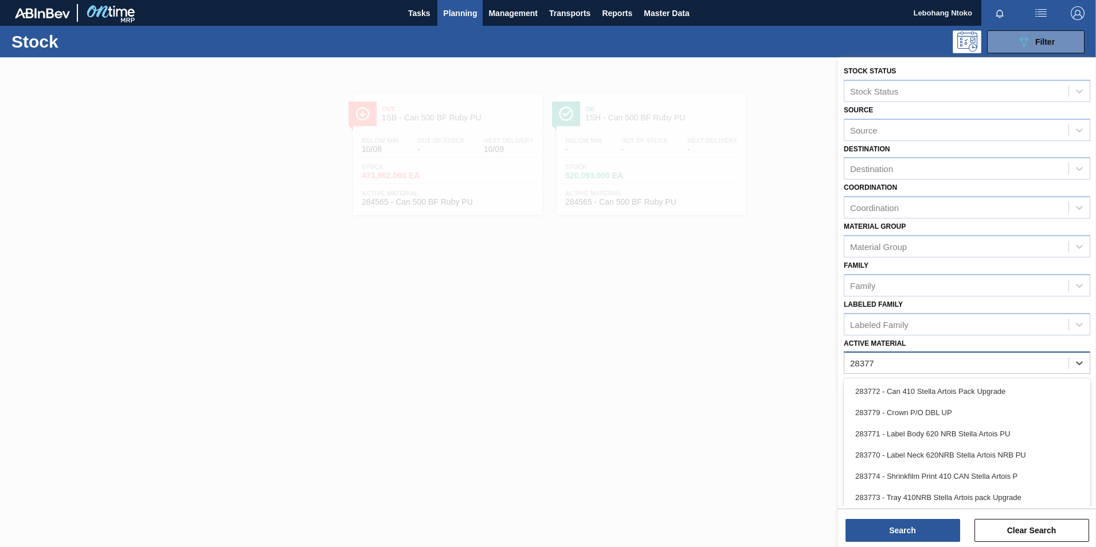
type Material "283771"
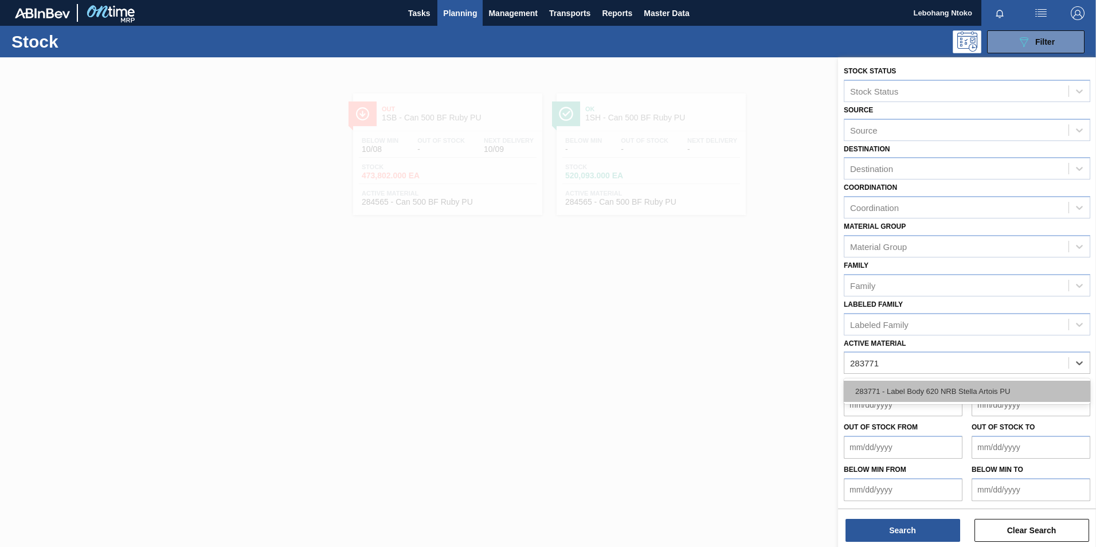
click at [922, 393] on div "283771 - Label Body 620 NRB Stella Artois PU" at bounding box center [967, 391] width 246 height 21
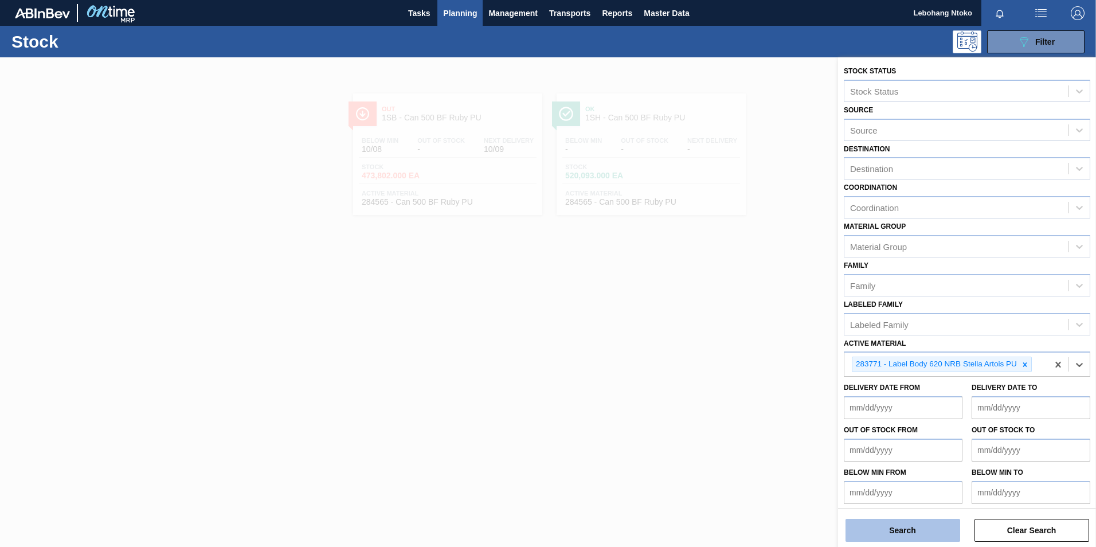
click at [903, 531] on button "Search" at bounding box center [902, 530] width 115 height 23
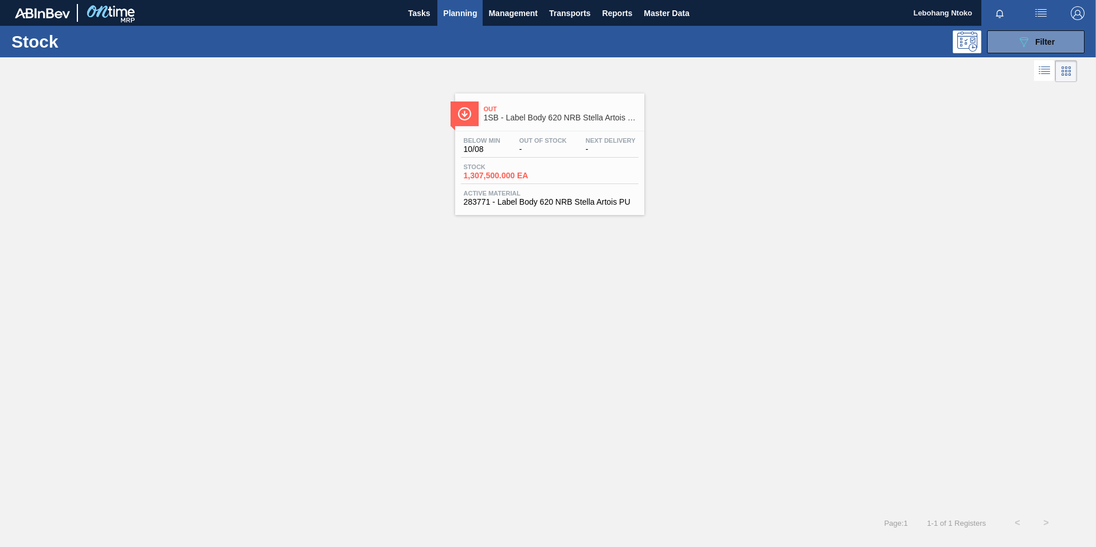
click at [514, 147] on div "Below Min 10/08 Out Of Stock - Next Delivery -" at bounding box center [550, 147] width 178 height 21
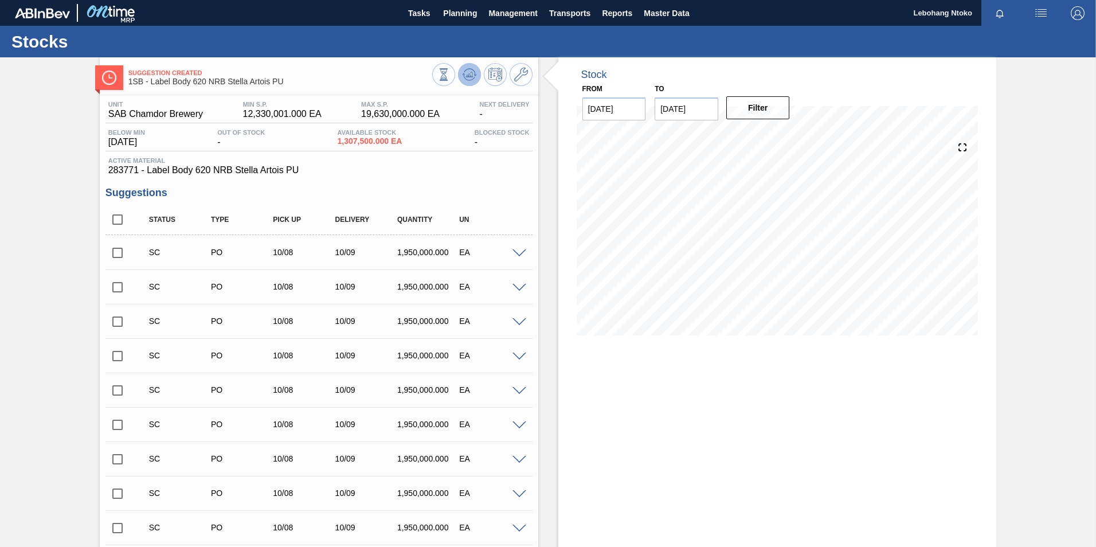
click at [471, 75] on icon at bounding box center [468, 74] width 7 height 5
